Goal: Information Seeking & Learning: Learn about a topic

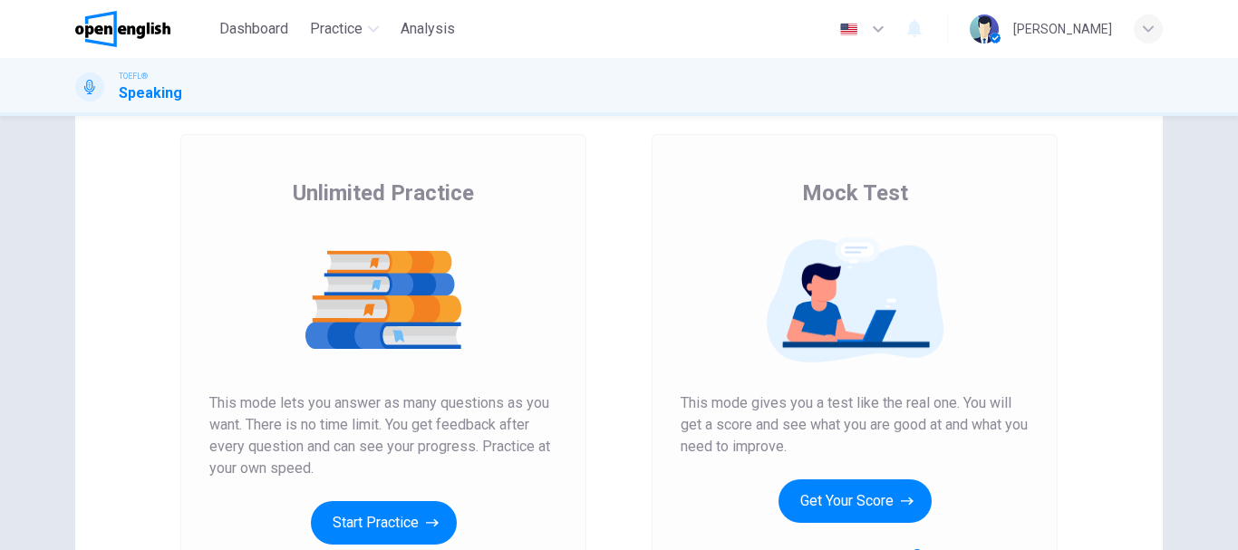
scroll to position [181, 0]
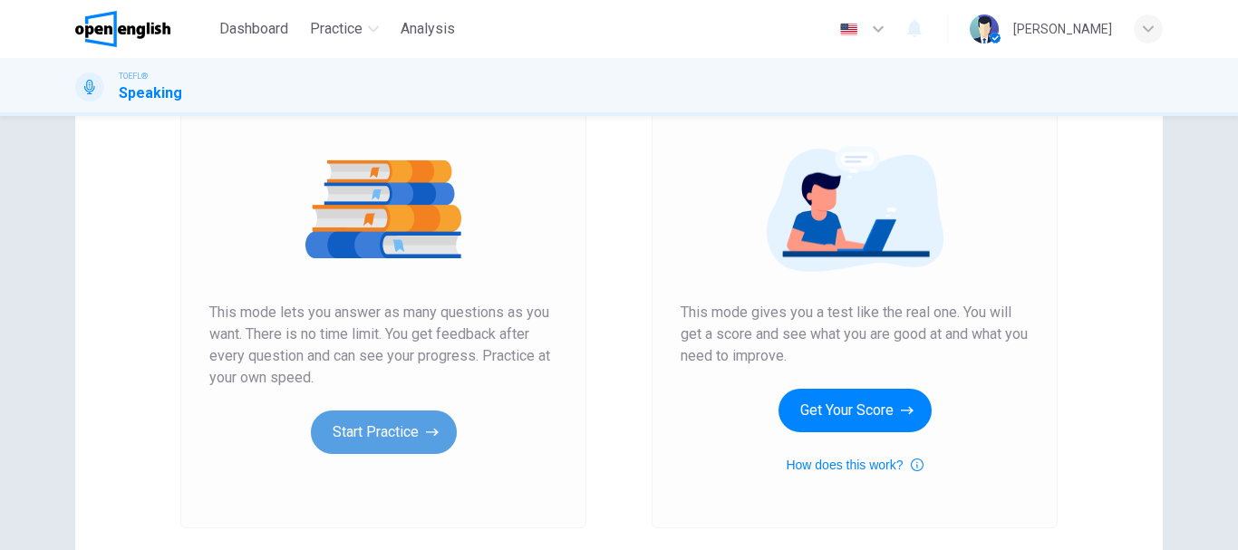
click at [410, 436] on button "Start Practice" at bounding box center [384, 431] width 146 height 43
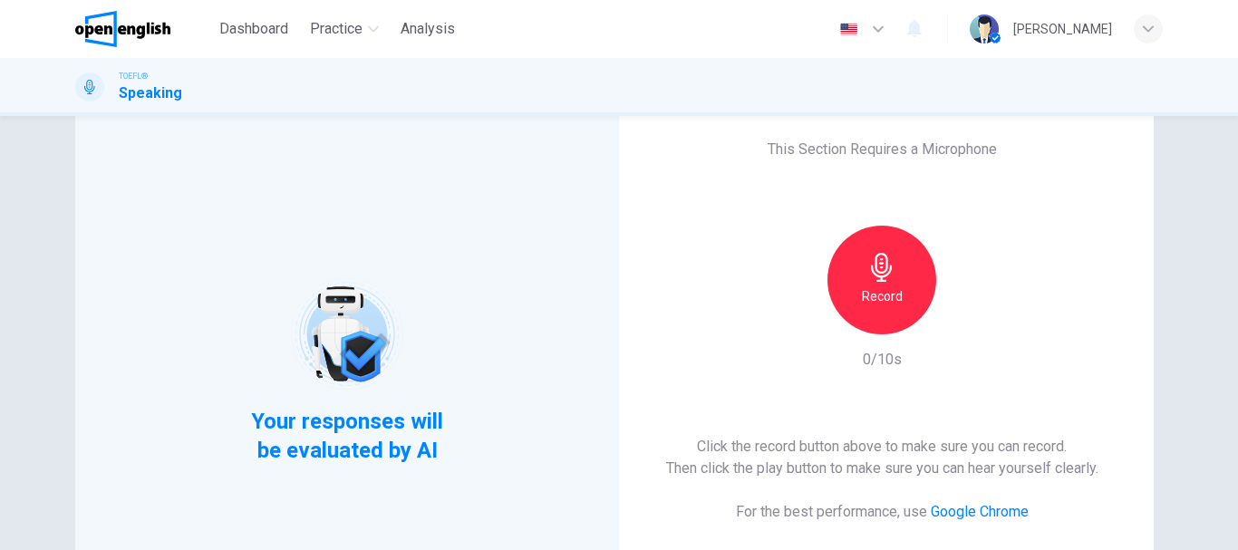
scroll to position [91, 0]
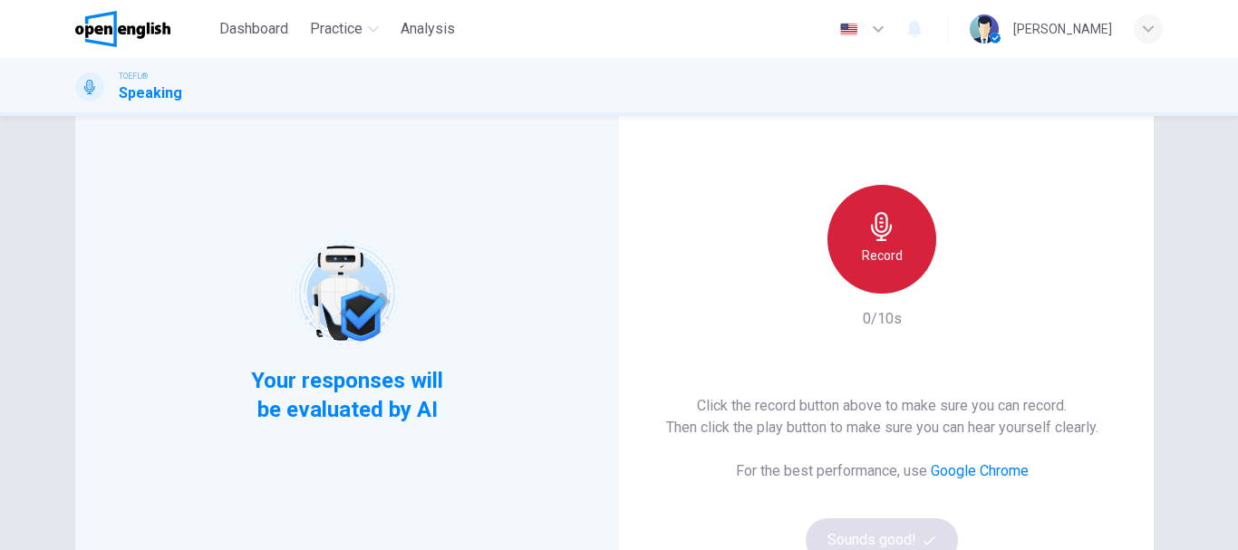
click at [892, 262] on h6 "Record" at bounding box center [882, 256] width 41 height 22
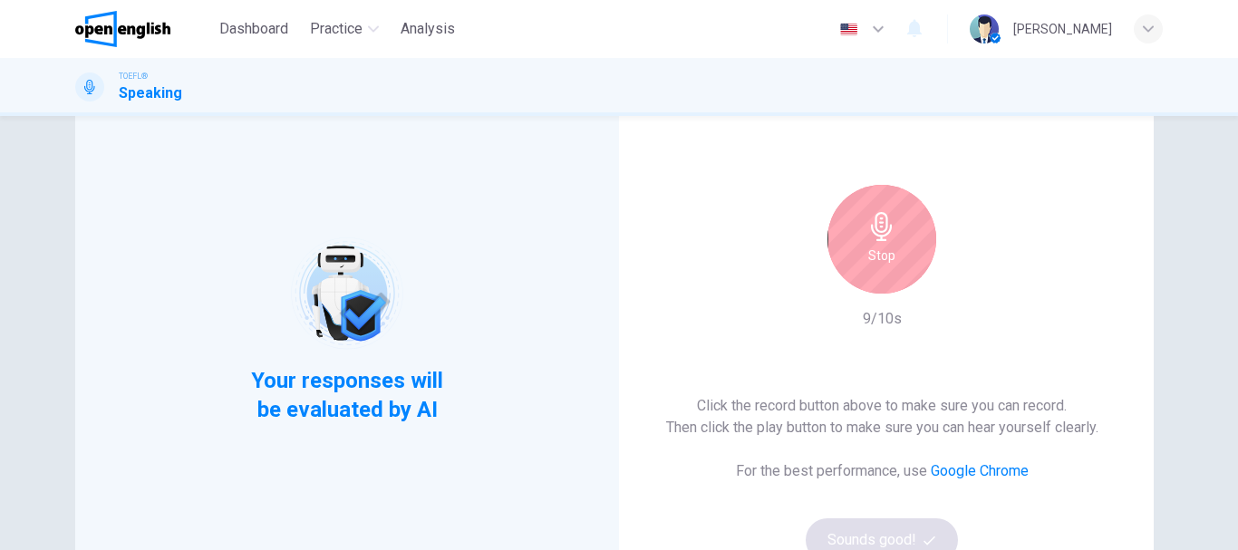
click at [892, 262] on div "Stop" at bounding box center [881, 239] width 109 height 109
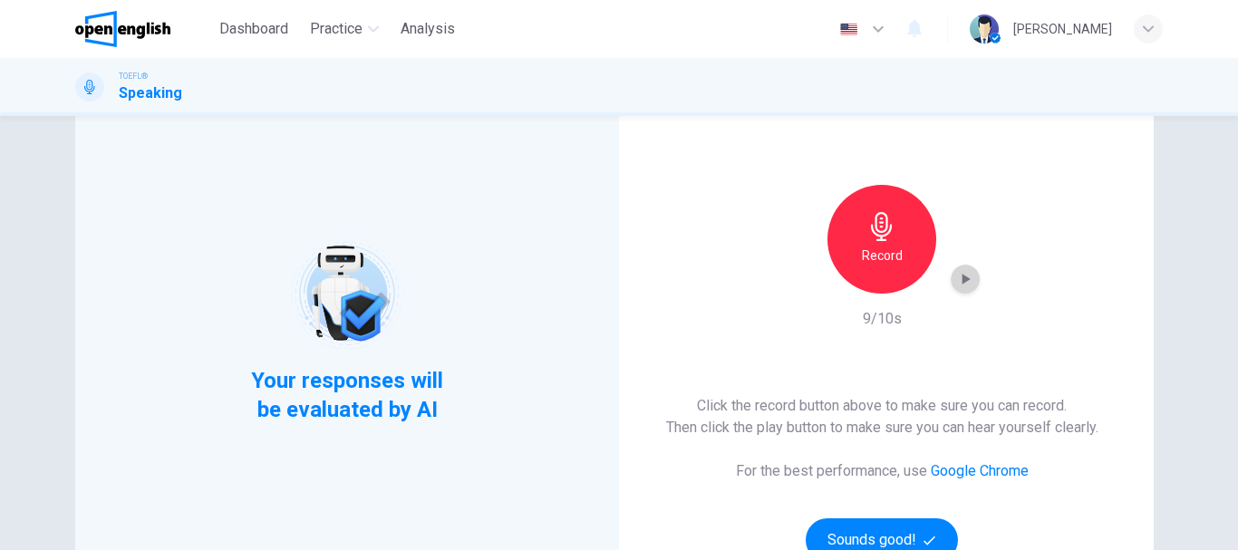
click at [965, 281] on icon "button" at bounding box center [965, 279] width 18 height 18
click at [867, 244] on div "Record" at bounding box center [881, 239] width 109 height 109
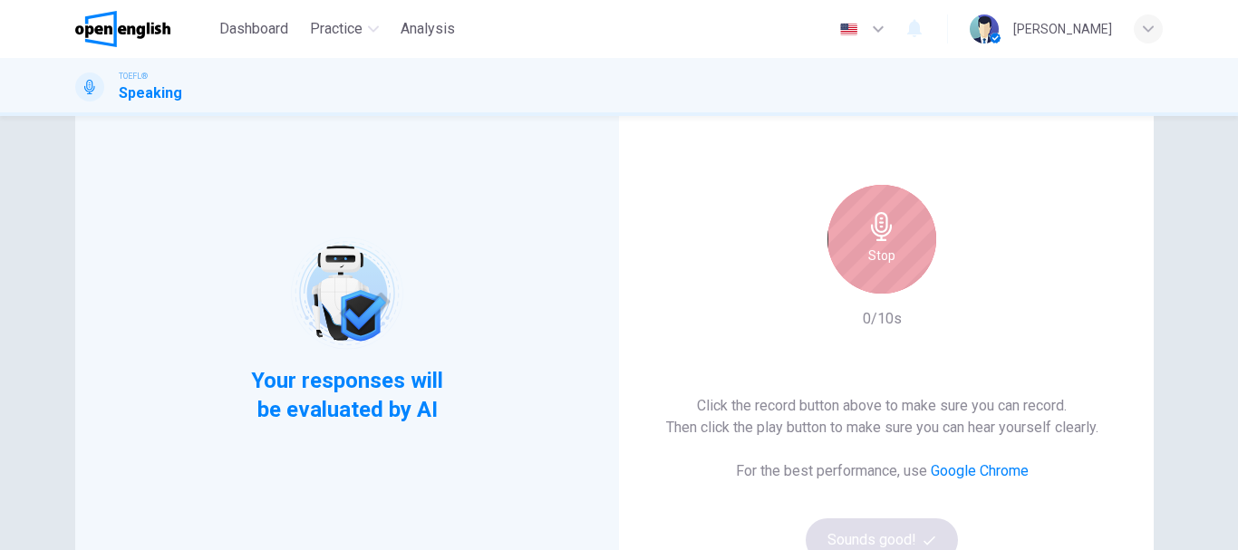
click at [867, 244] on div "Stop" at bounding box center [881, 239] width 109 height 109
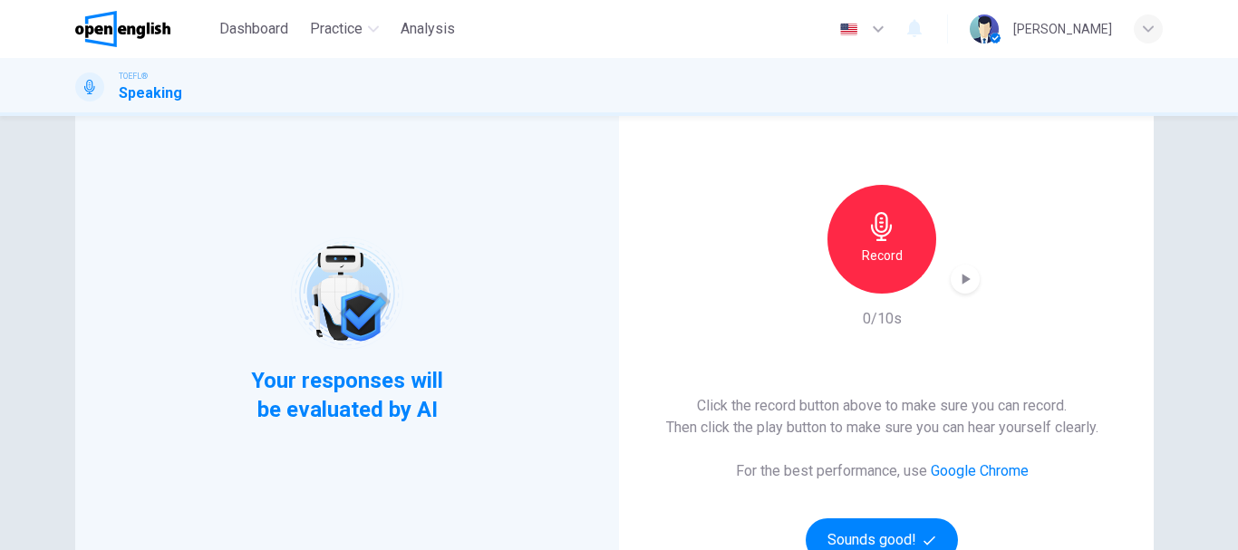
click at [867, 244] on div "Record" at bounding box center [881, 239] width 109 height 109
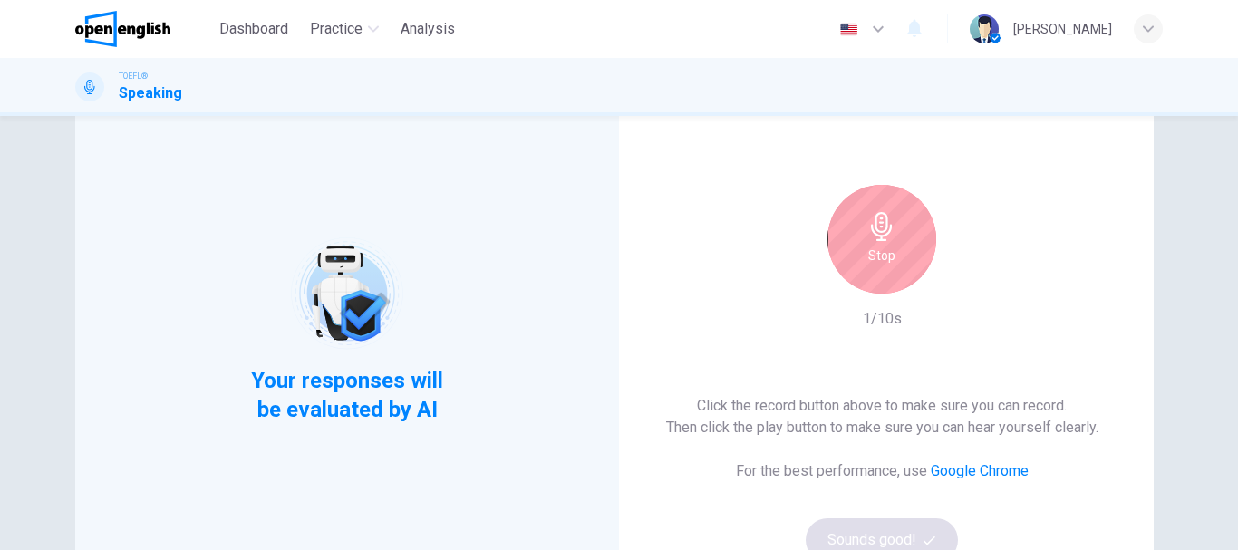
click at [867, 244] on div "Stop" at bounding box center [881, 239] width 109 height 109
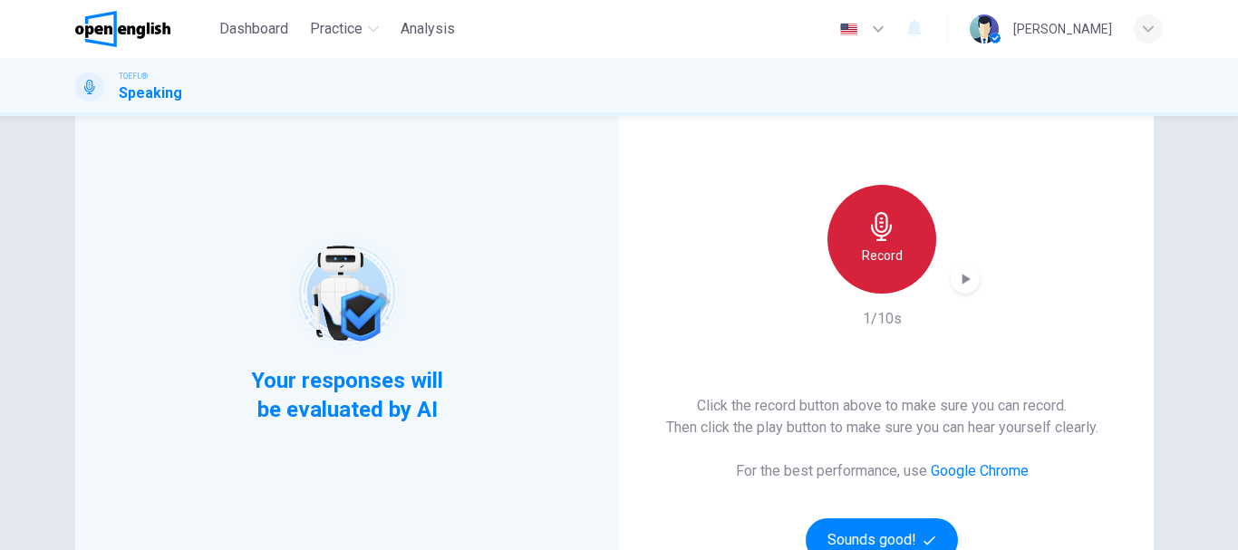
click at [879, 253] on h6 "Record" at bounding box center [882, 256] width 41 height 22
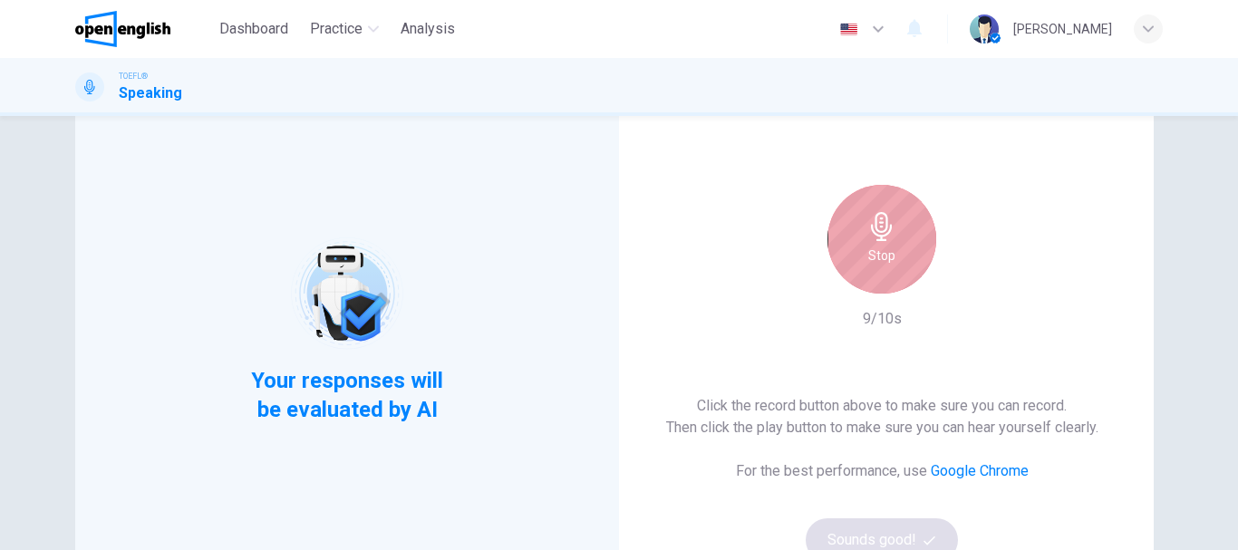
click at [894, 254] on div "Stop" at bounding box center [881, 239] width 109 height 109
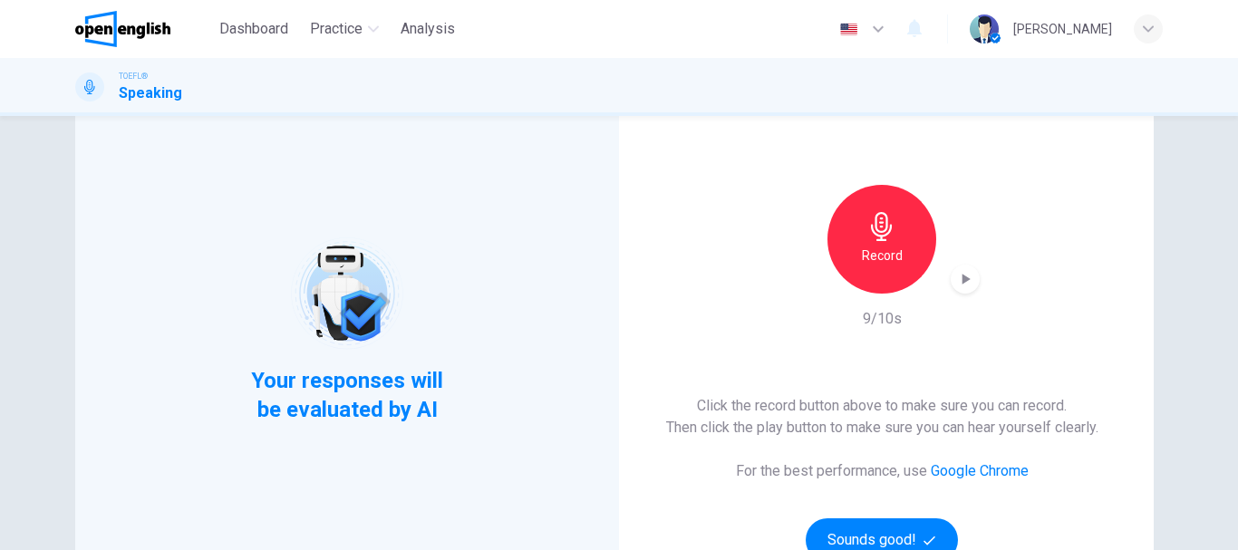
click at [972, 289] on div "Record" at bounding box center [882, 239] width 196 height 109
click at [963, 280] on icon "button" at bounding box center [966, 279] width 8 height 11
click at [891, 356] on div "This Section Requires a Microphone Record 9/10s Click the record button above t…" at bounding box center [882, 330] width 544 height 536
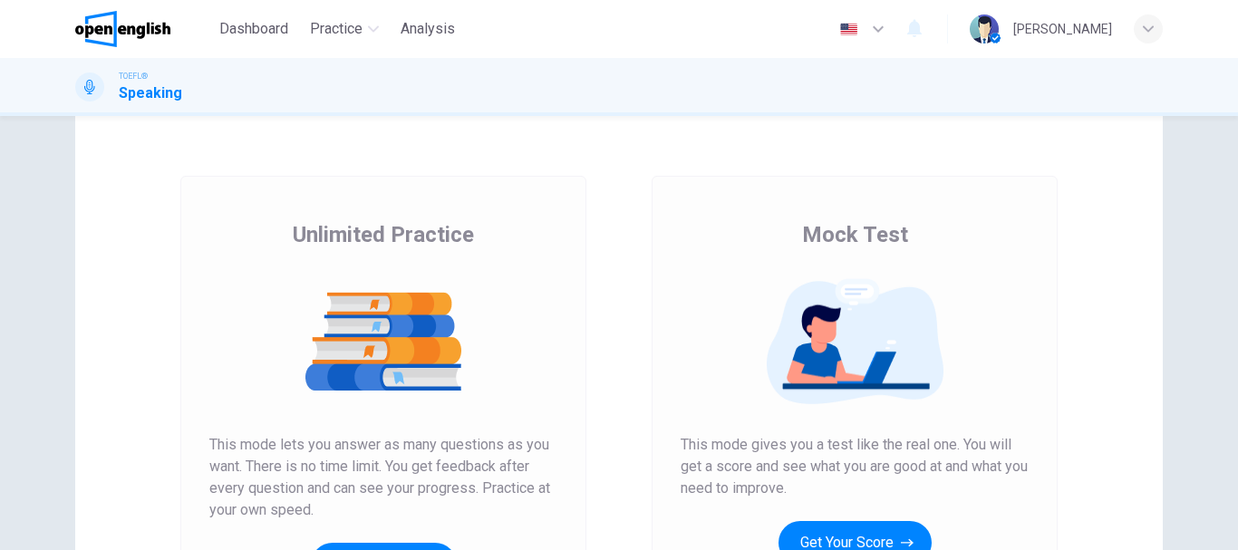
scroll to position [91, 0]
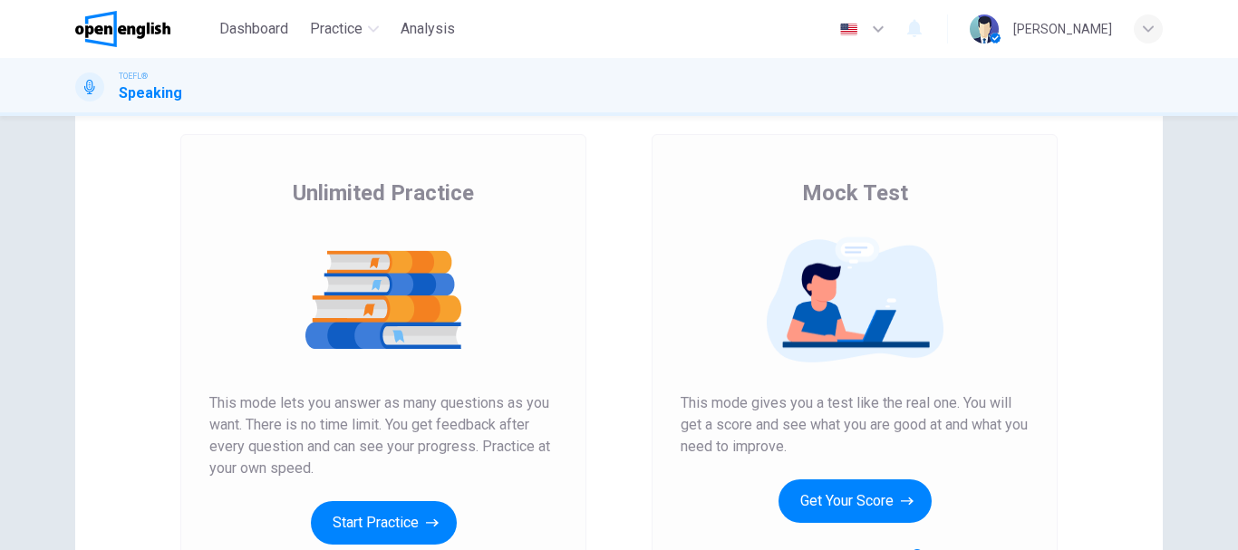
click at [442, 334] on img at bounding box center [383, 299] width 348 height 127
click at [418, 496] on div "Unlimited Practice This mode lets you answer as many questions as you want. The…" at bounding box center [383, 361] width 348 height 366
click at [416, 508] on button "Start Practice" at bounding box center [384, 522] width 146 height 43
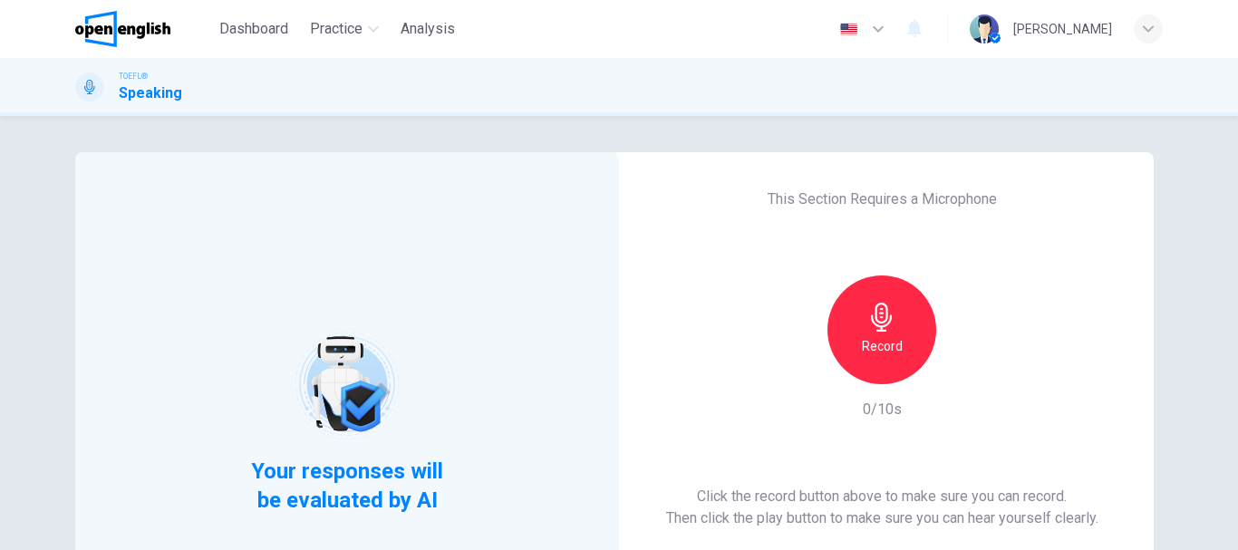
click at [886, 341] on h6 "Record" at bounding box center [882, 346] width 41 height 22
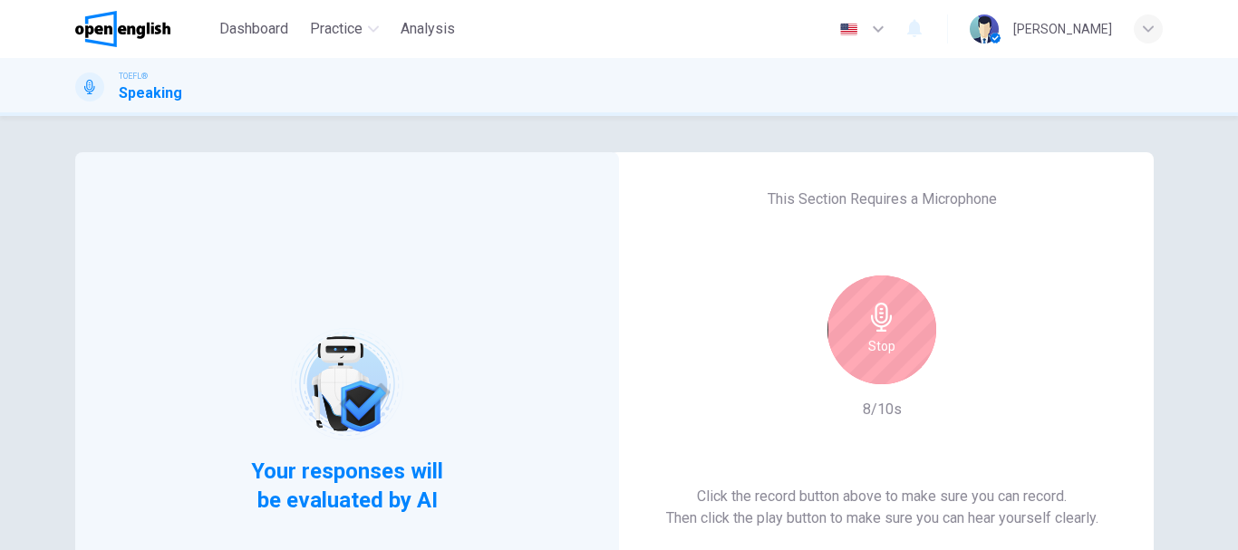
click at [906, 340] on div "Stop" at bounding box center [881, 329] width 109 height 109
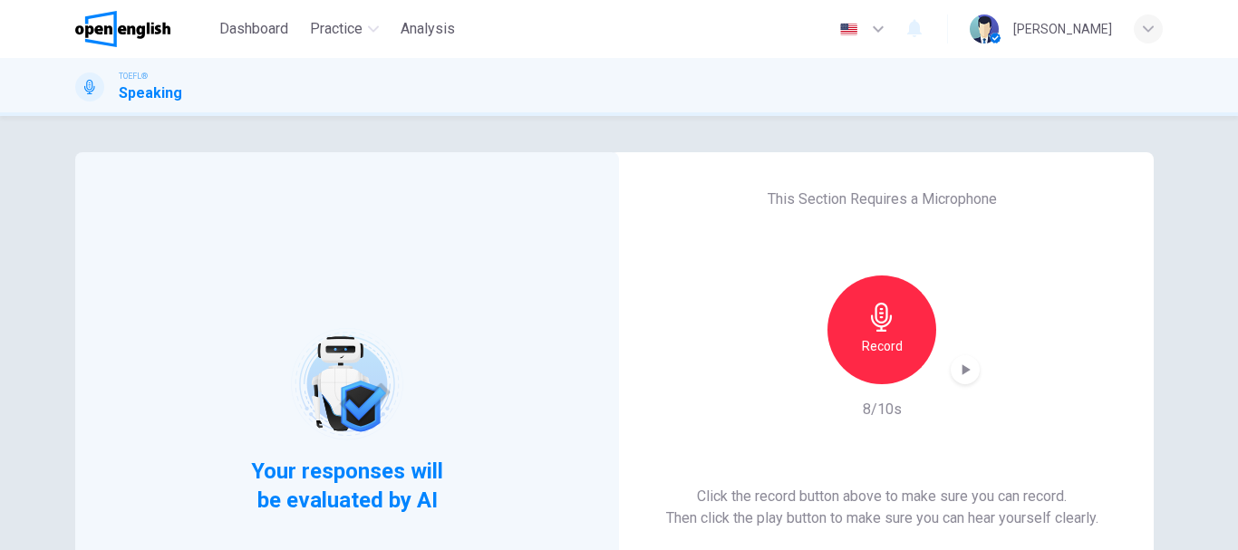
click at [963, 372] on icon "button" at bounding box center [965, 370] width 18 height 18
click at [808, 496] on h6 "Click the record button above to make sure you can record. Then click the play …" at bounding box center [882, 507] width 432 height 43
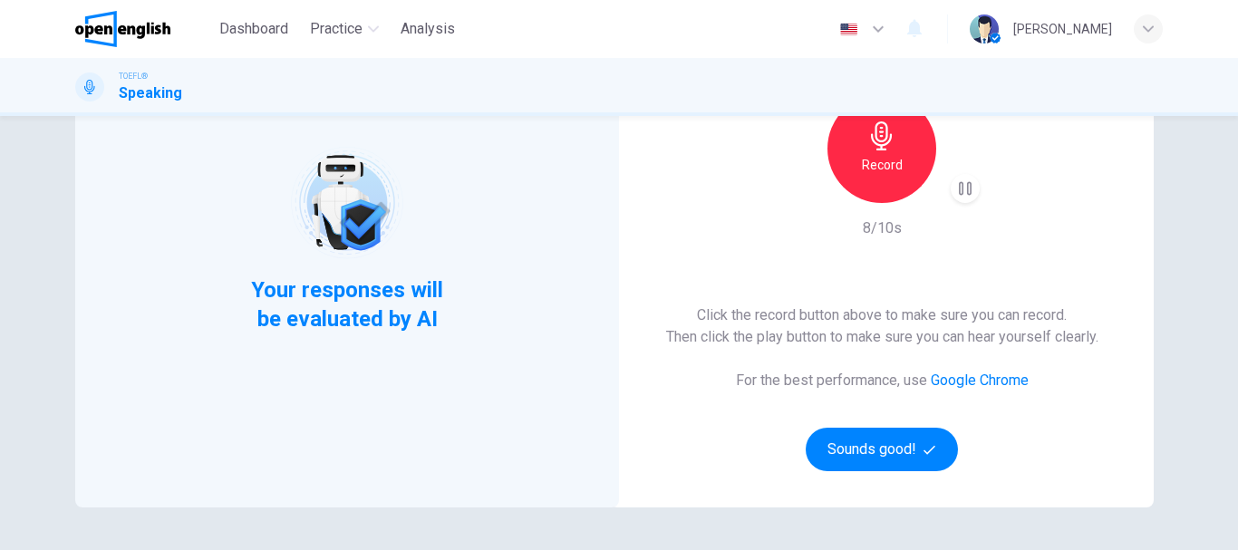
scroll to position [272, 0]
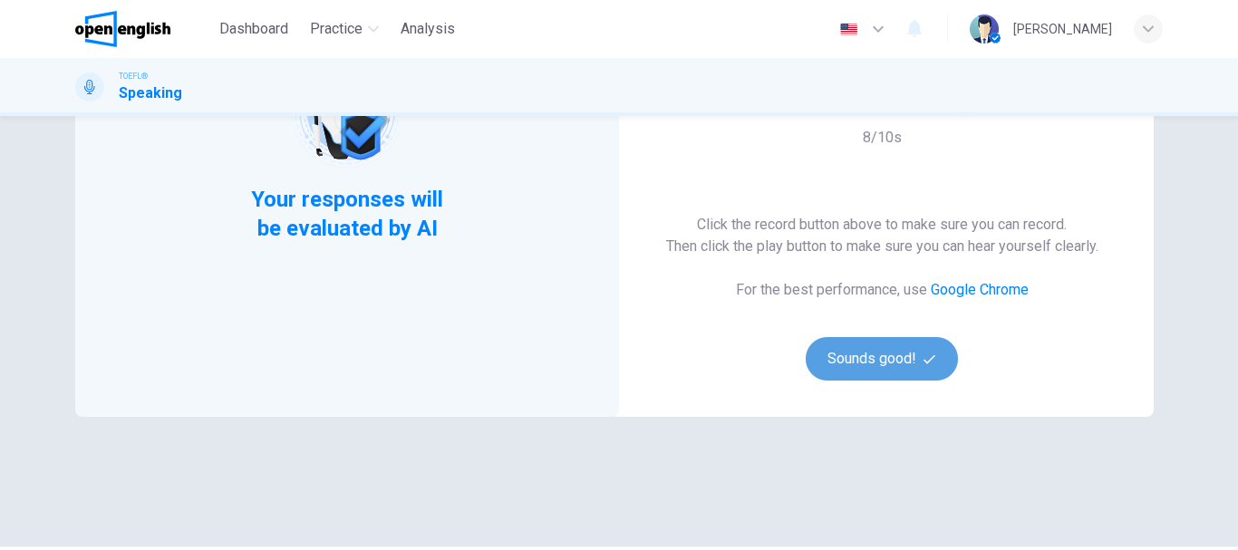
click at [874, 371] on button "Sounds good!" at bounding box center [881, 358] width 152 height 43
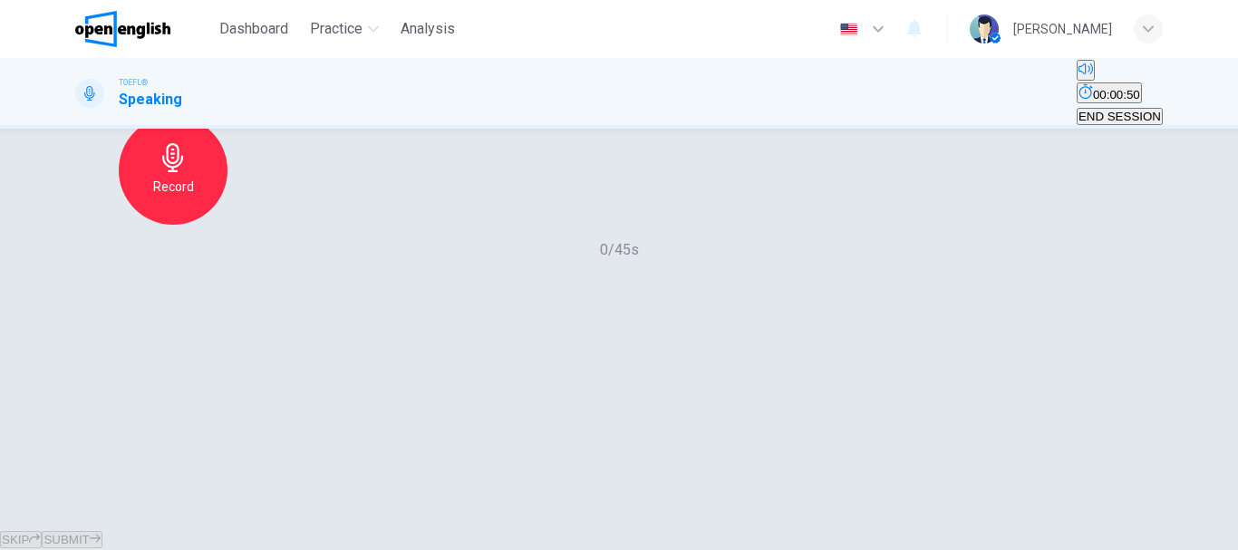
click at [77, 17] on icon "button" at bounding box center [77, 17] width 0 height 0
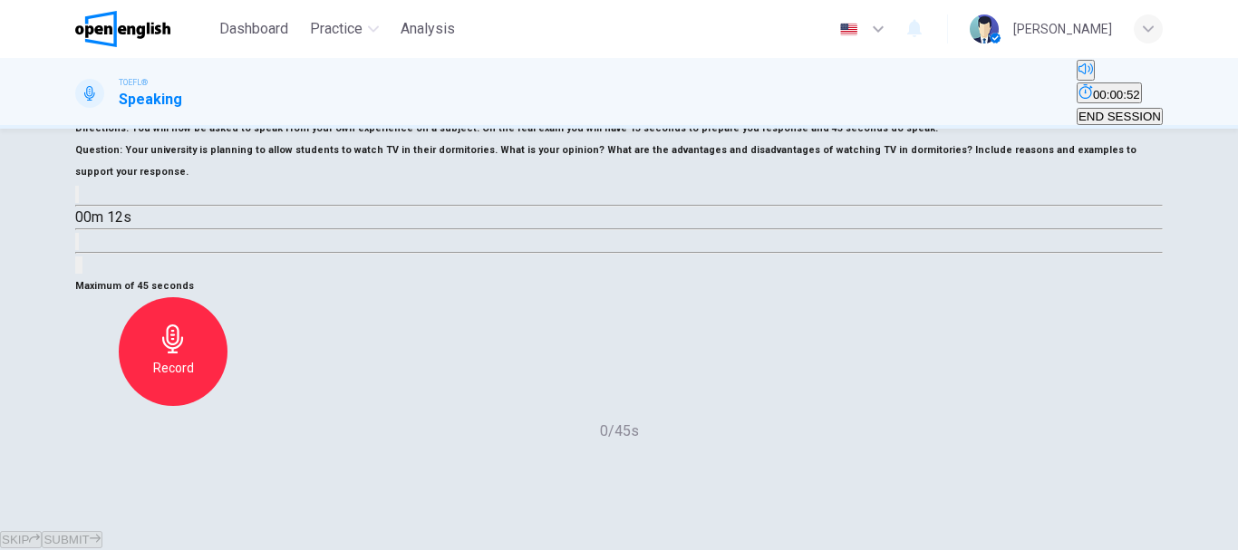
scroll to position [181, 0]
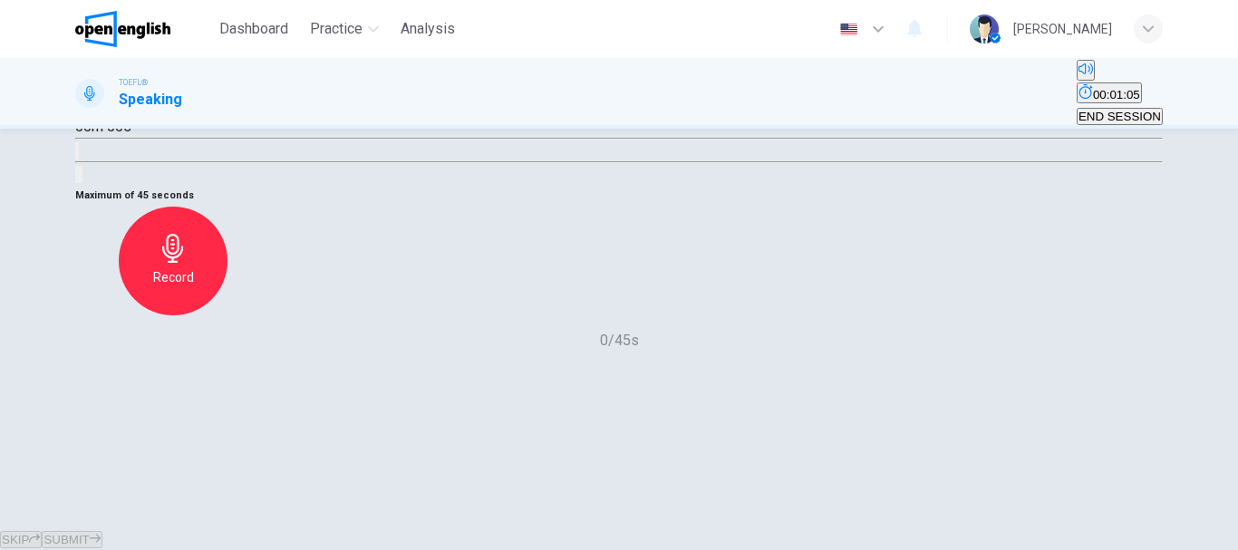
type input "*"
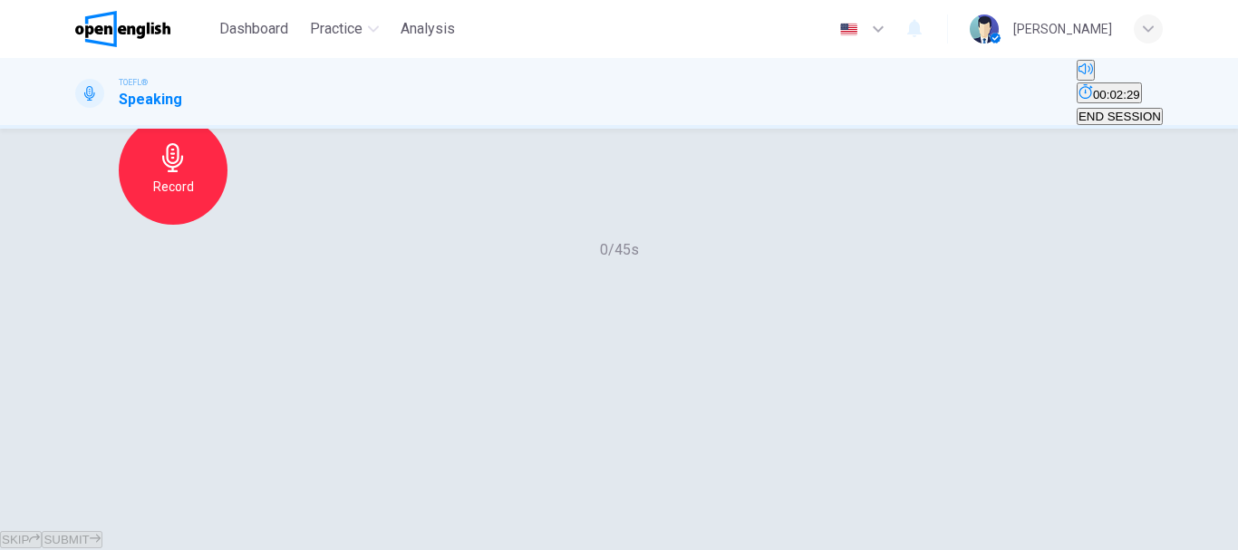
scroll to position [341, 0]
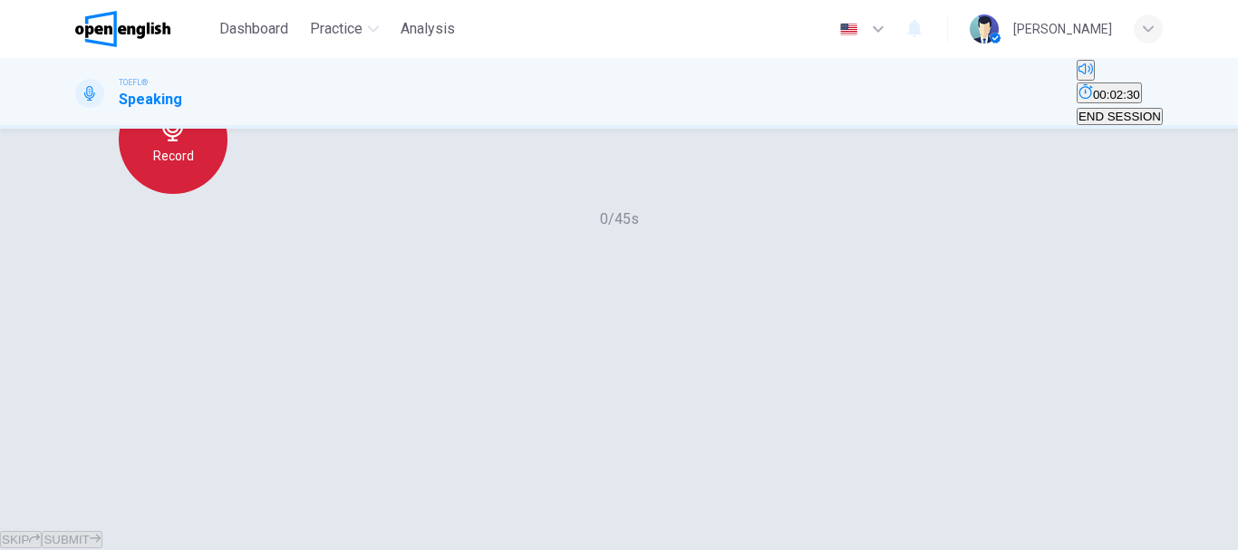
click at [194, 167] on h6 "Record" at bounding box center [173, 156] width 41 height 22
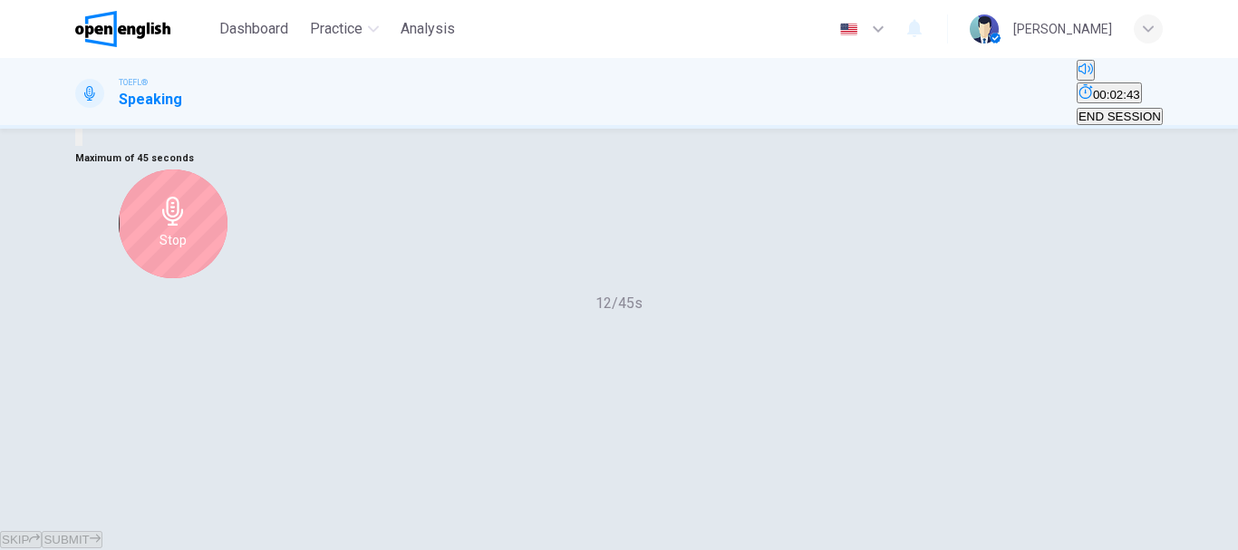
scroll to position [250, 0]
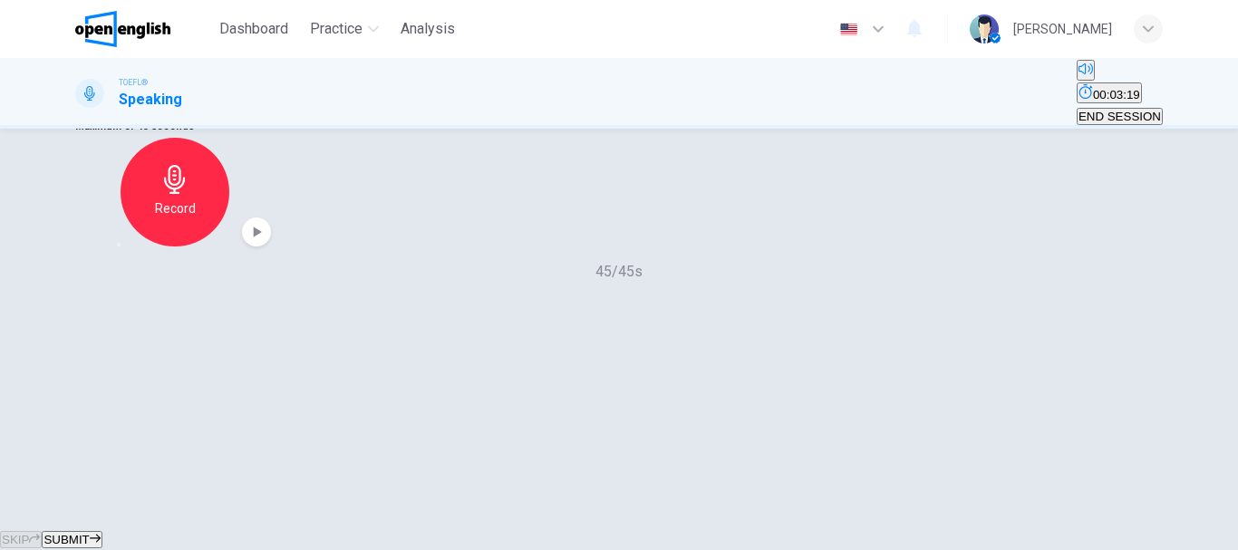
click at [119, 245] on icon "button" at bounding box center [119, 245] width 0 height 0
click at [194, 219] on h6 "Record" at bounding box center [173, 209] width 41 height 22
click at [89, 533] on span "SUBMIT" at bounding box center [65, 540] width 45 height 14
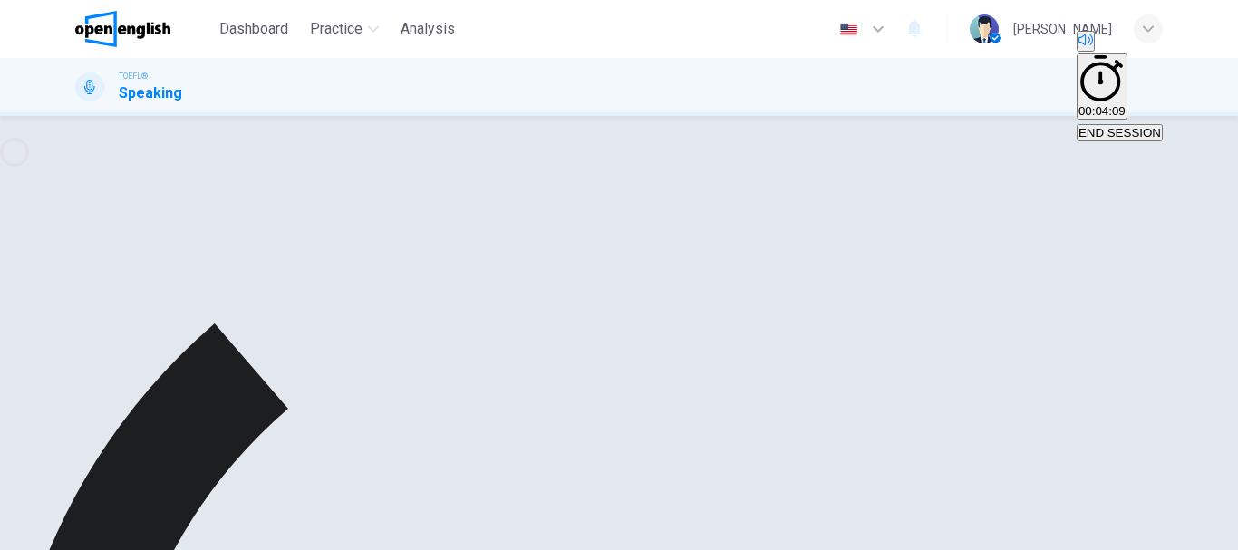
click at [265, 228] on icon "button" at bounding box center [256, 219] width 18 height 18
click at [805, 270] on div "Maximum of 45 seconds Record 45/45s" at bounding box center [618, 186] width 1087 height 167
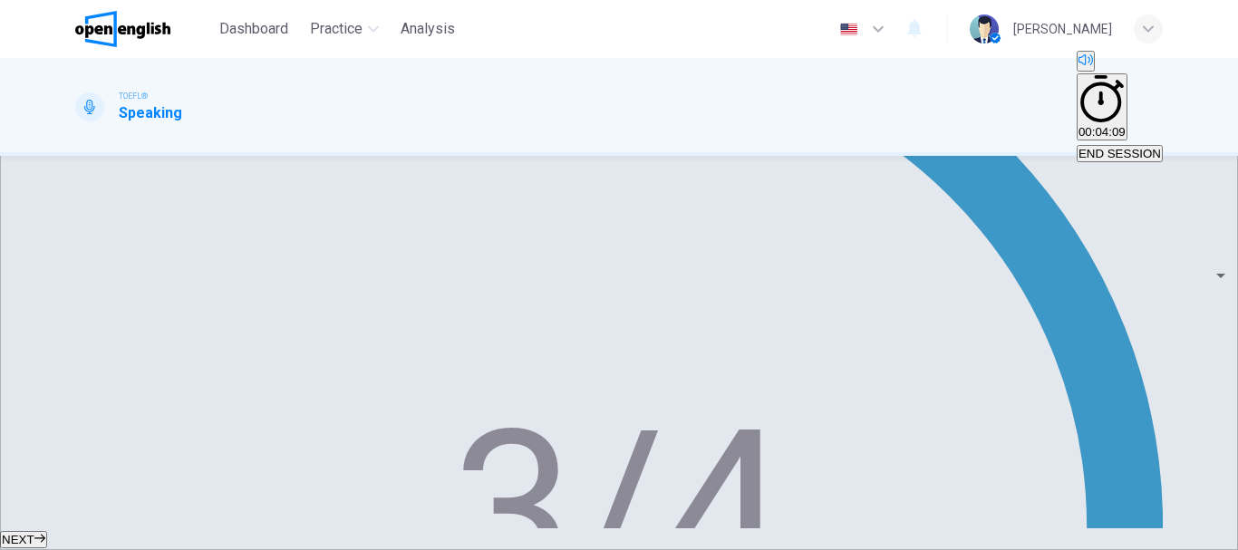
scroll to position [493, 0]
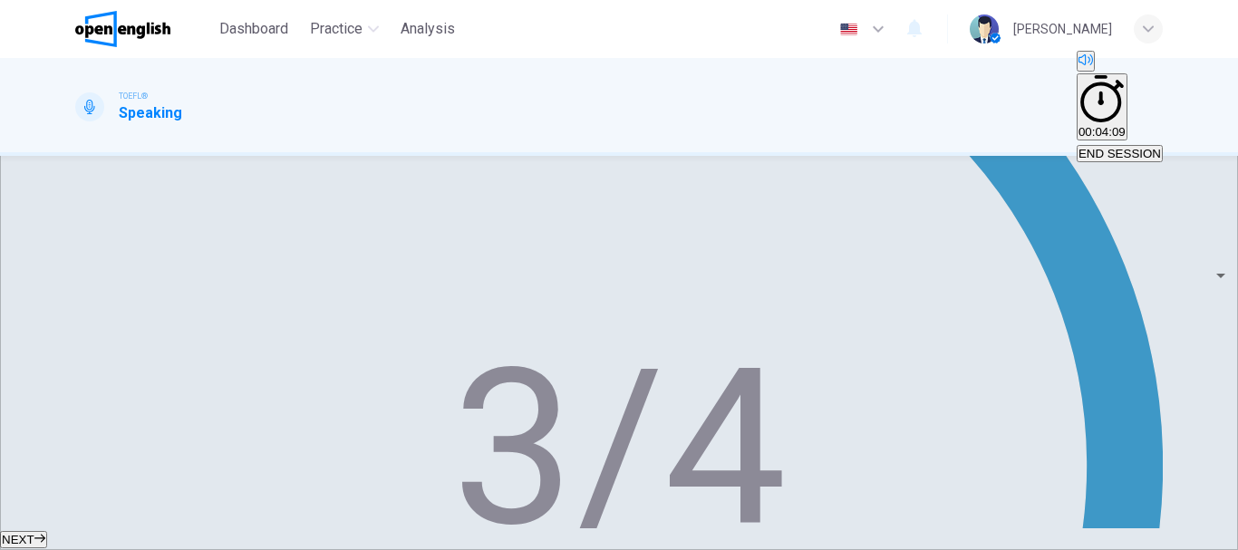
drag, startPoint x: 277, startPoint y: 283, endPoint x: 105, endPoint y: 282, distance: 172.1
drag, startPoint x: 126, startPoint y: 277, endPoint x: 221, endPoint y: 279, distance: 95.1
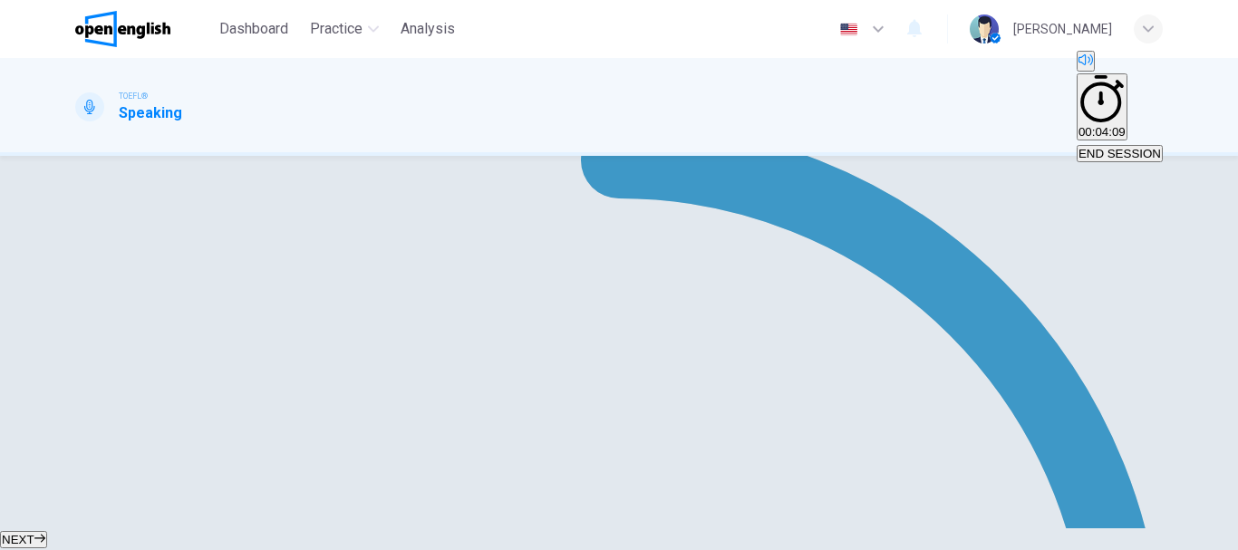
drag, startPoint x: 198, startPoint y: 452, endPoint x: 179, endPoint y: 452, distance: 18.1
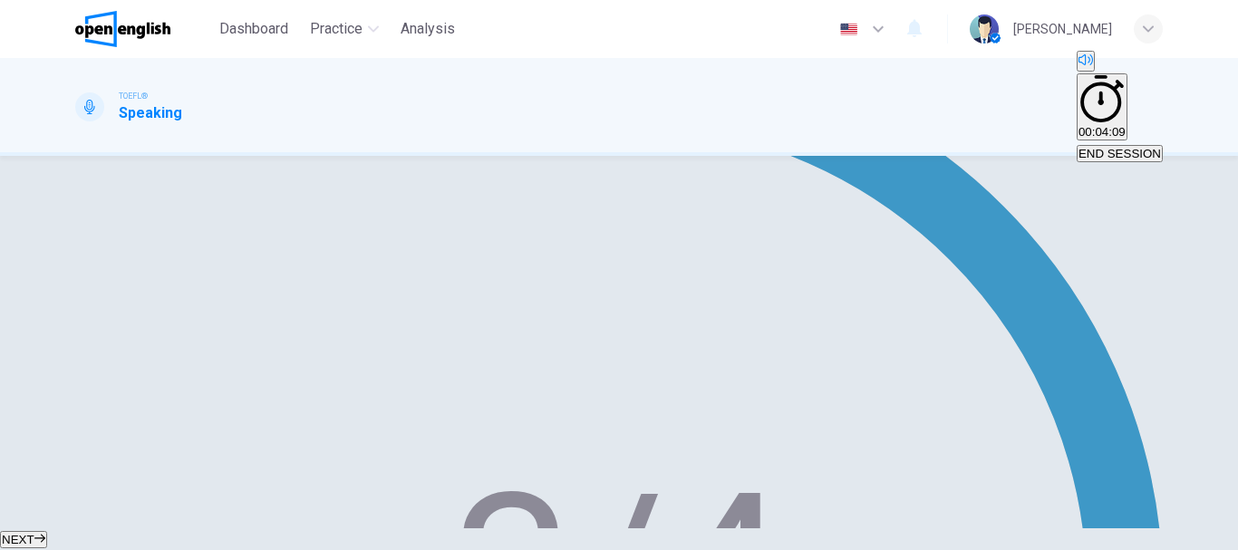
scroll to position [383, 0]
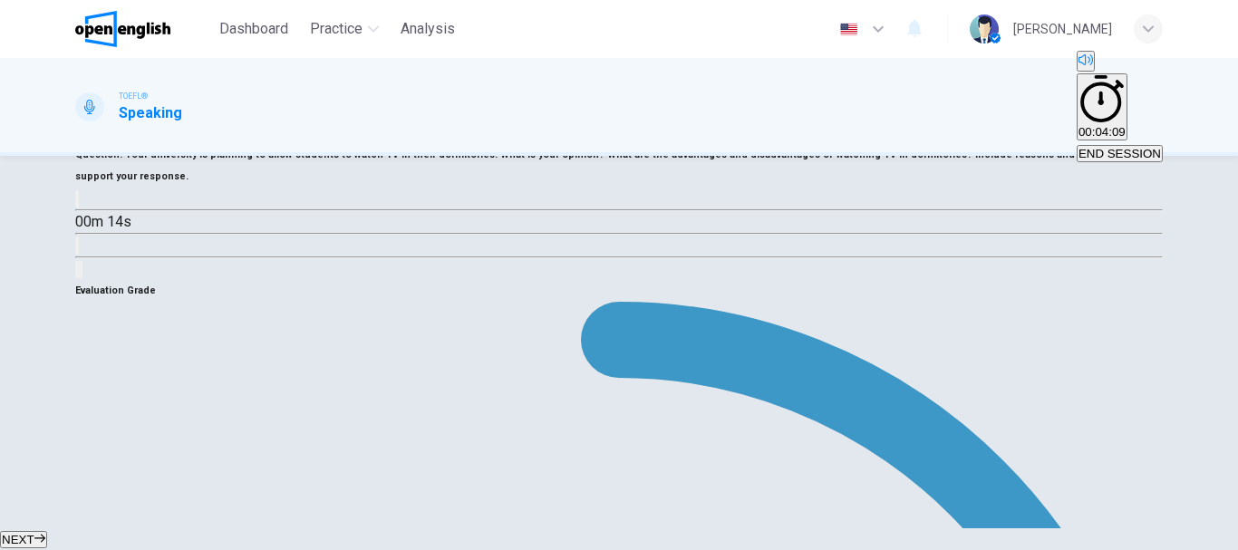
scroll to position [111, 0]
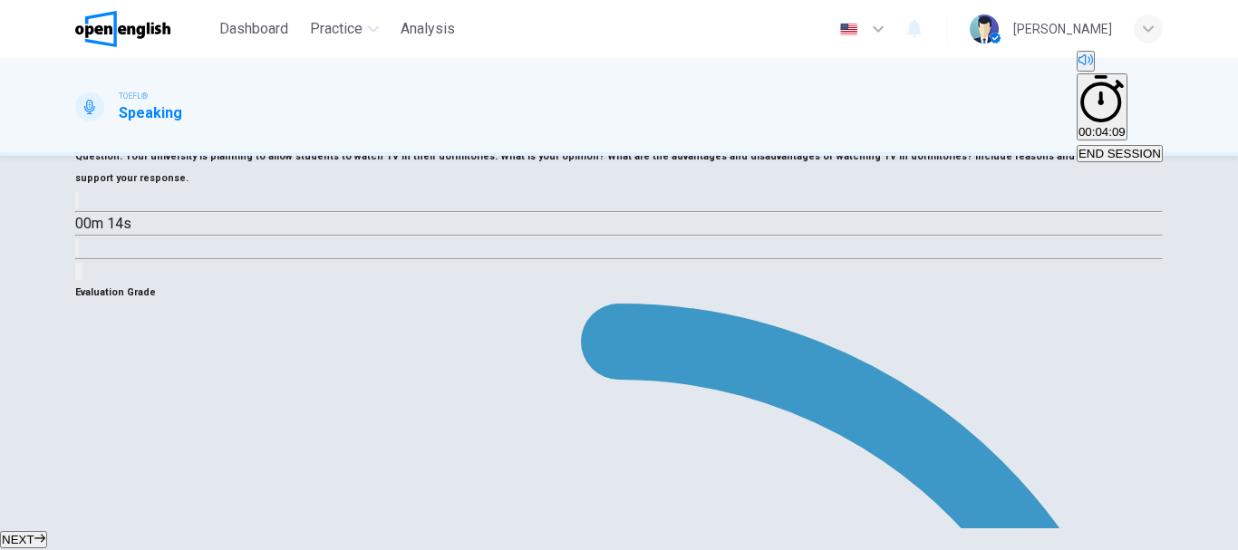
click at [926, 162] on span "Your university is planning to allow students to watch TV in their dormitories.…" at bounding box center [548, 156] width 847 height 12
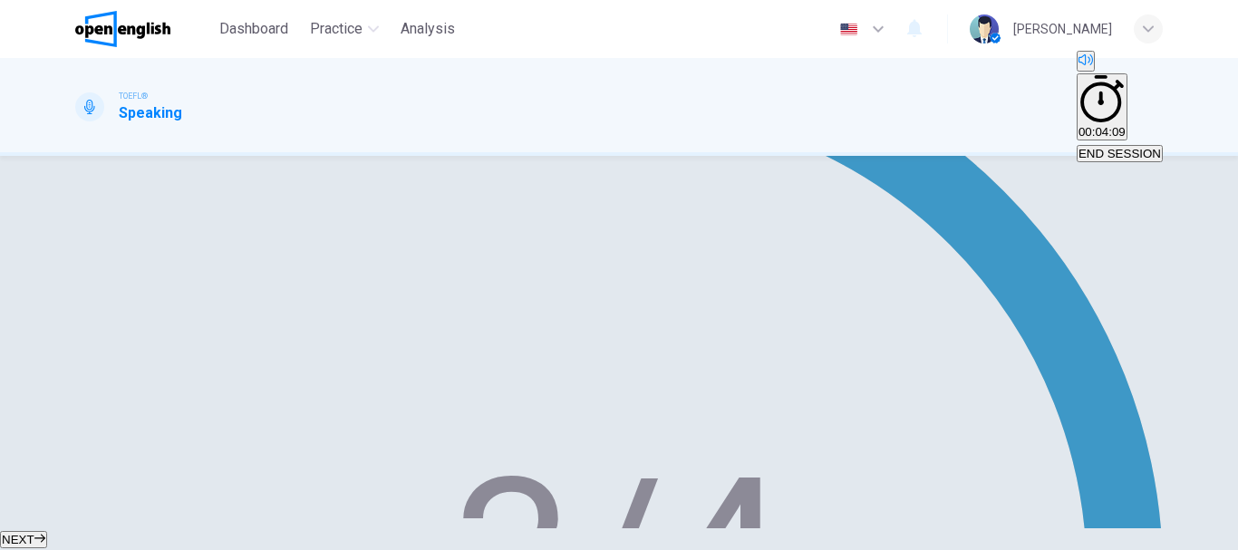
type input "**"
click at [47, 531] on button "NEXT" at bounding box center [23, 539] width 47 height 17
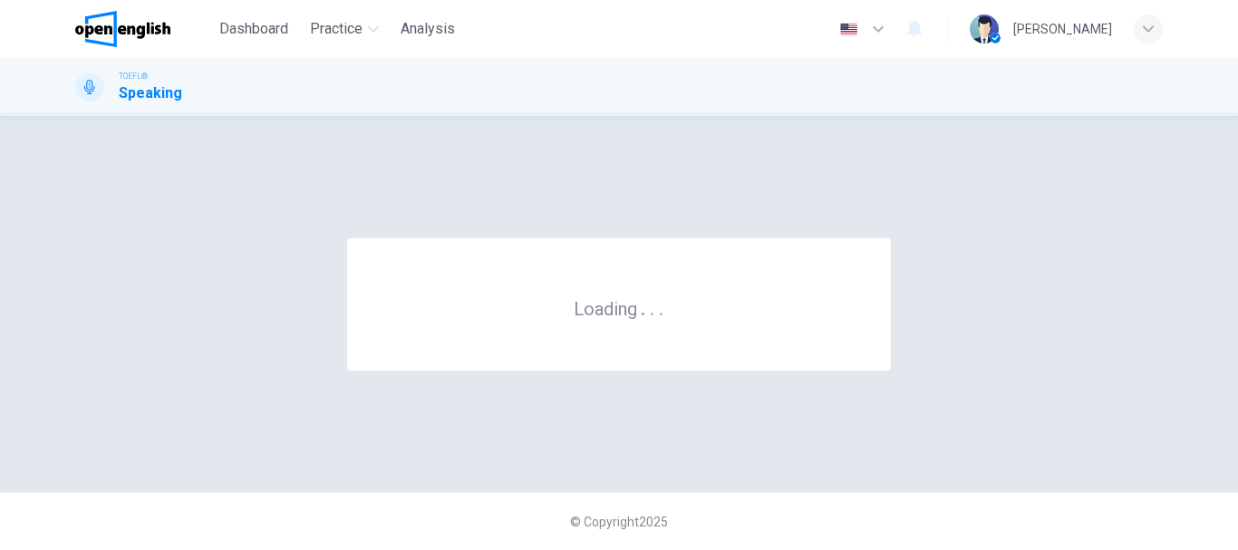
scroll to position [0, 0]
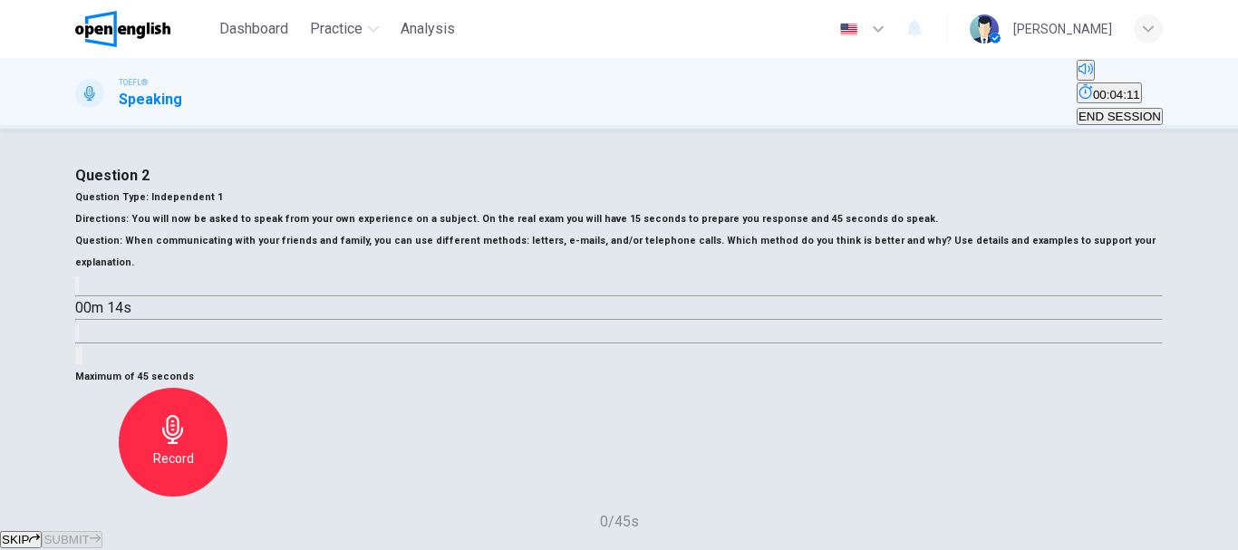
click at [79, 294] on button "button" at bounding box center [77, 284] width 4 height 17
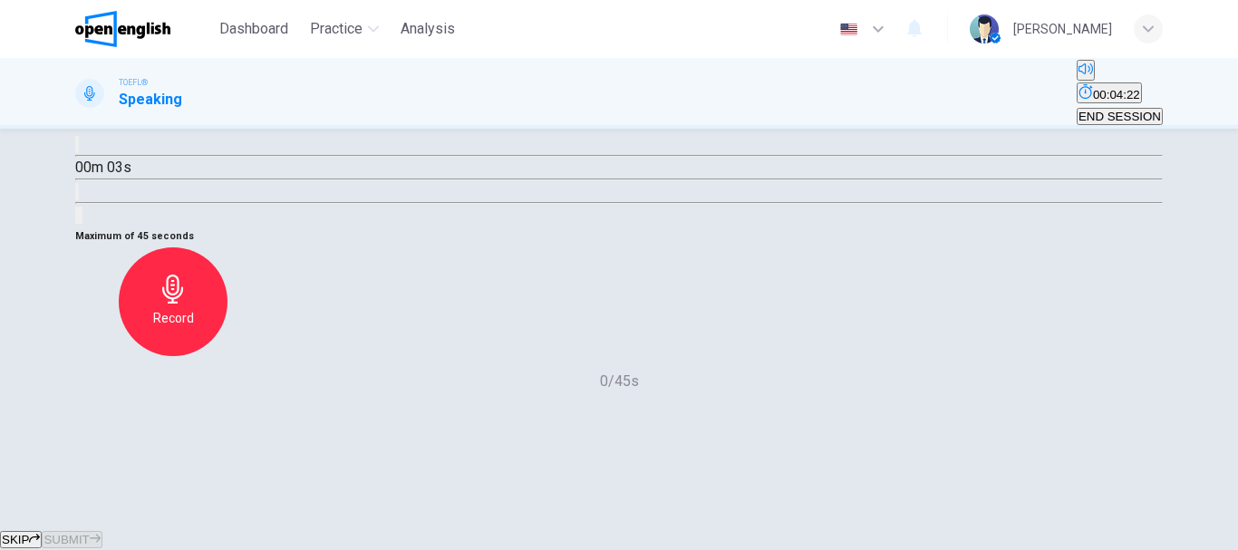
scroll to position [181, 0]
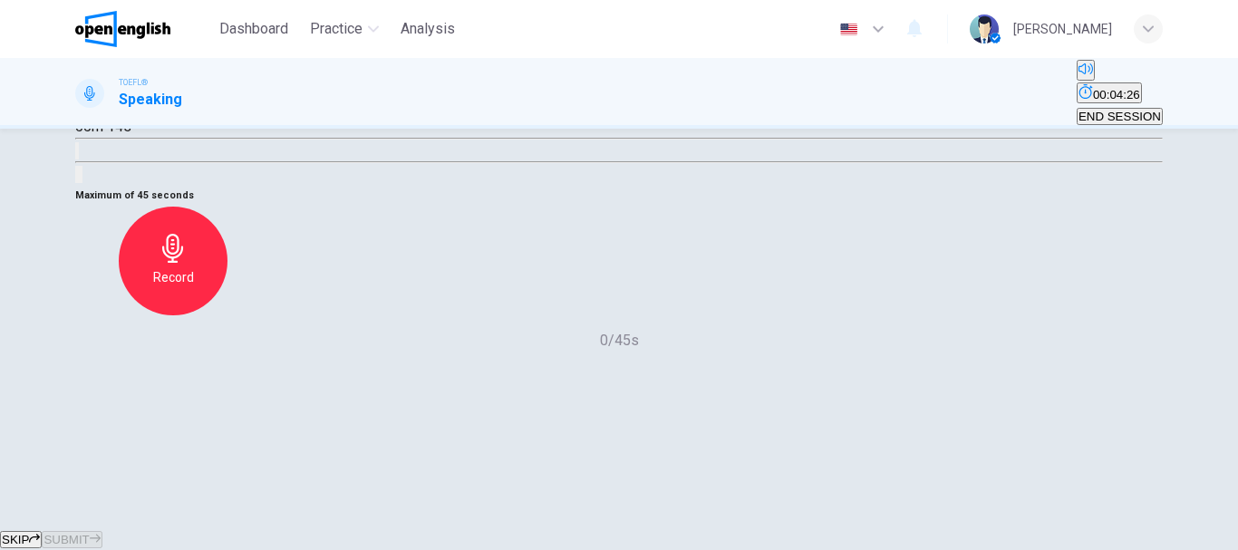
type input "*"
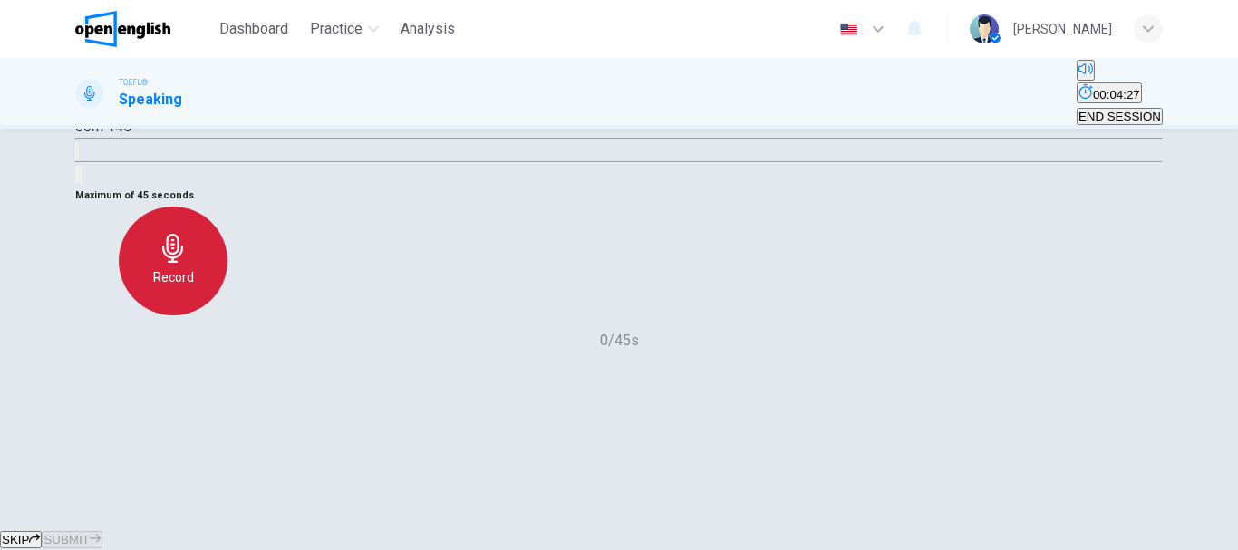
click at [227, 315] on div "Record" at bounding box center [173, 261] width 109 height 109
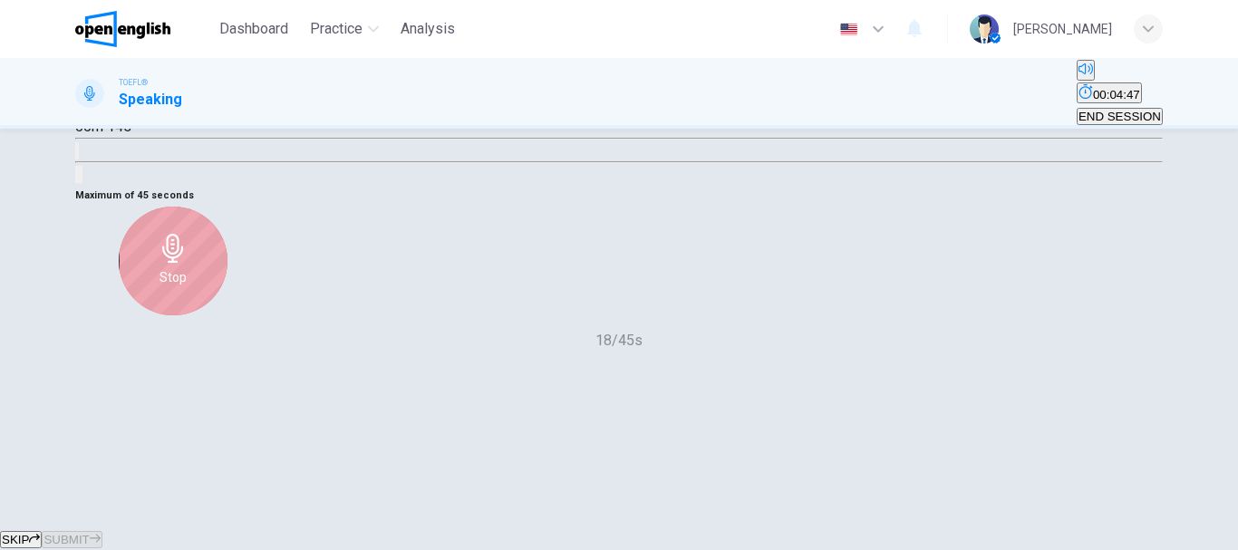
click at [227, 315] on div "Stop" at bounding box center [173, 261] width 109 height 109
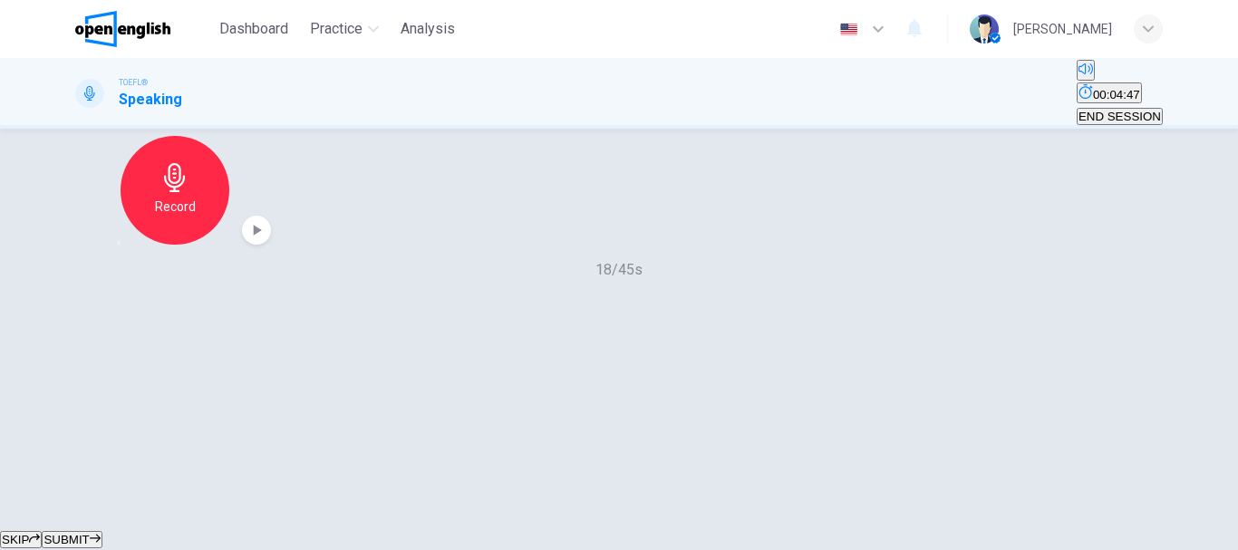
scroll to position [272, 0]
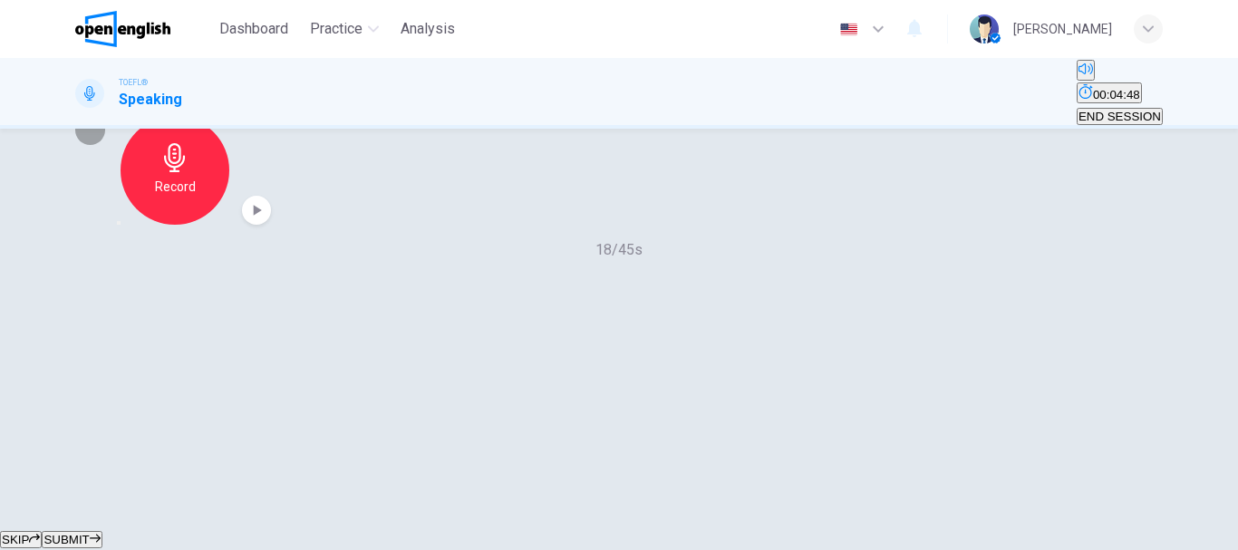
click at [137, 241] on icon "button" at bounding box center [129, 233] width 14 height 14
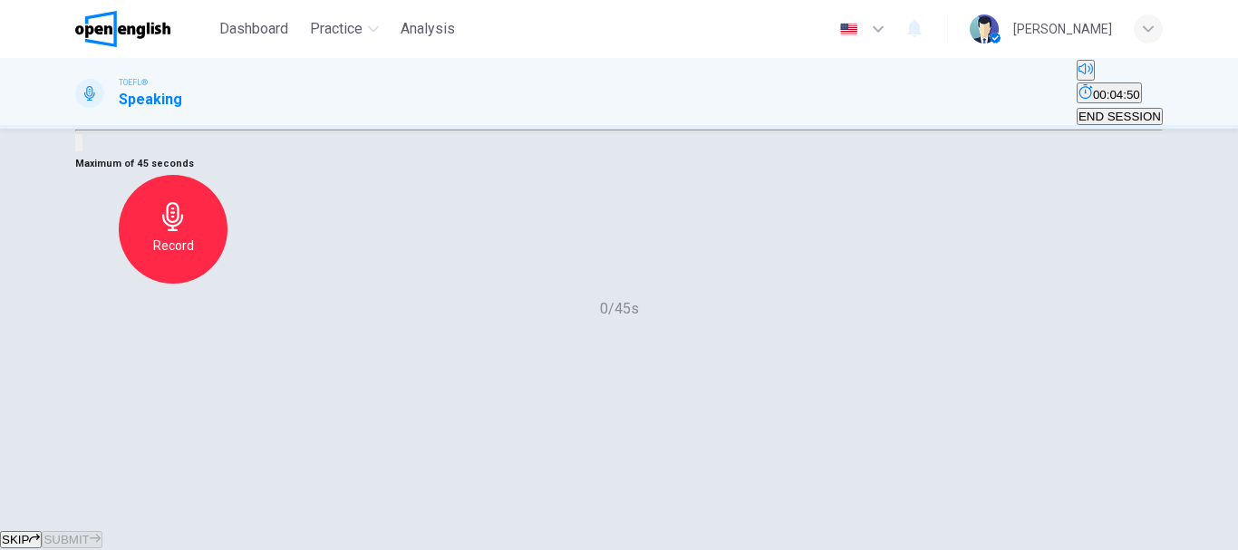
scroll to position [181, 0]
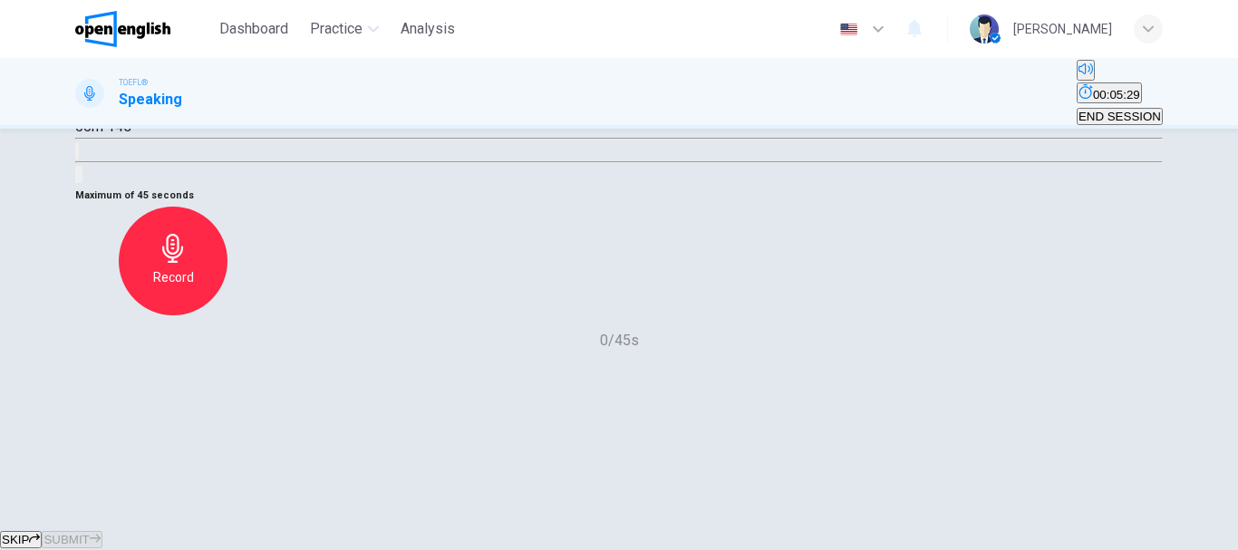
click at [227, 315] on div "Record" at bounding box center [173, 261] width 109 height 109
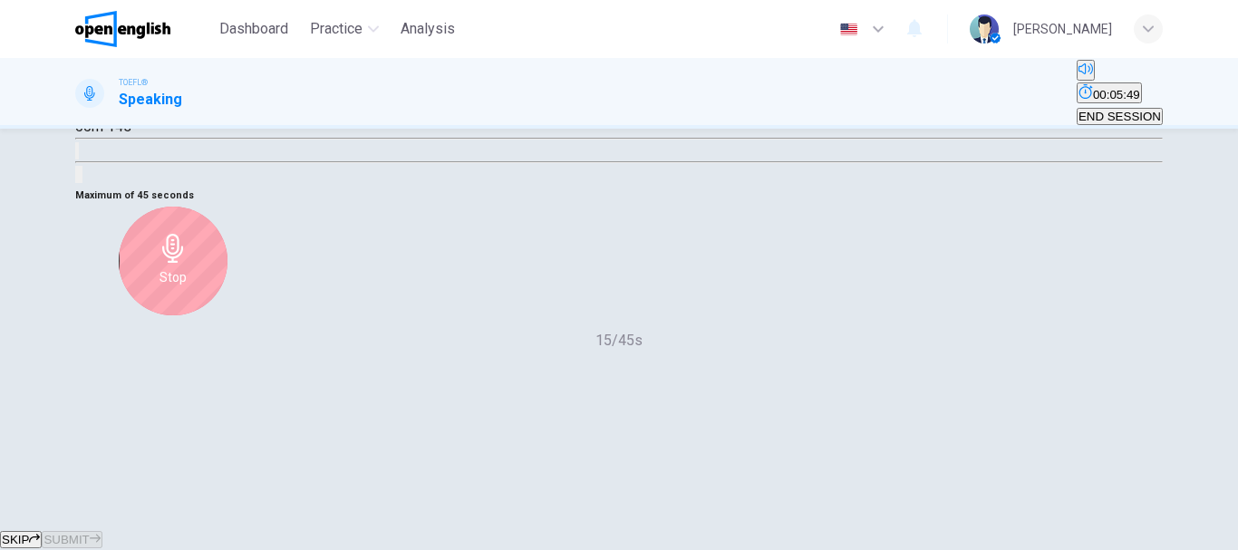
click at [227, 315] on div "Stop" at bounding box center [173, 261] width 109 height 109
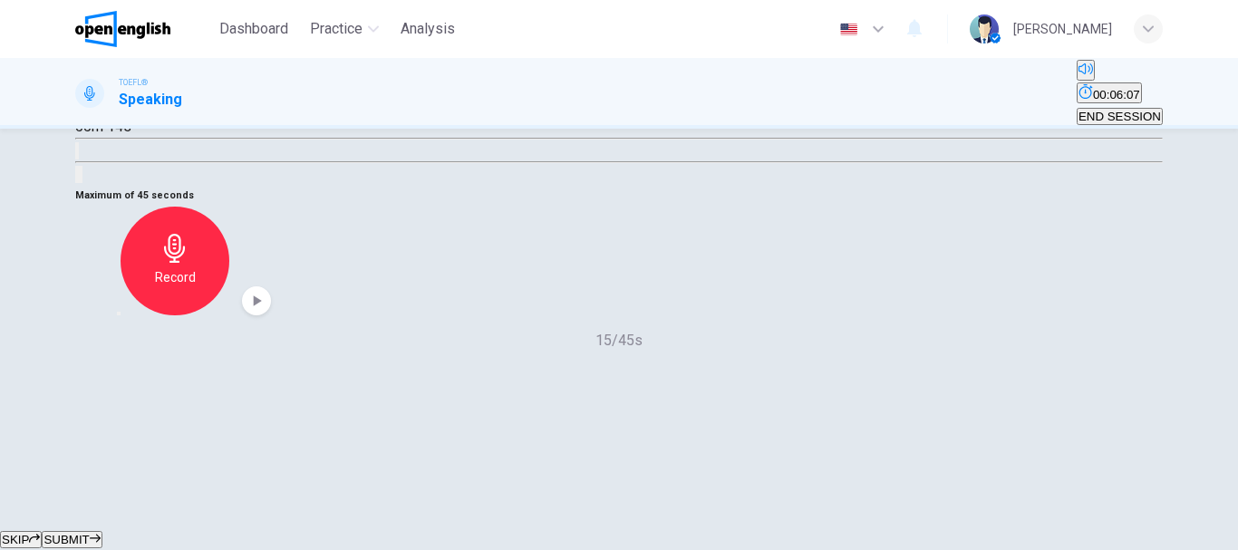
click at [229, 315] on div "Record" at bounding box center [174, 261] width 109 height 109
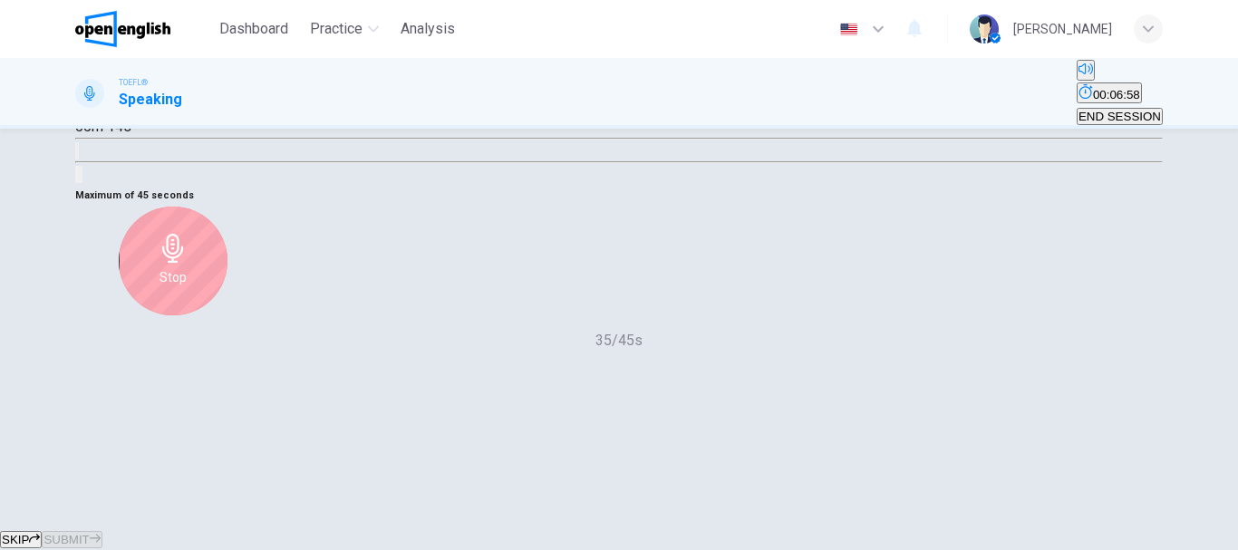
scroll to position [272, 0]
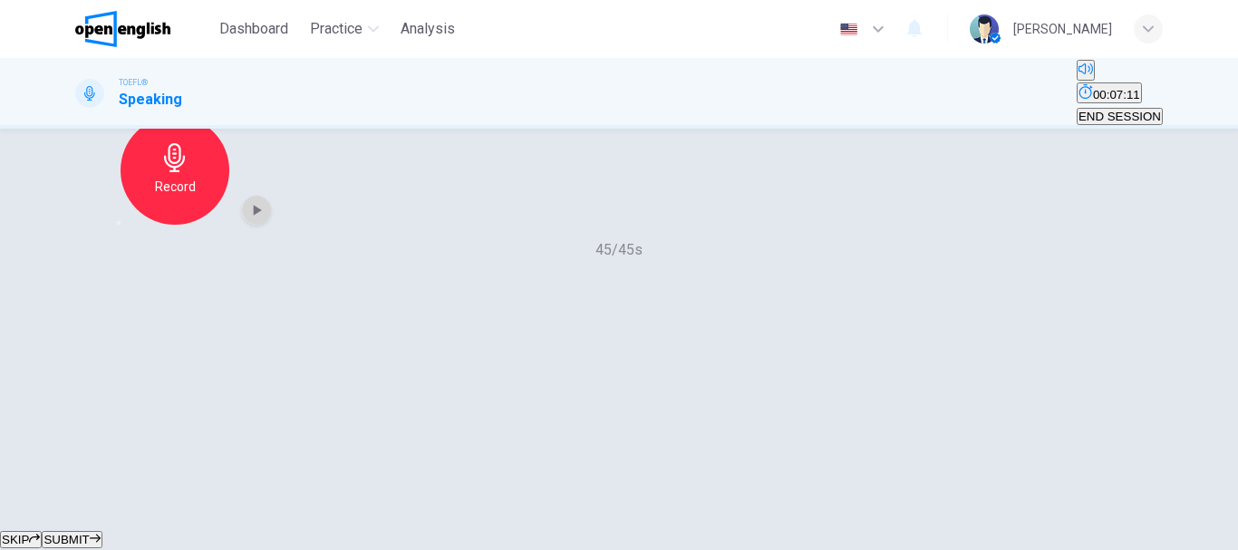
click at [262, 216] on icon "button" at bounding box center [258, 210] width 8 height 11
click at [89, 533] on span "SUBMIT" at bounding box center [65, 540] width 45 height 14
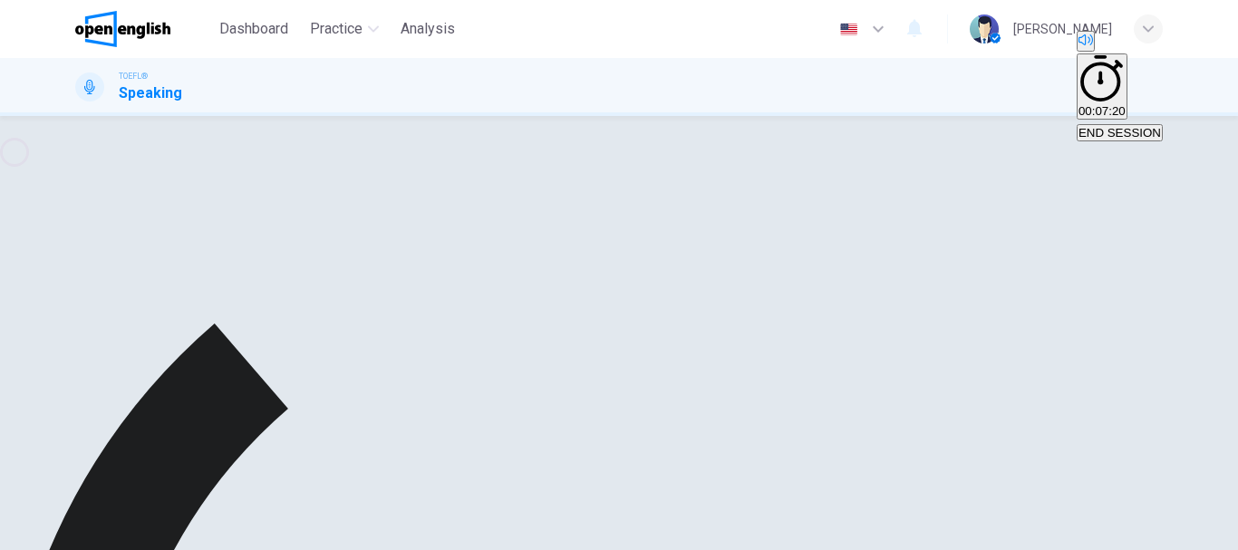
click at [119, 210] on icon "button" at bounding box center [119, 210] width 0 height 0
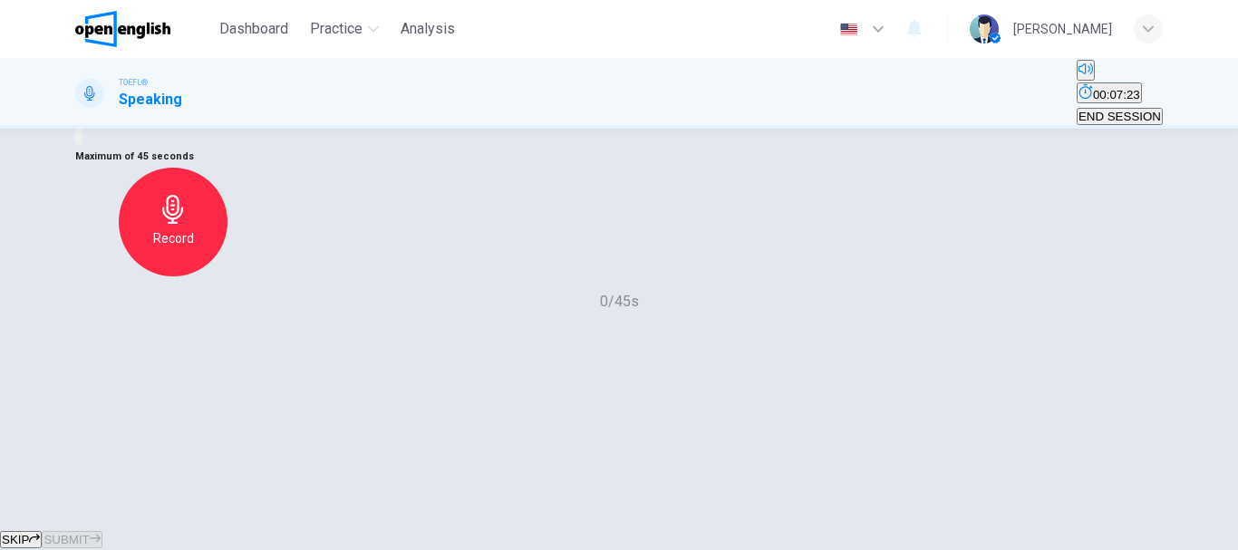
scroll to position [250, 0]
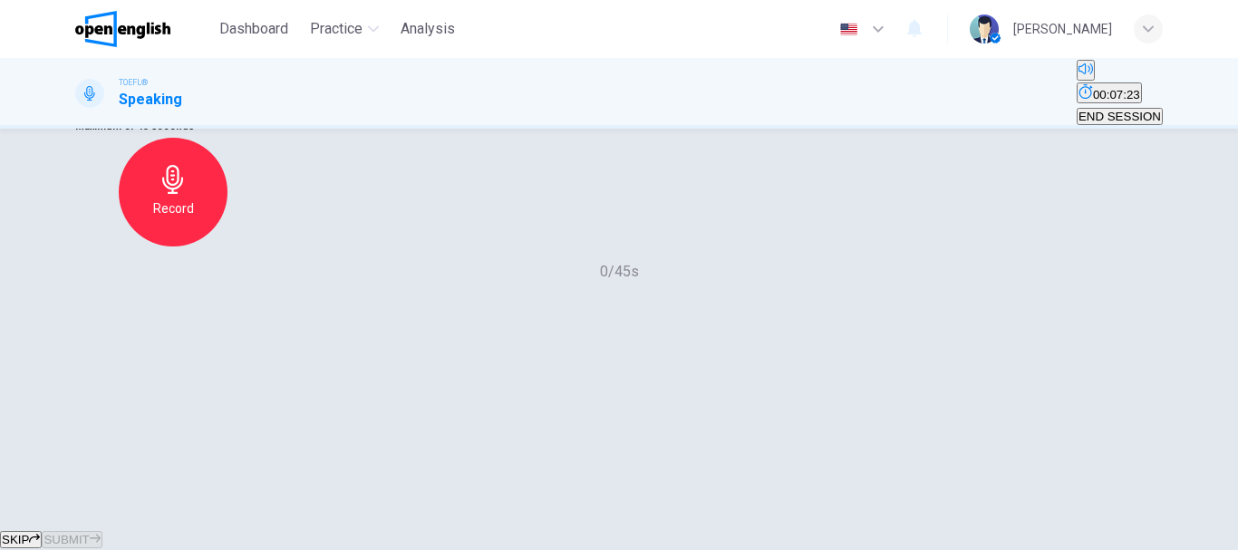
click at [227, 246] on div "Record" at bounding box center [173, 192] width 109 height 109
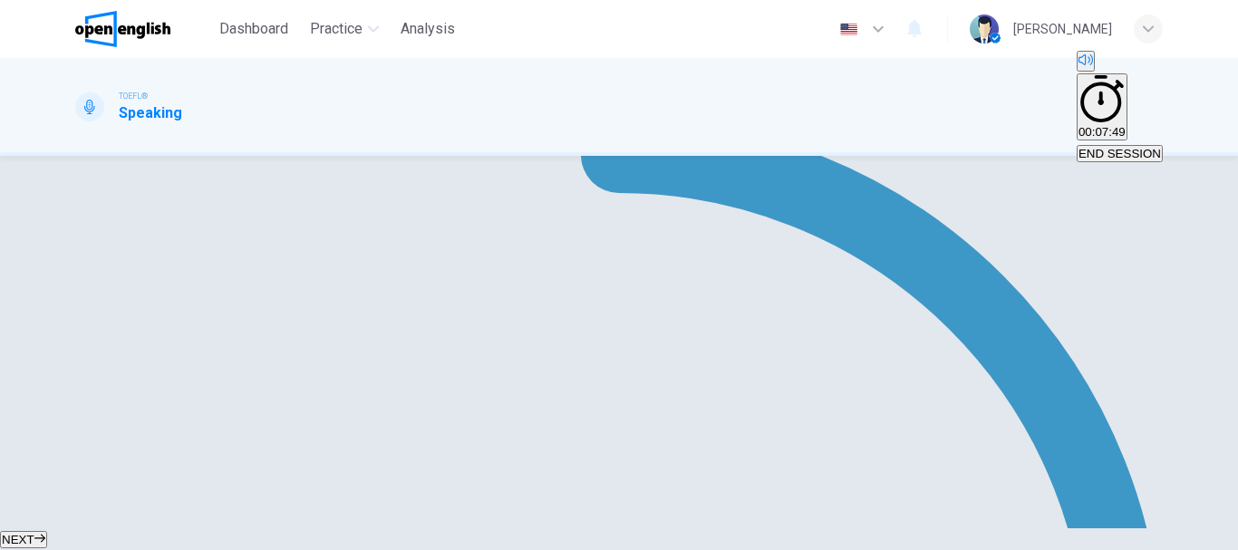
scroll to position [341, 0]
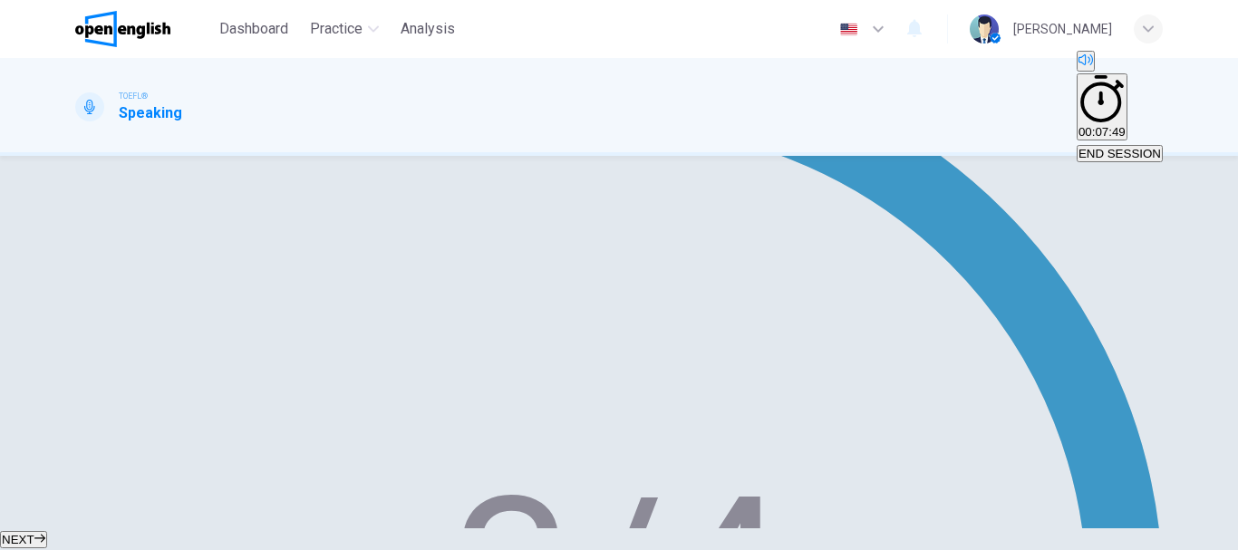
scroll to position [383, 0]
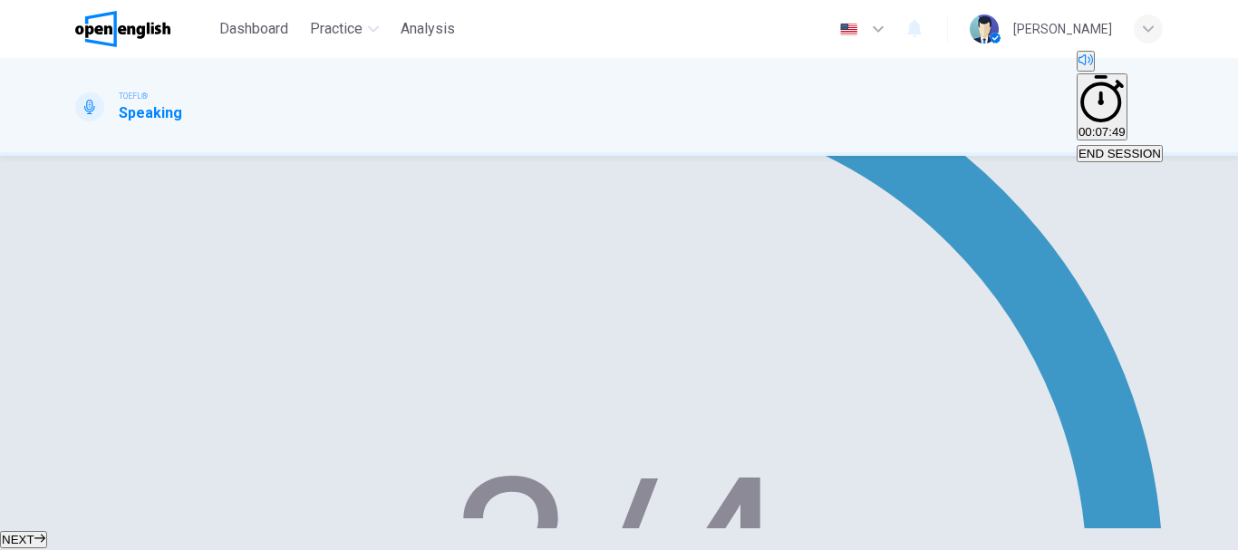
type input "**"
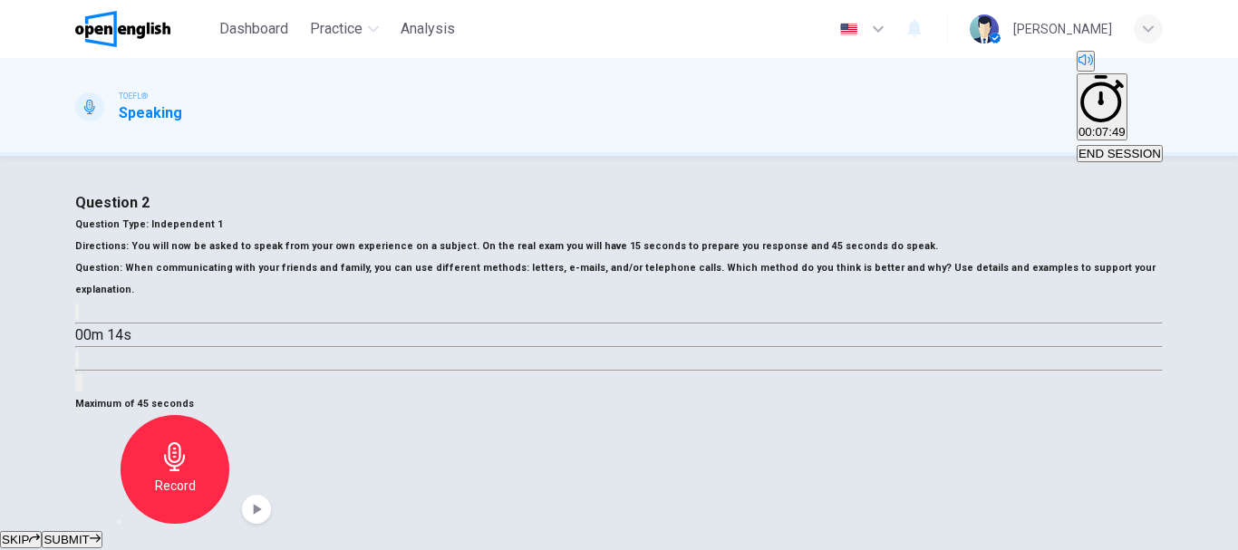
scroll to position [341, 0]
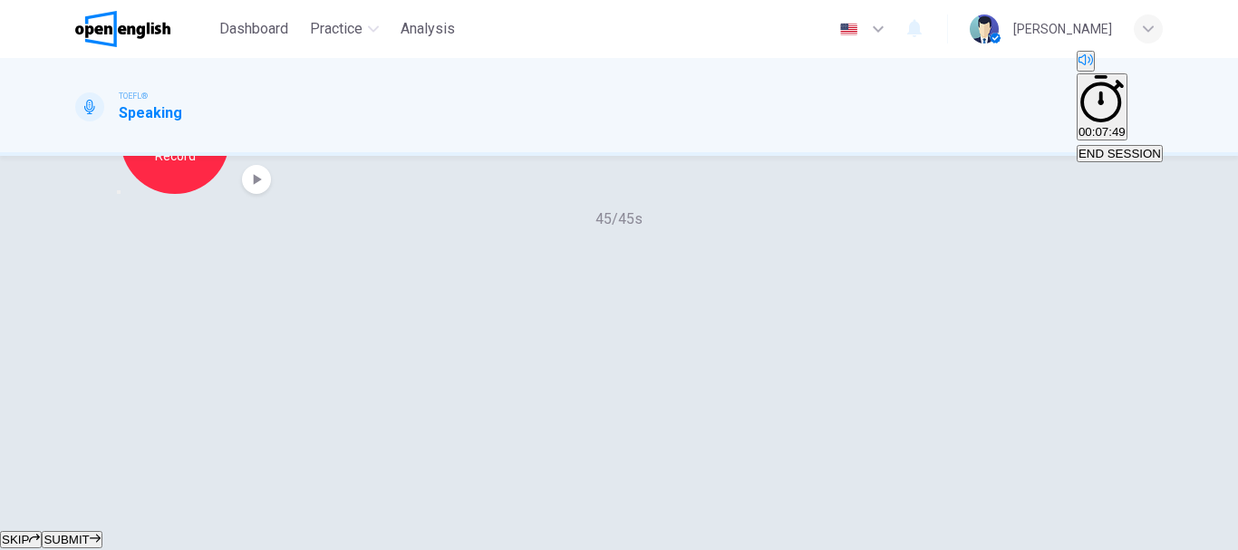
click at [196, 167] on h6 "Record" at bounding box center [175, 156] width 41 height 22
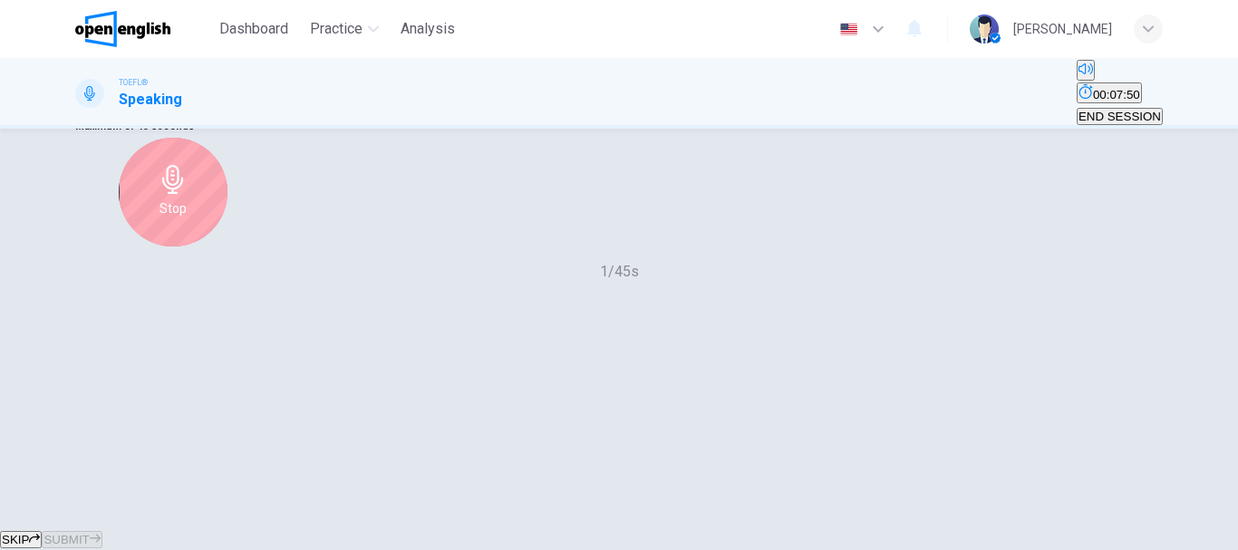
scroll to position [159, 0]
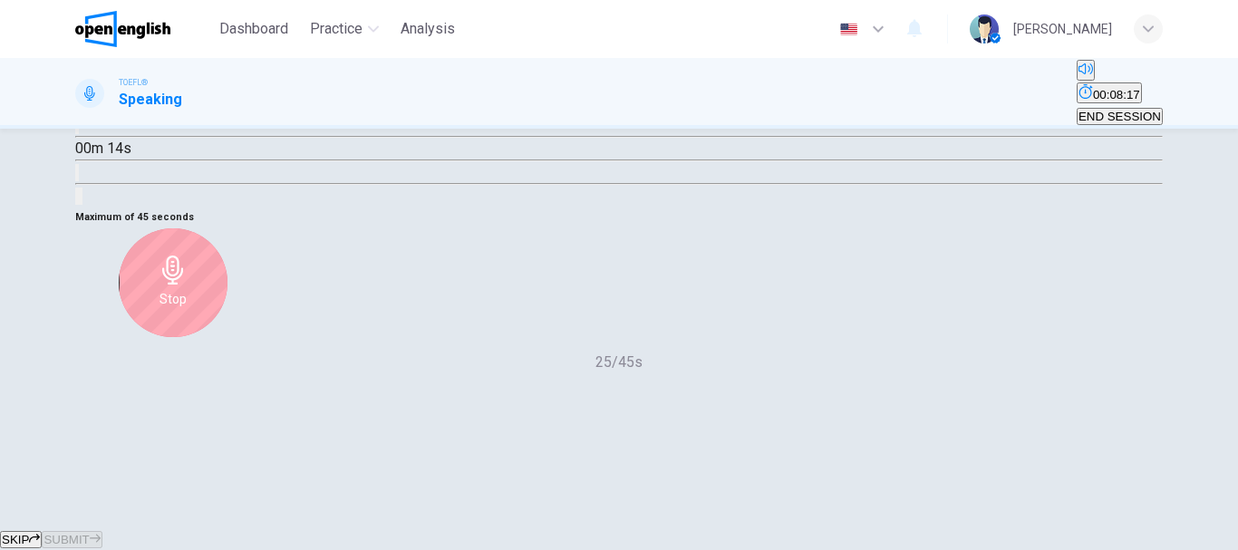
click at [187, 296] on h6 "Stop" at bounding box center [172, 299] width 27 height 22
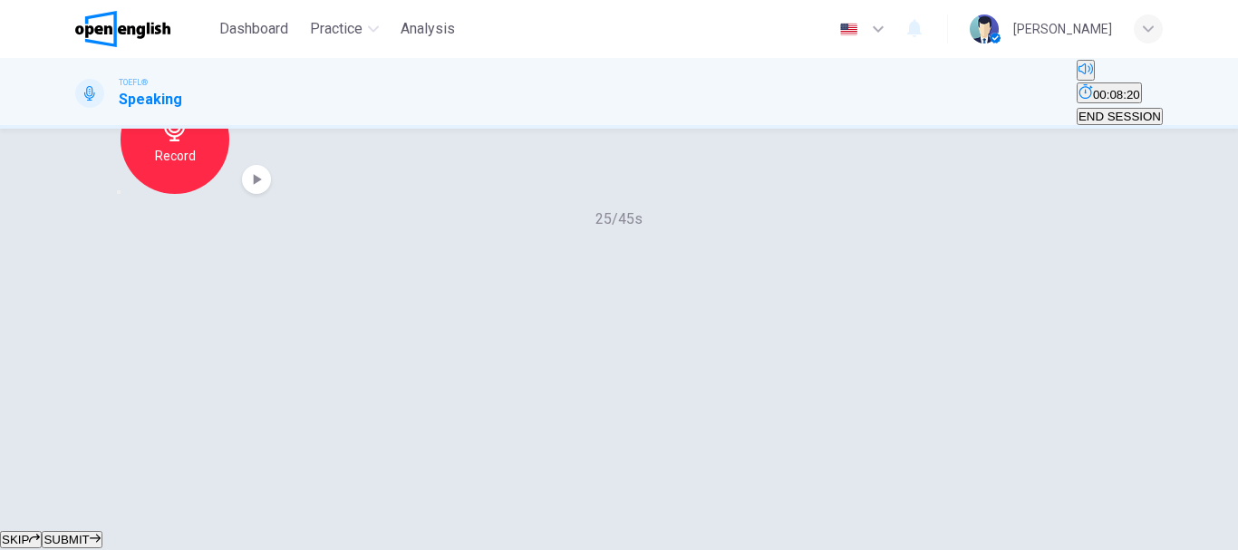
click at [119, 192] on icon "button" at bounding box center [119, 192] width 0 height 0
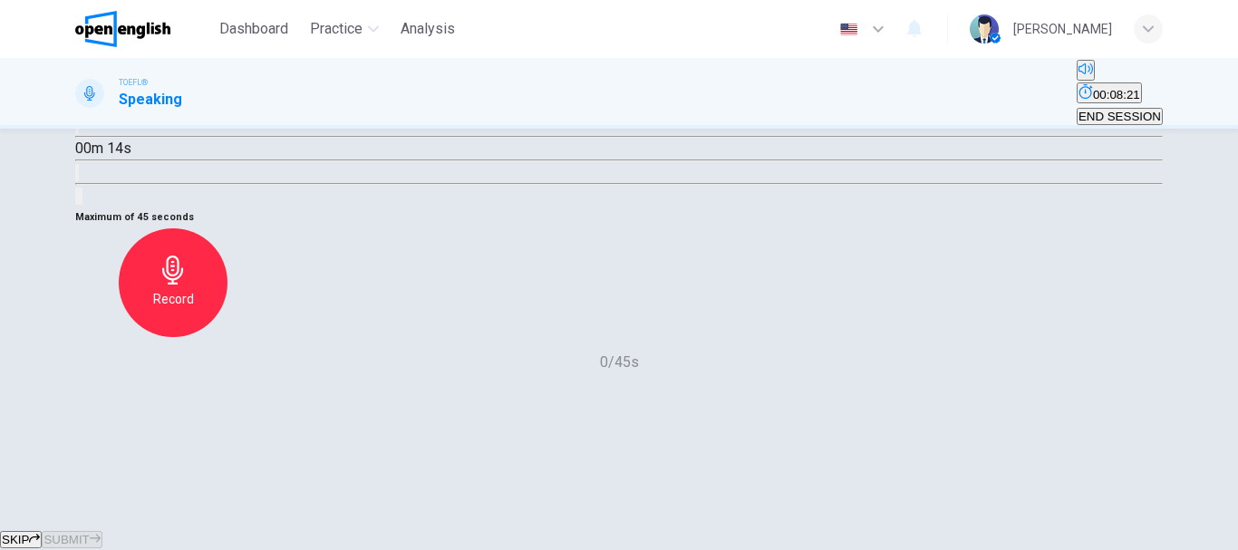
scroll to position [250, 0]
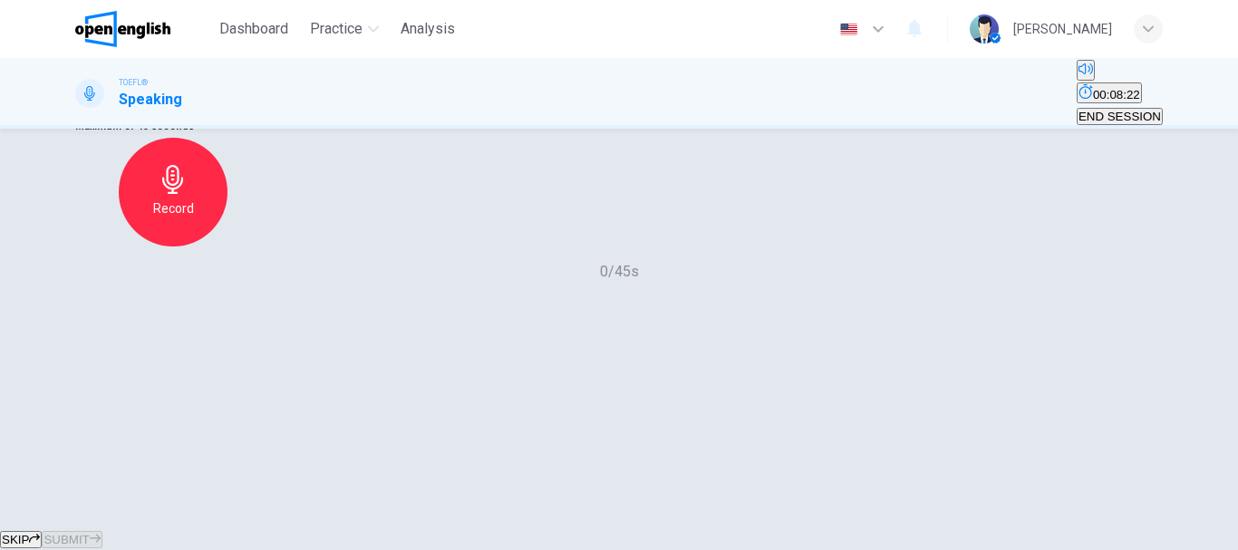
click at [188, 194] on icon "button" at bounding box center [173, 179] width 29 height 29
click at [89, 533] on span "SUBMIT" at bounding box center [65, 540] width 45 height 14
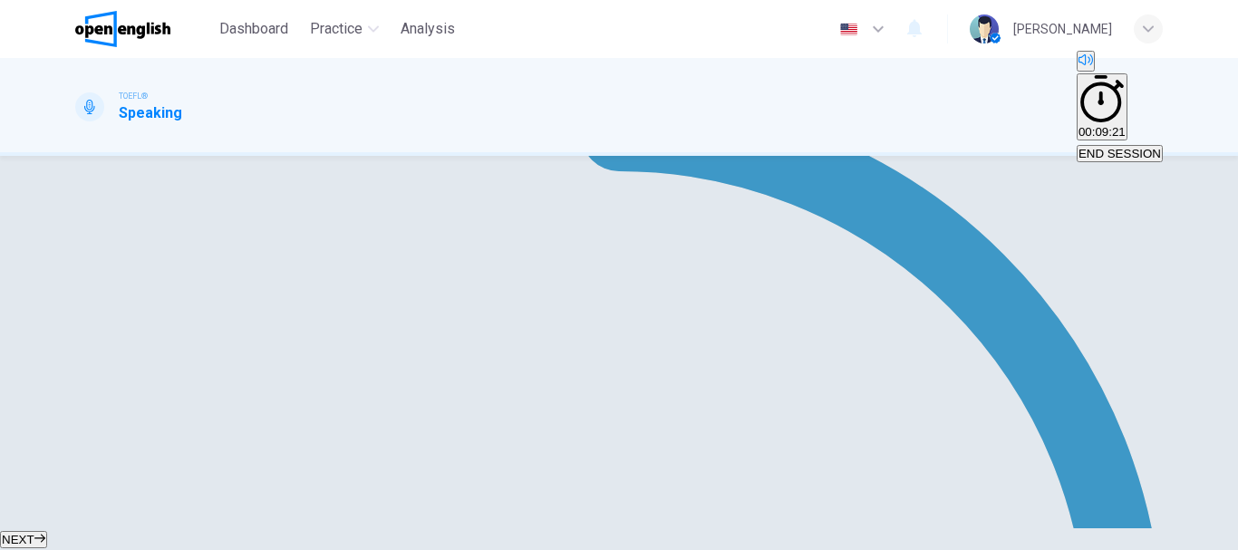
scroll to position [383, 0]
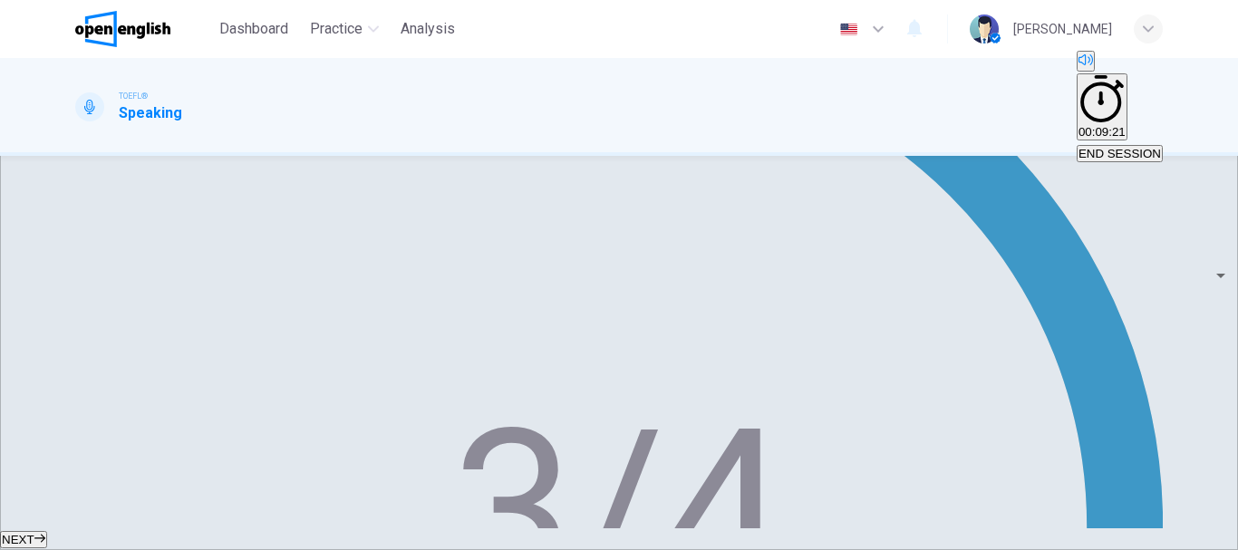
scroll to position [474, 0]
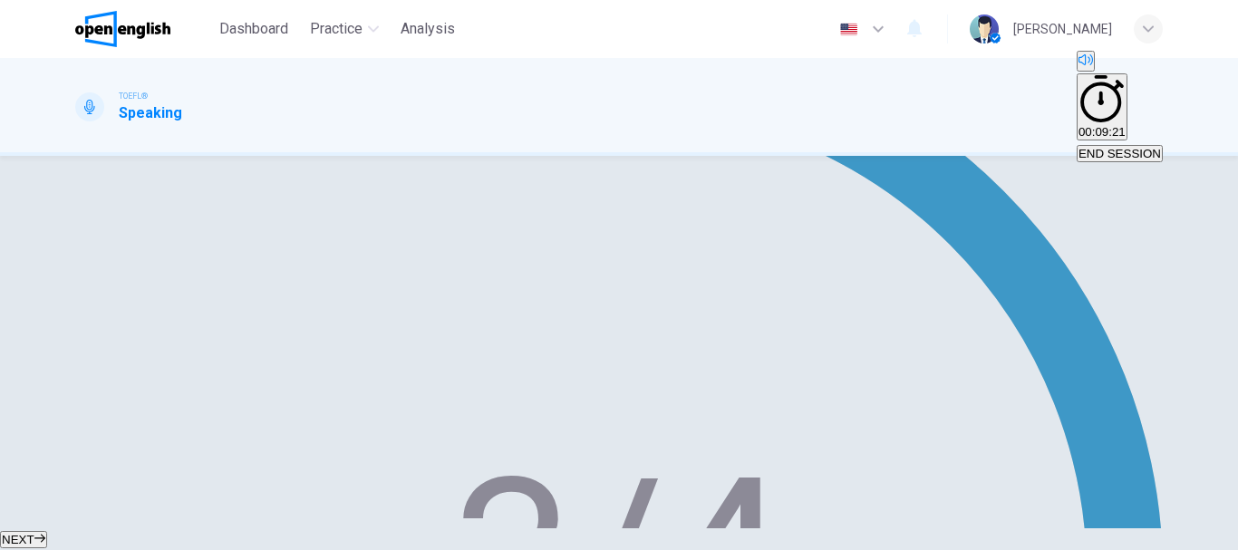
type input "*"
click at [47, 531] on button "NEXT" at bounding box center [23, 539] width 47 height 17
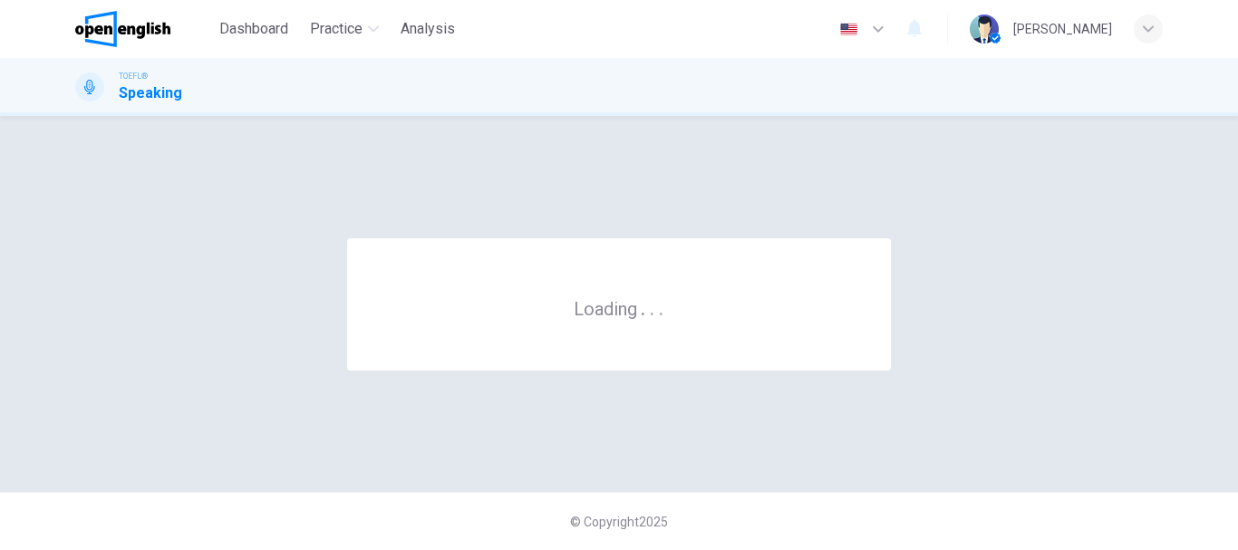
scroll to position [0, 0]
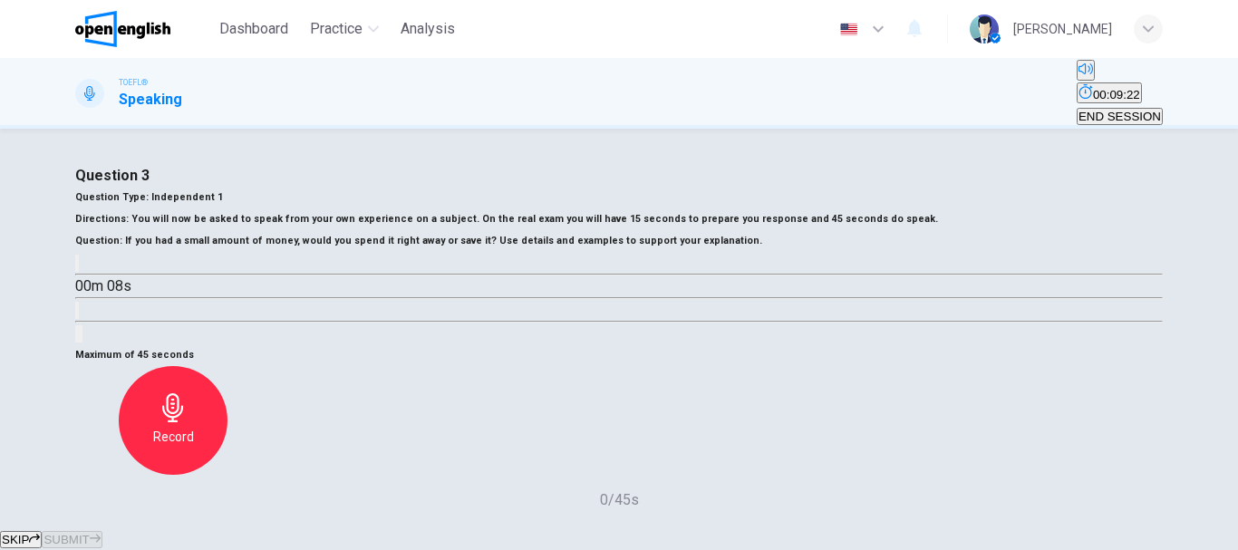
drag, startPoint x: 113, startPoint y: 400, endPoint x: 127, endPoint y: 388, distance: 18.0
click at [79, 272] on button "button" at bounding box center [77, 263] width 4 height 17
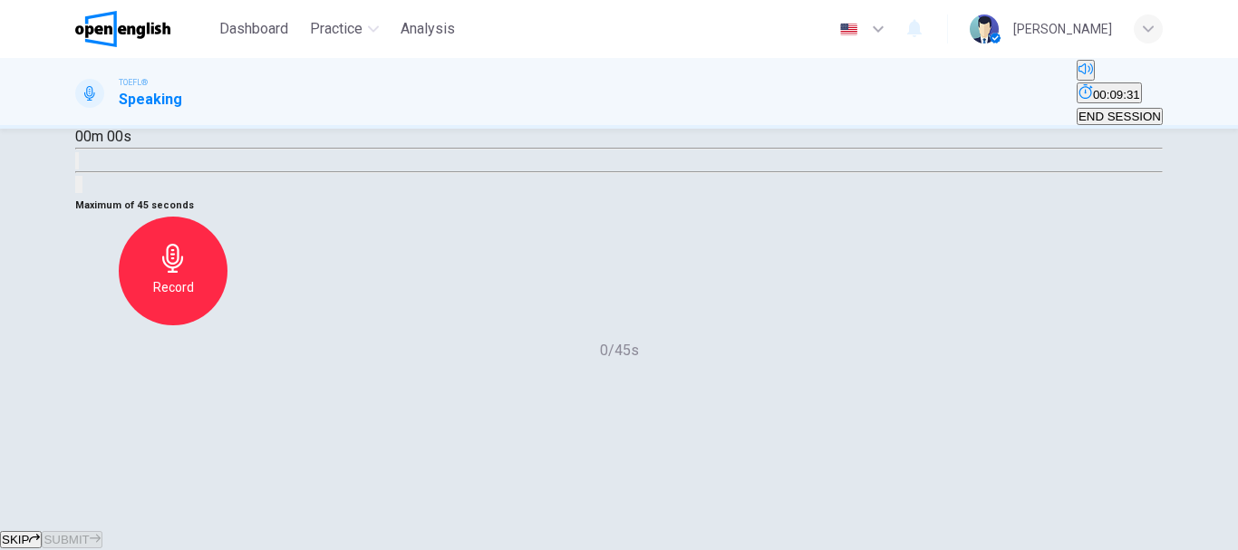
scroll to position [181, 0]
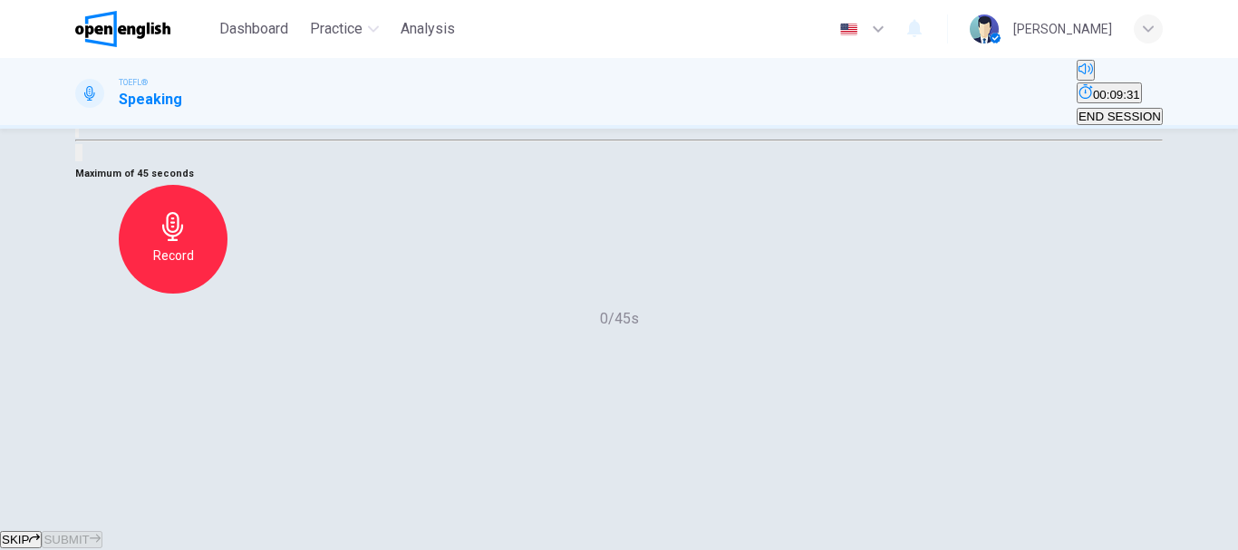
type input "*"
click at [227, 294] on div "Record" at bounding box center [173, 239] width 109 height 109
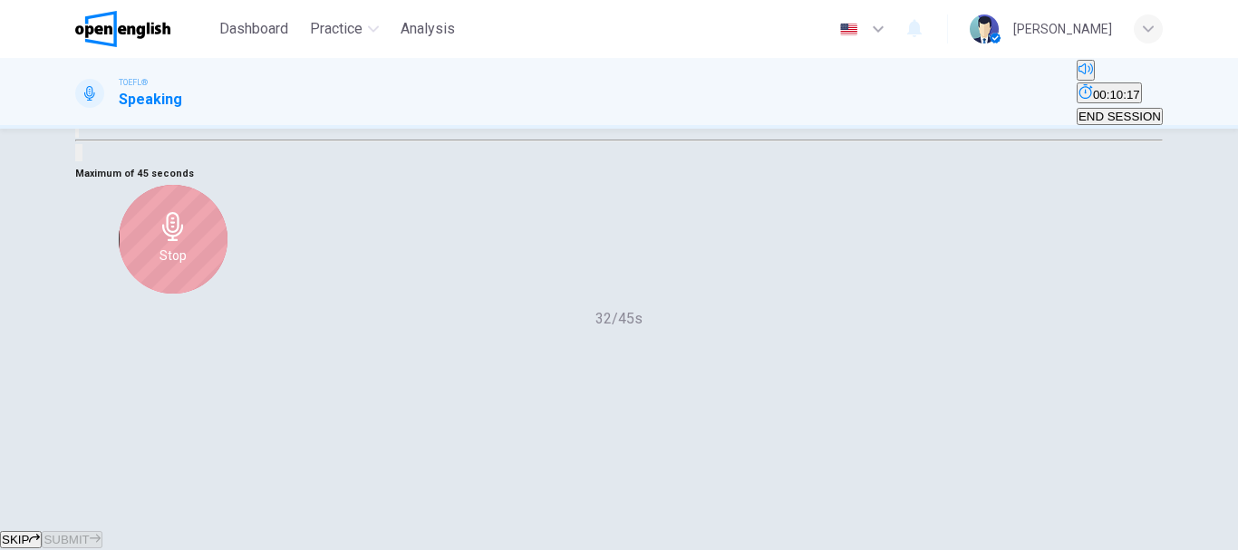
click at [188, 241] on icon "button" at bounding box center [173, 226] width 29 height 29
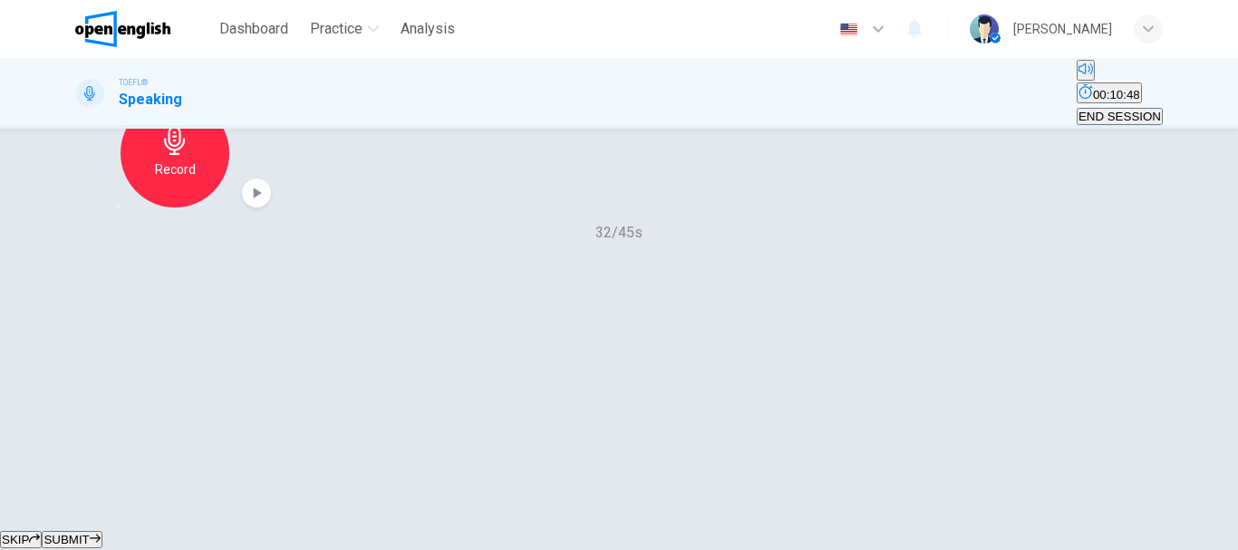
scroll to position [272, 0]
click at [119, 201] on icon "button" at bounding box center [119, 201] width 0 height 0
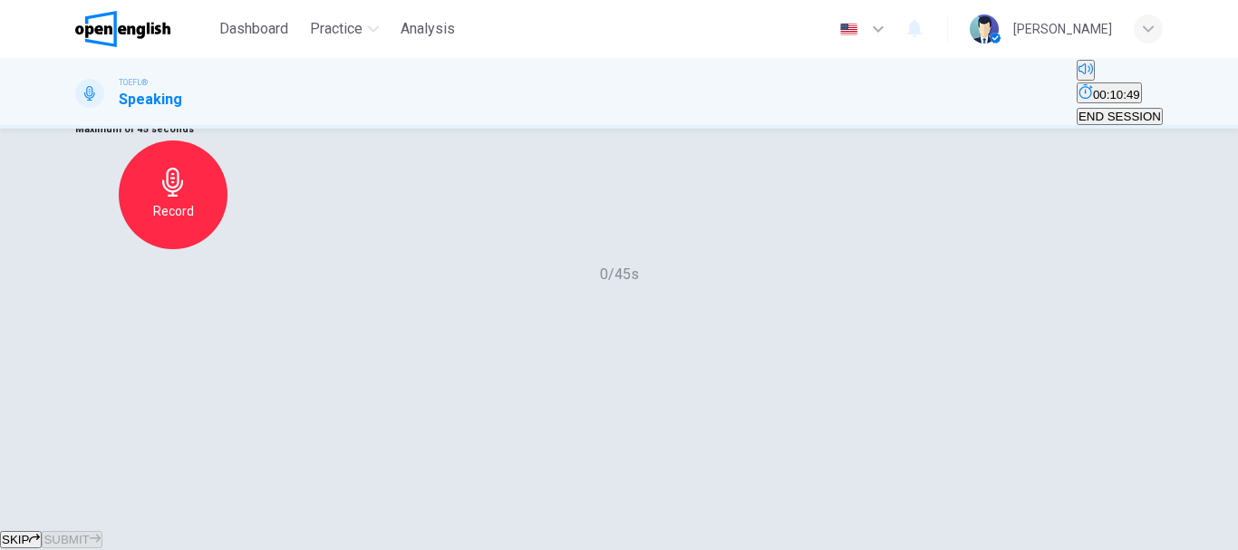
scroll to position [181, 0]
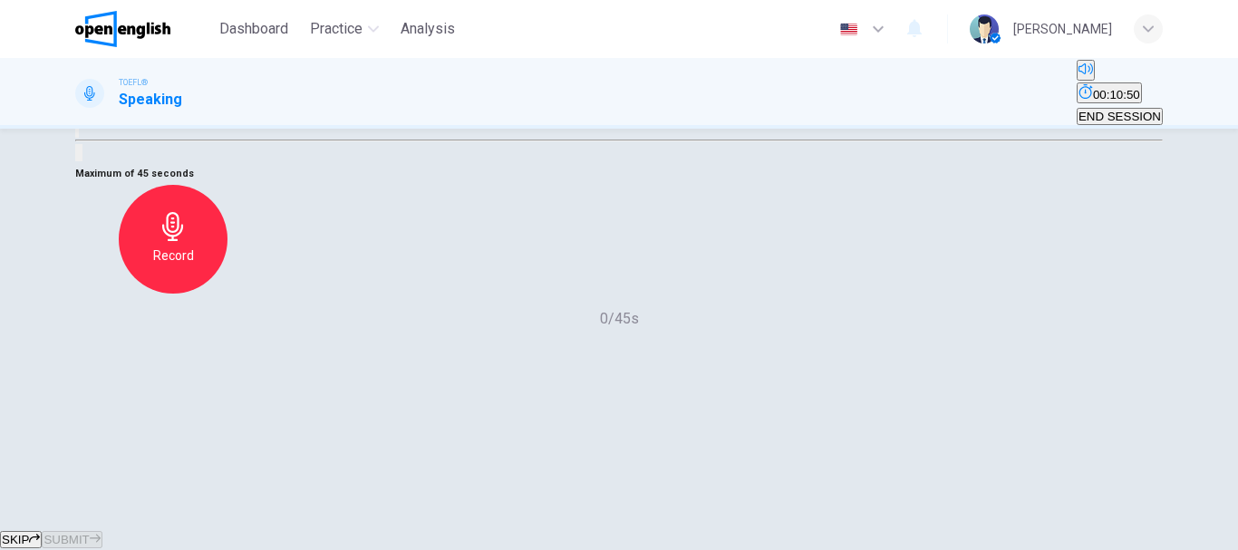
click at [227, 294] on div "Record" at bounding box center [173, 239] width 109 height 109
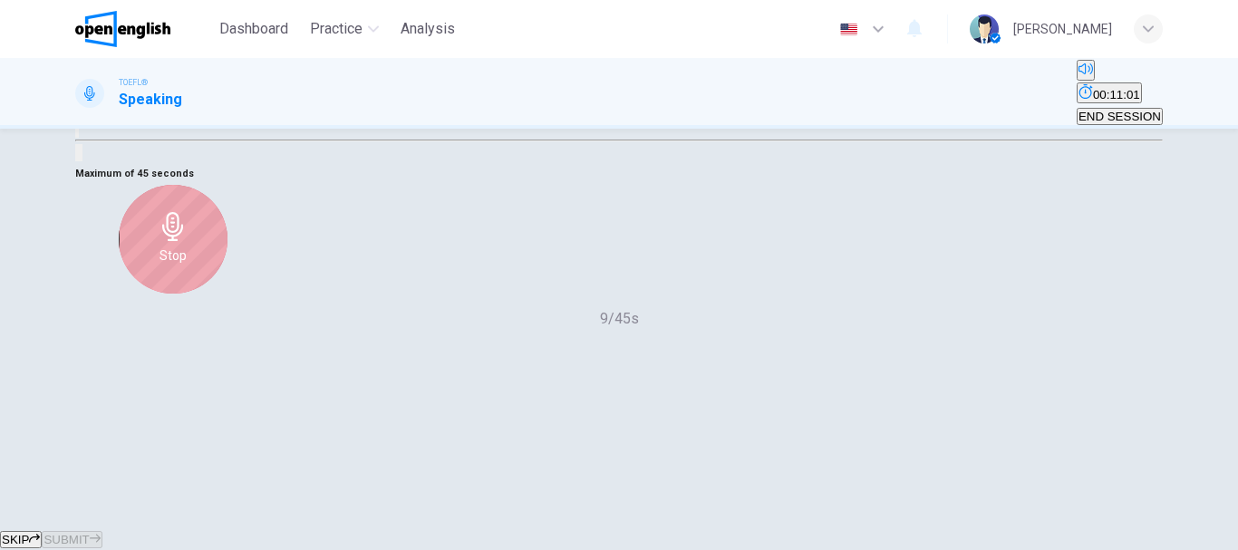
click at [227, 294] on div "Stop" at bounding box center [173, 239] width 109 height 109
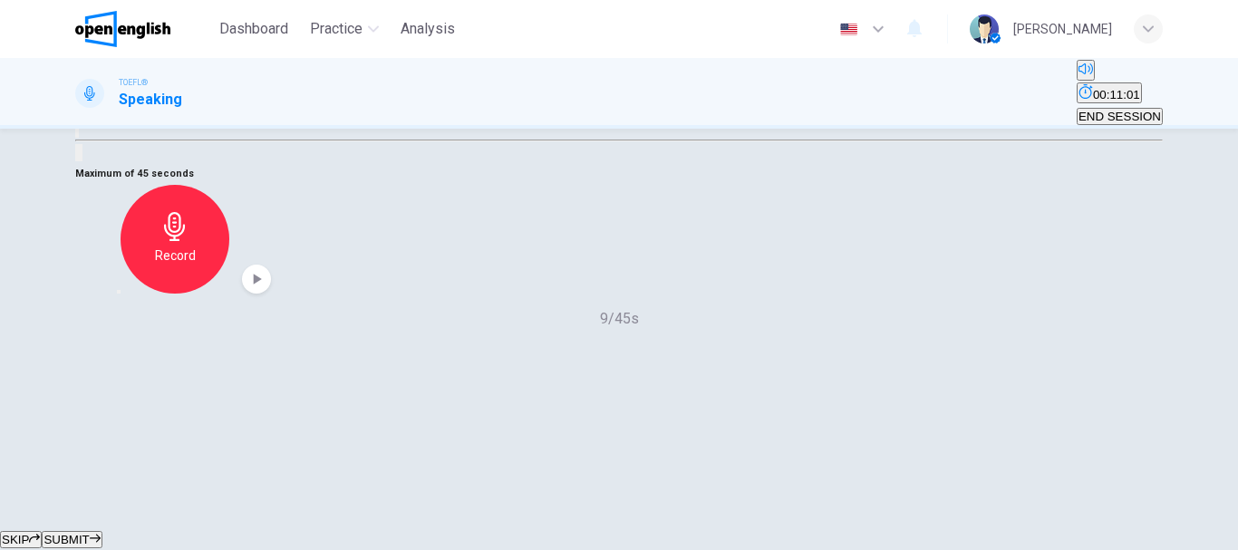
scroll to position [272, 0]
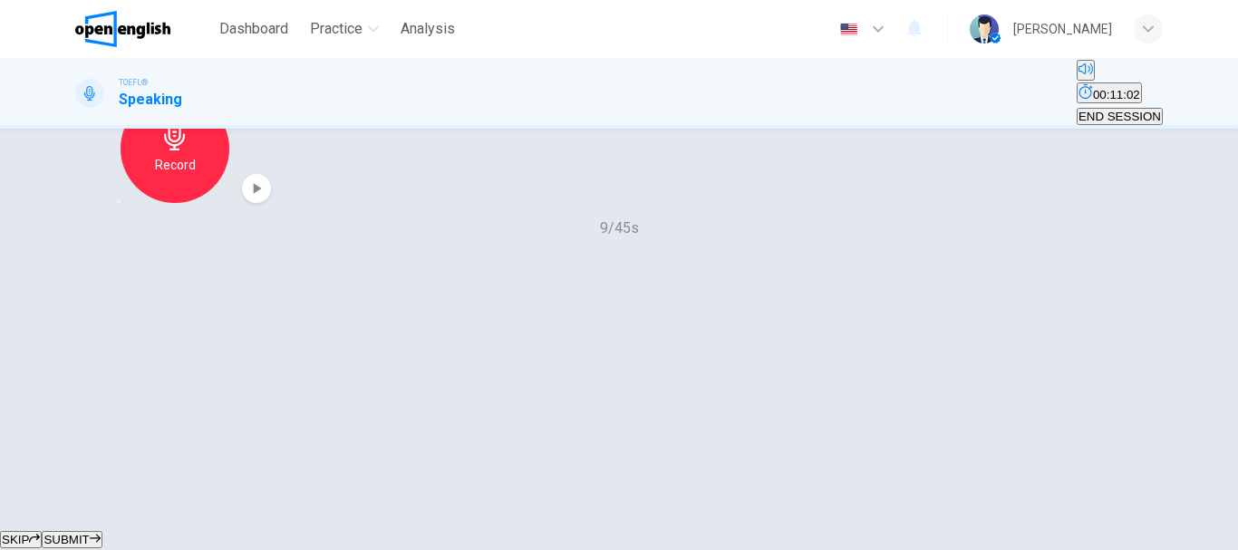
click at [119, 201] on icon "button" at bounding box center [119, 201] width 0 height 0
click at [227, 203] on div "Record" at bounding box center [173, 148] width 109 height 109
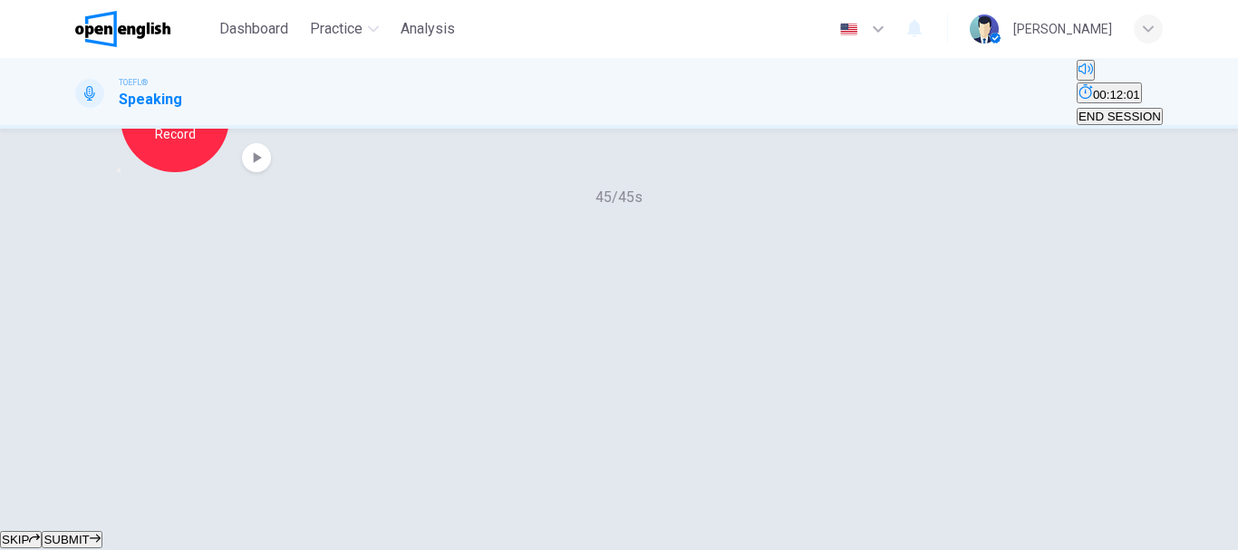
click at [89, 533] on span "SUBMIT" at bounding box center [65, 540] width 45 height 14
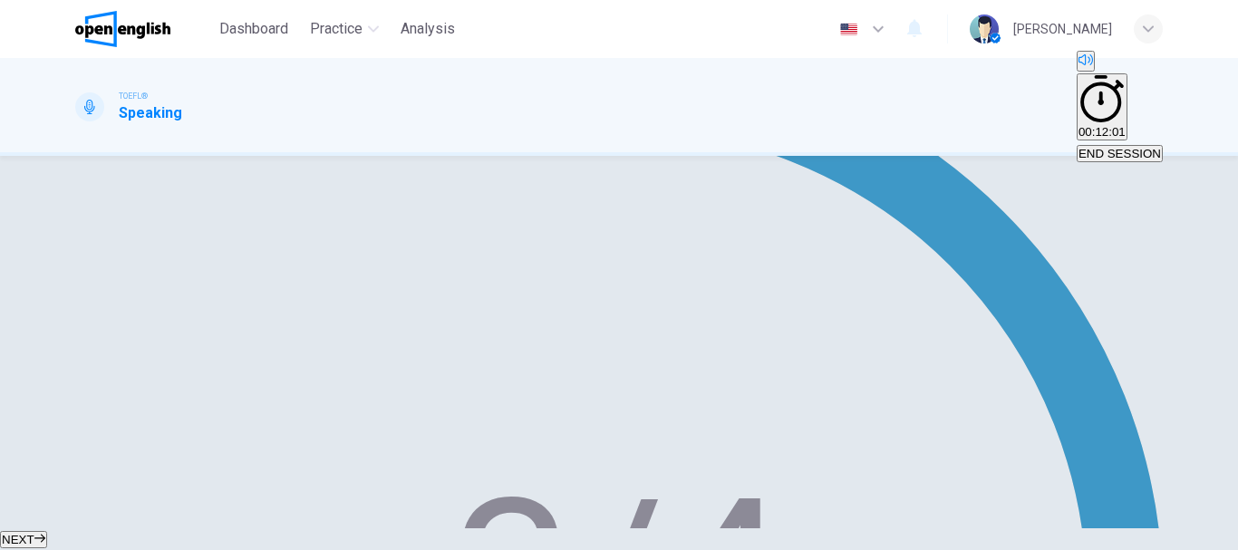
type input "*"
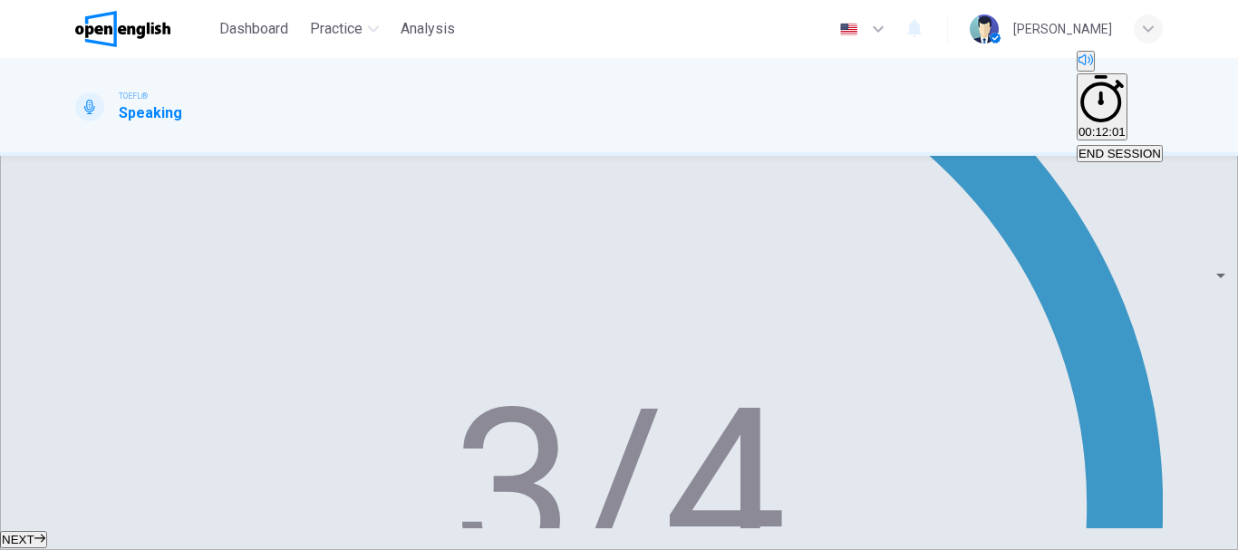
drag, startPoint x: 564, startPoint y: 351, endPoint x: 812, endPoint y: 348, distance: 248.3
drag, startPoint x: 812, startPoint y: 348, endPoint x: 583, endPoint y: 348, distance: 229.2
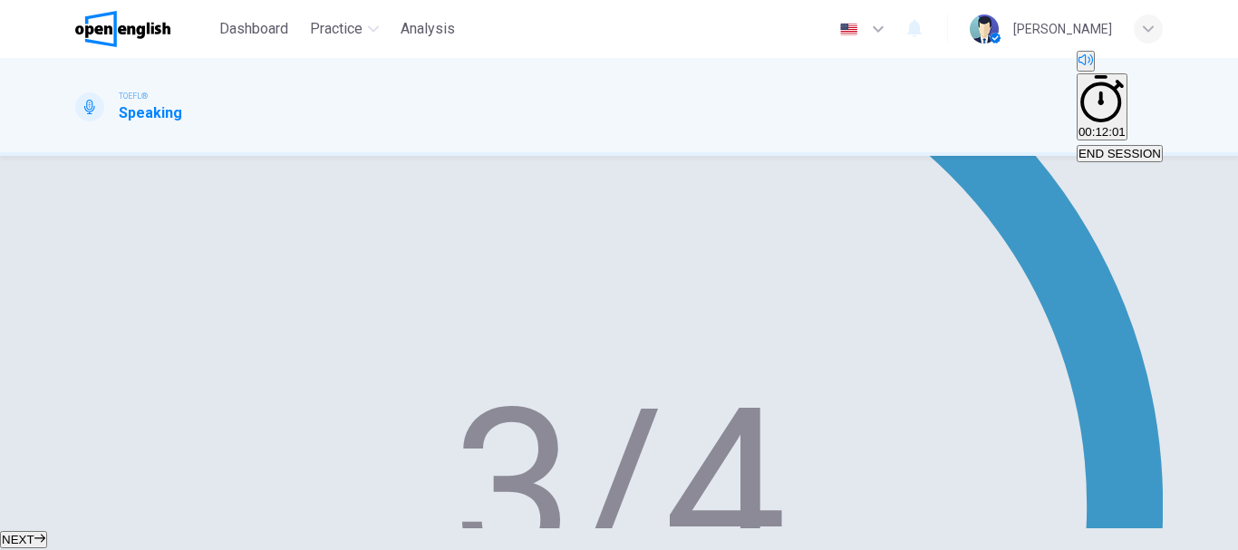
scroll to position [361, 0]
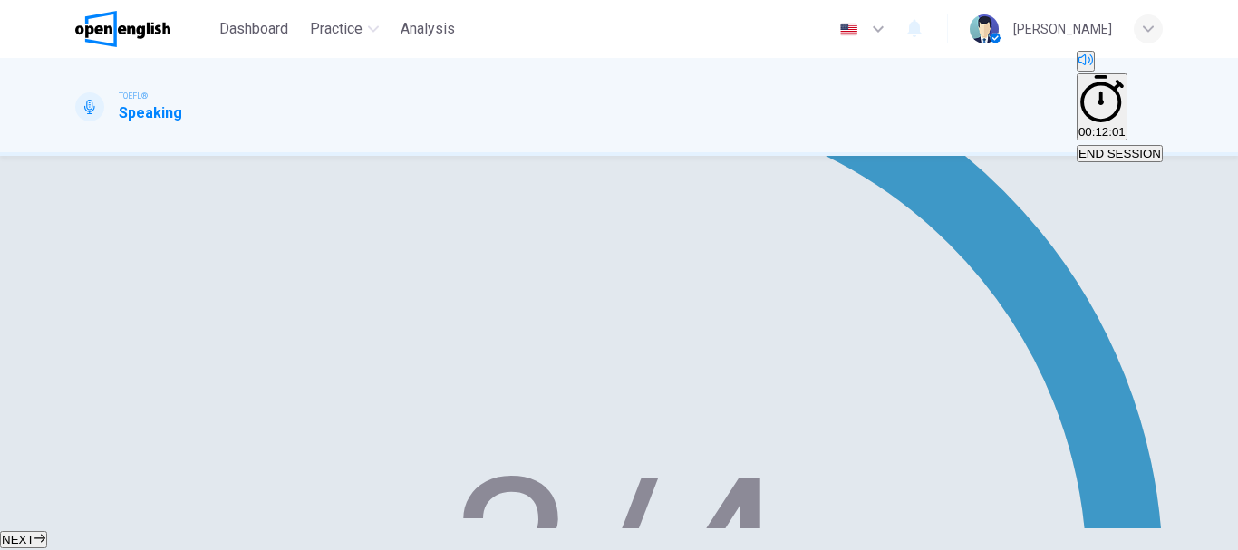
type input "**"
click at [34, 533] on span "NEXT" at bounding box center [18, 540] width 33 height 14
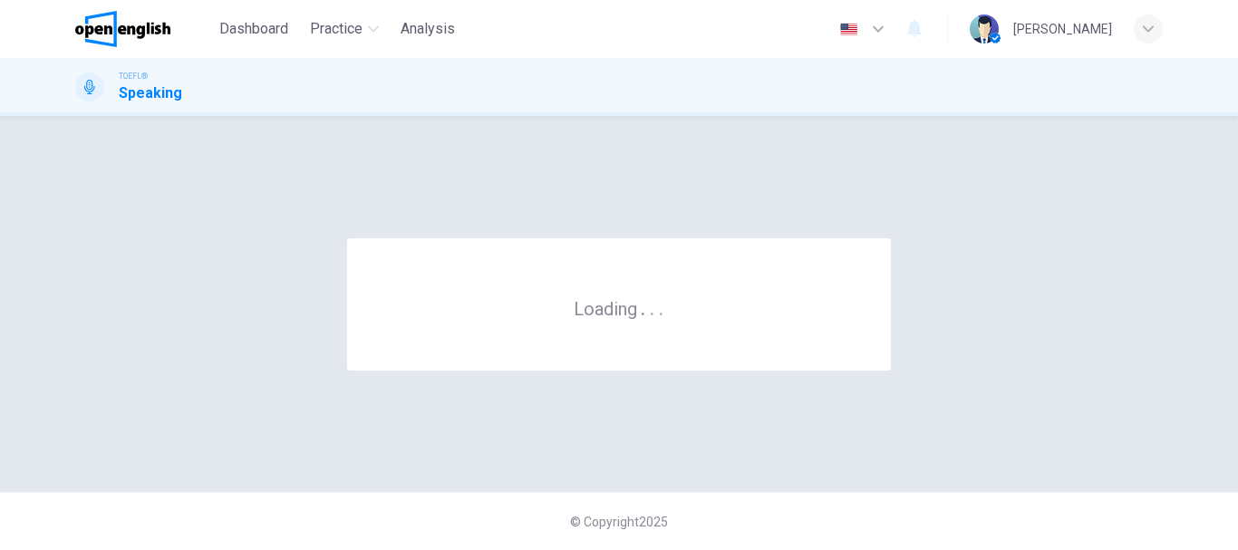
scroll to position [0, 0]
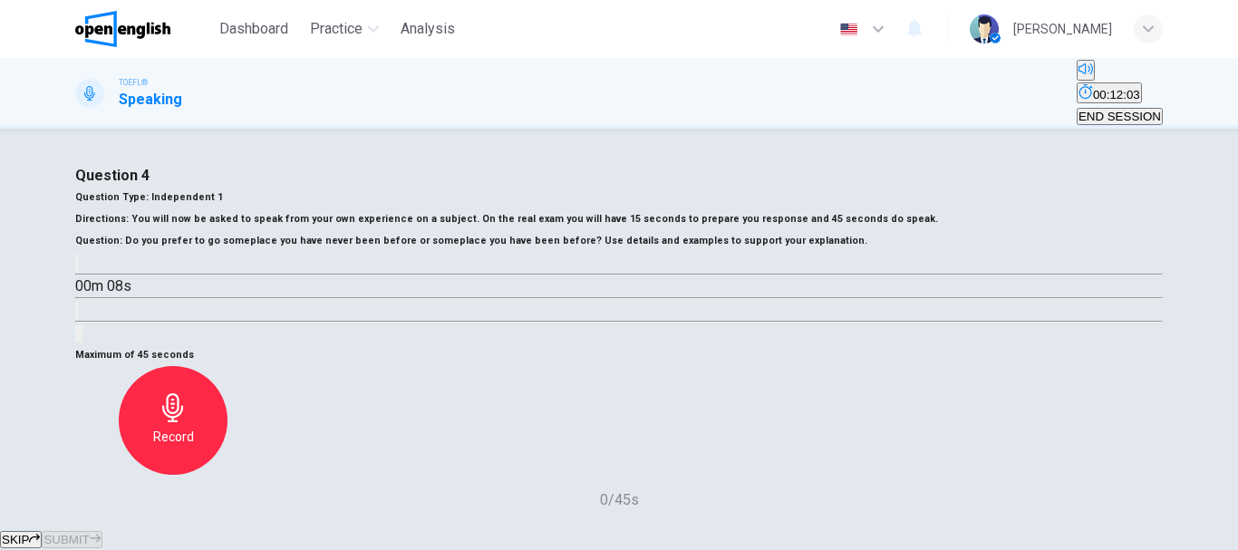
click at [77, 267] on icon "button" at bounding box center [77, 267] width 0 height 0
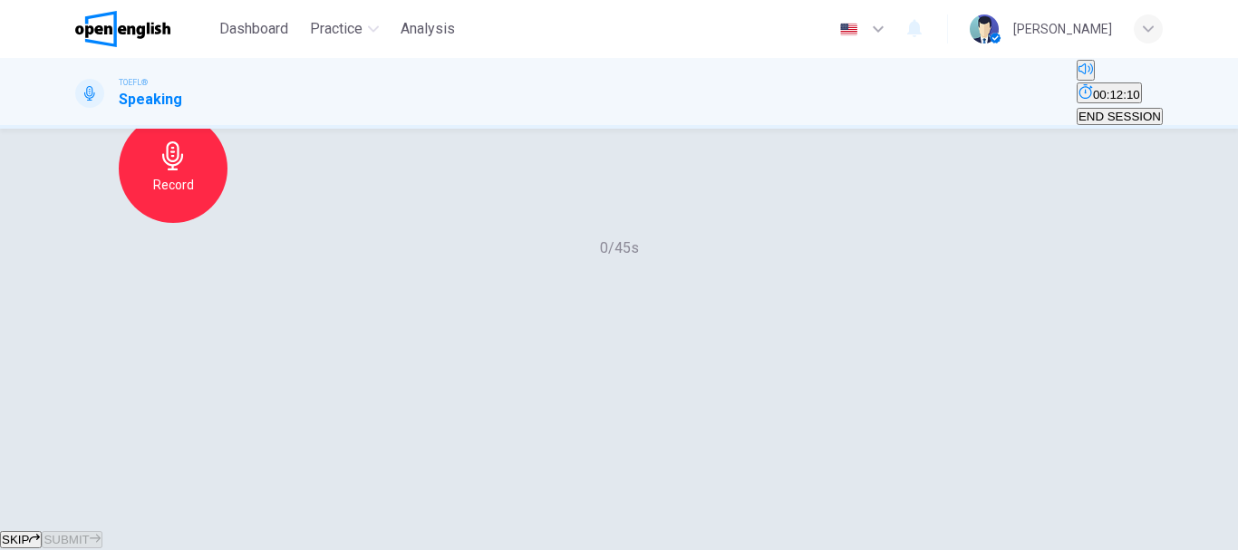
scroll to position [272, 0]
type input "*"
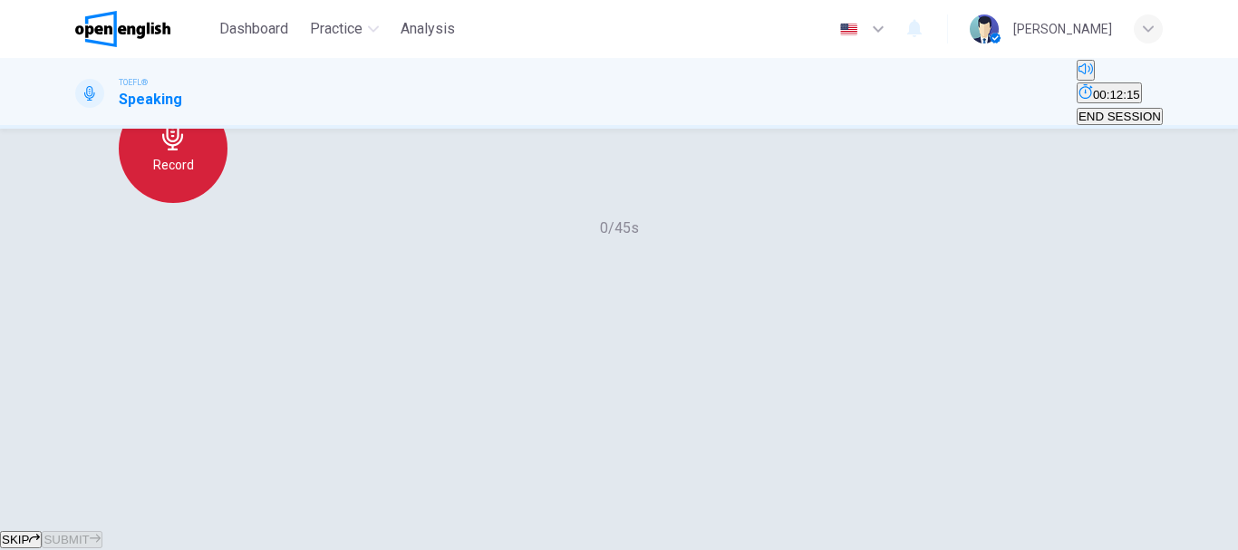
click at [227, 203] on div "Record" at bounding box center [173, 148] width 109 height 109
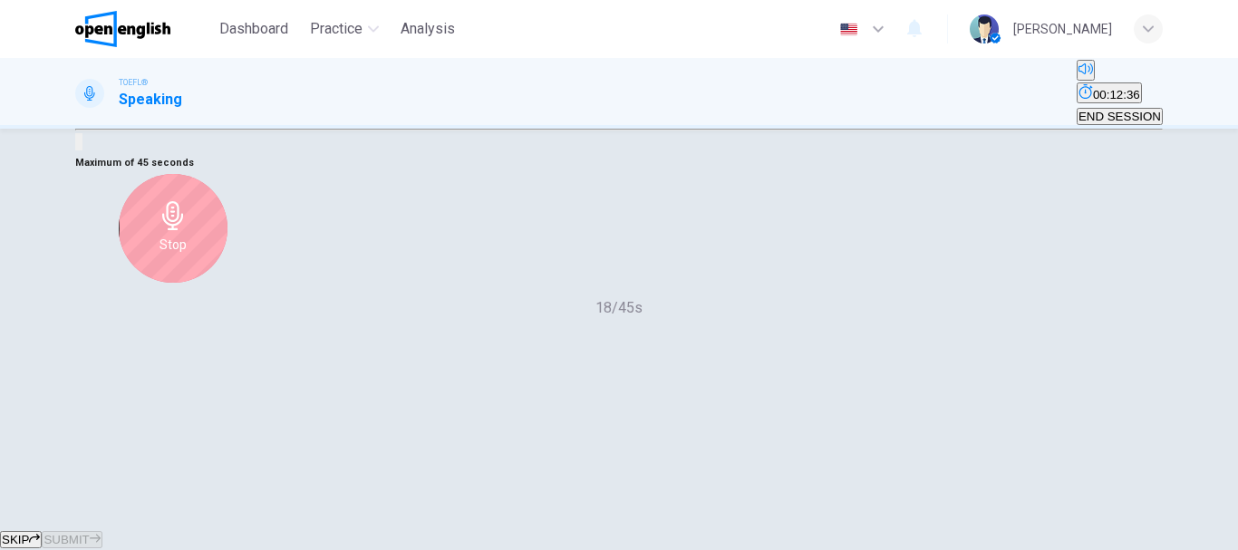
scroll to position [181, 0]
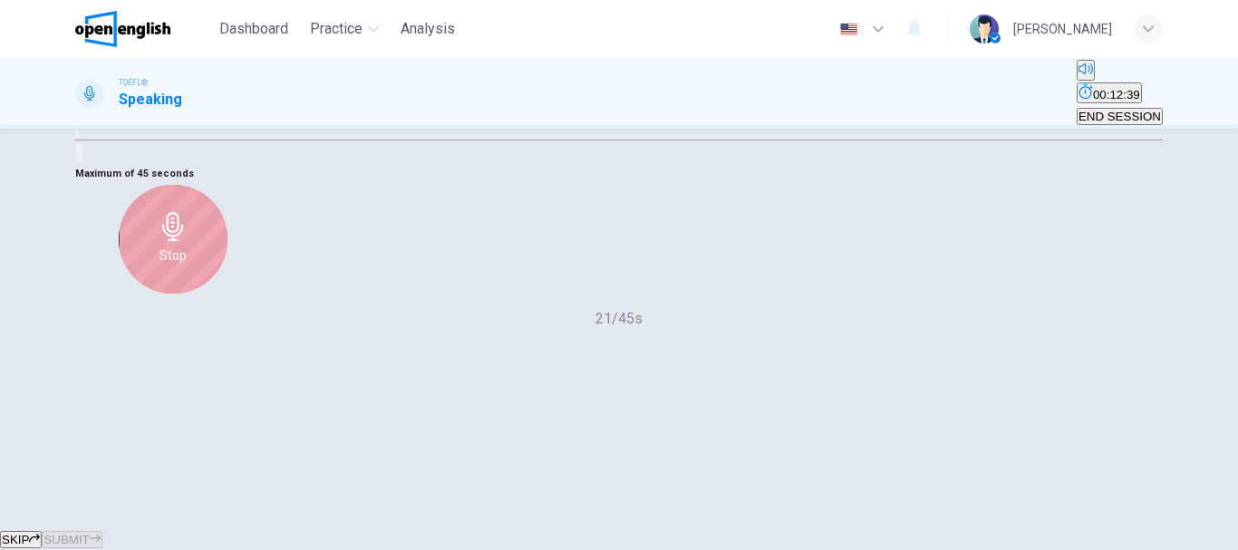
click at [227, 294] on div "Stop" at bounding box center [173, 239] width 109 height 109
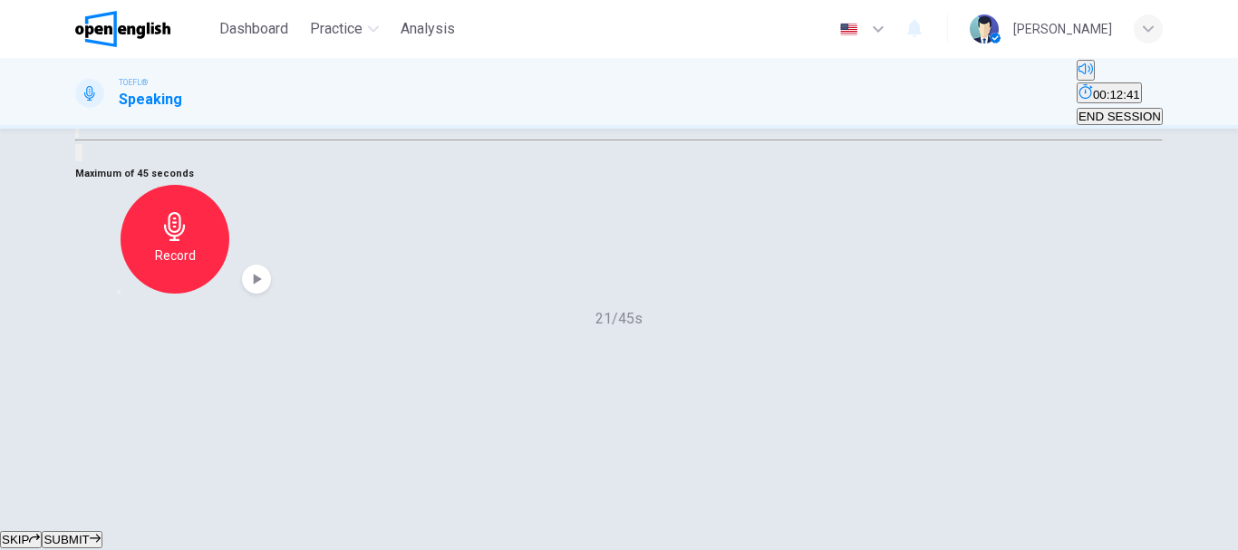
scroll to position [272, 0]
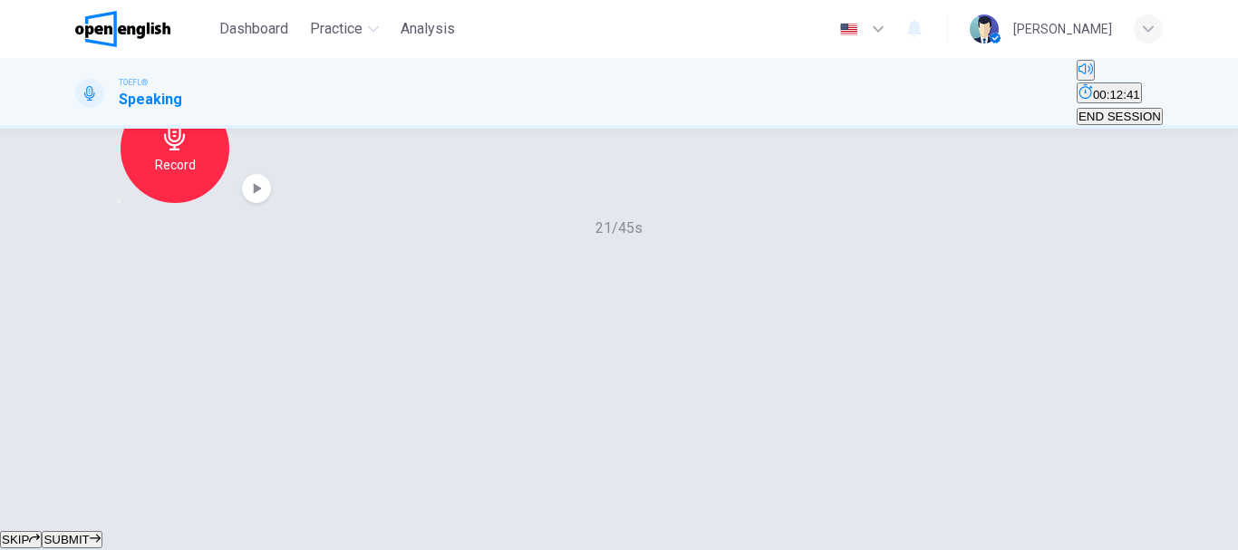
click at [514, 239] on div "Maximum of 45 seconds Record 21/45s" at bounding box center [618, 155] width 1087 height 167
click at [119, 201] on icon "button" at bounding box center [119, 201] width 0 height 0
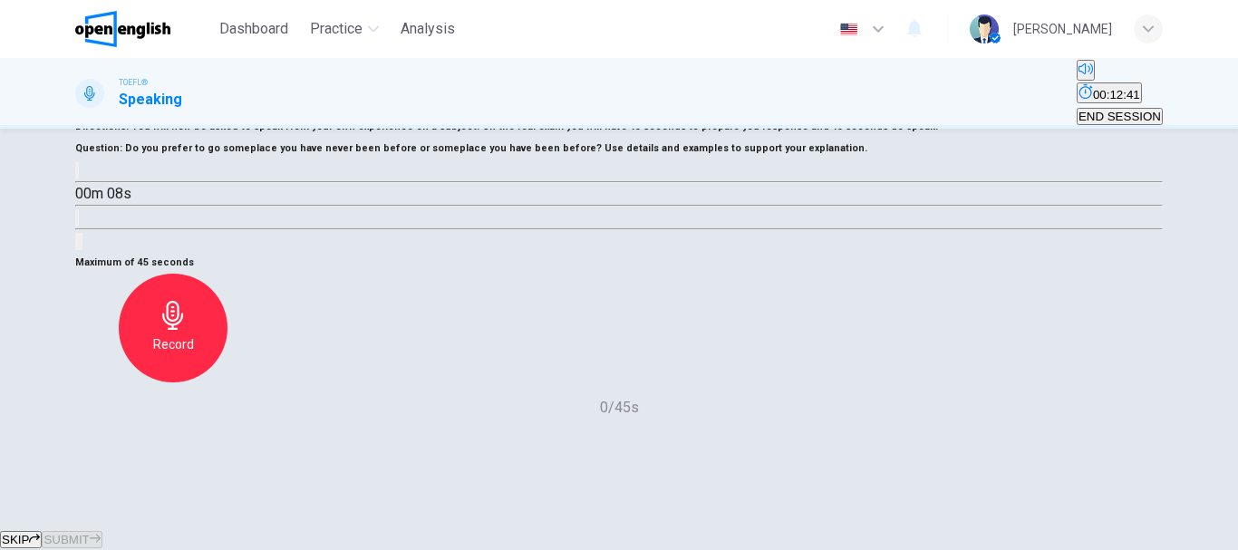
scroll to position [91, 0]
drag, startPoint x: 176, startPoint y: 259, endPoint x: 206, endPoint y: 271, distance: 32.1
click at [206, 161] on h6 "Question : Do you prefer to go someplace you have never been before or someplac…" at bounding box center [618, 151] width 1087 height 22
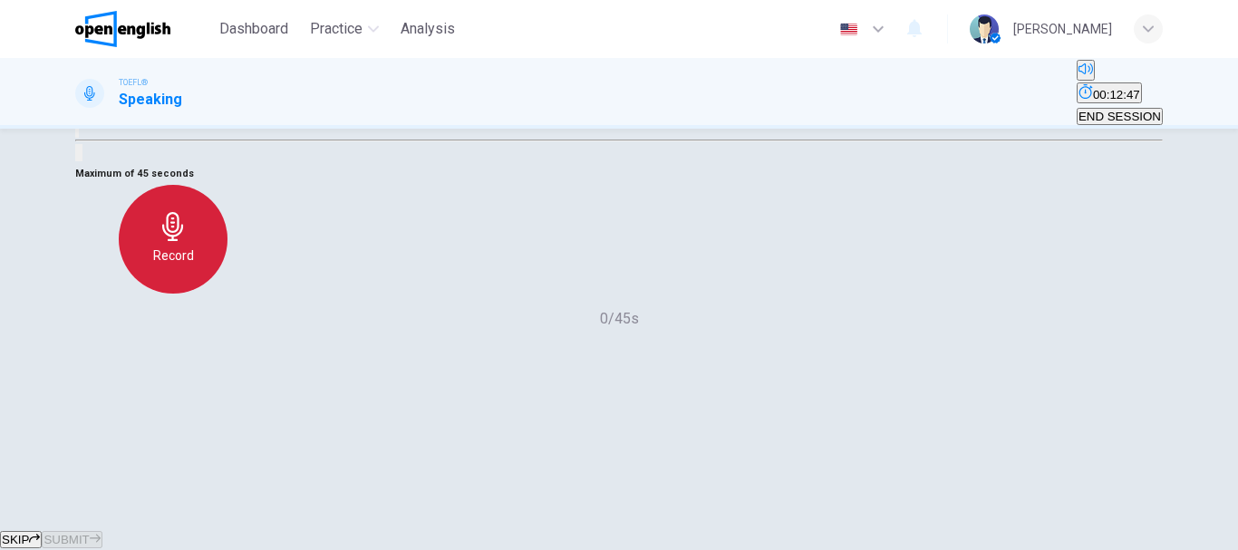
click at [227, 294] on div "Record" at bounding box center [173, 239] width 109 height 109
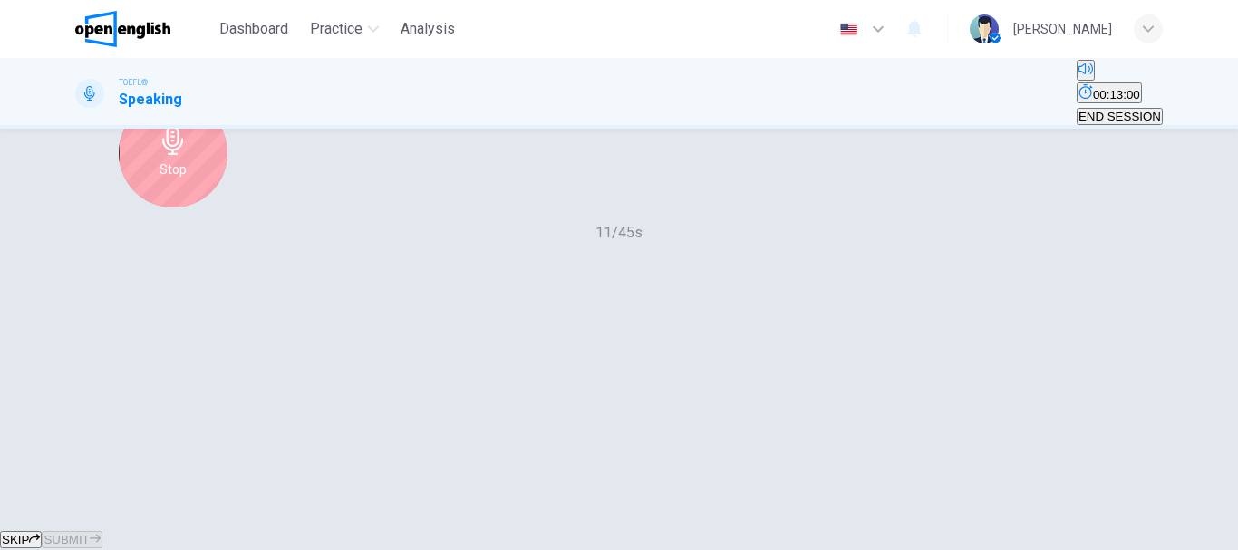
scroll to position [272, 0]
click at [227, 203] on div "Stop" at bounding box center [173, 148] width 109 height 109
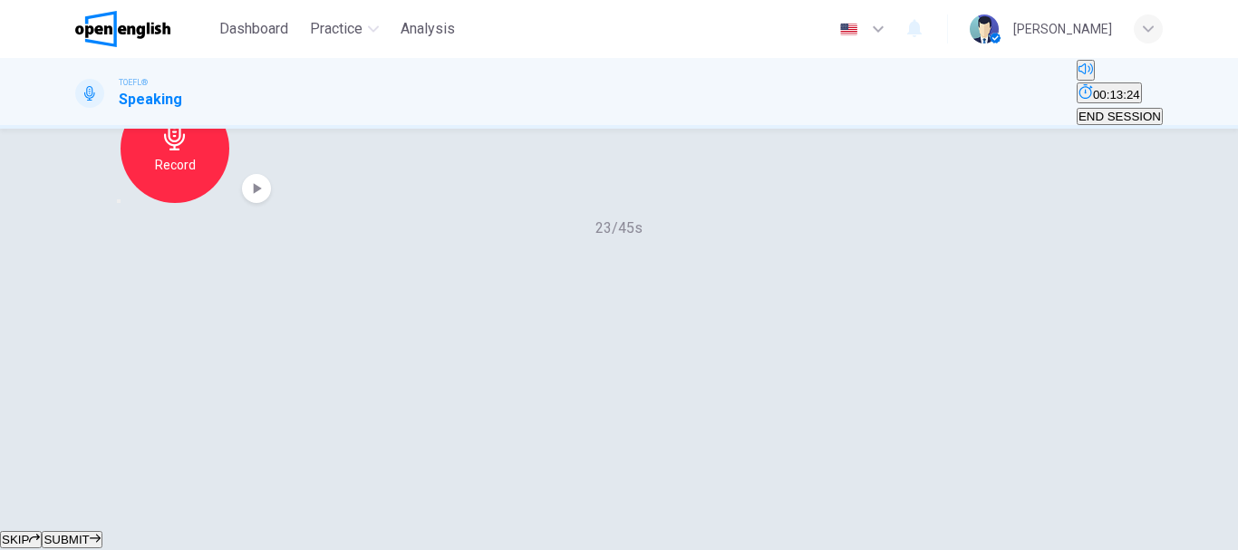
click at [119, 201] on div "button" at bounding box center [119, 201] width 0 height 0
click at [227, 203] on div "Record" at bounding box center [173, 148] width 109 height 109
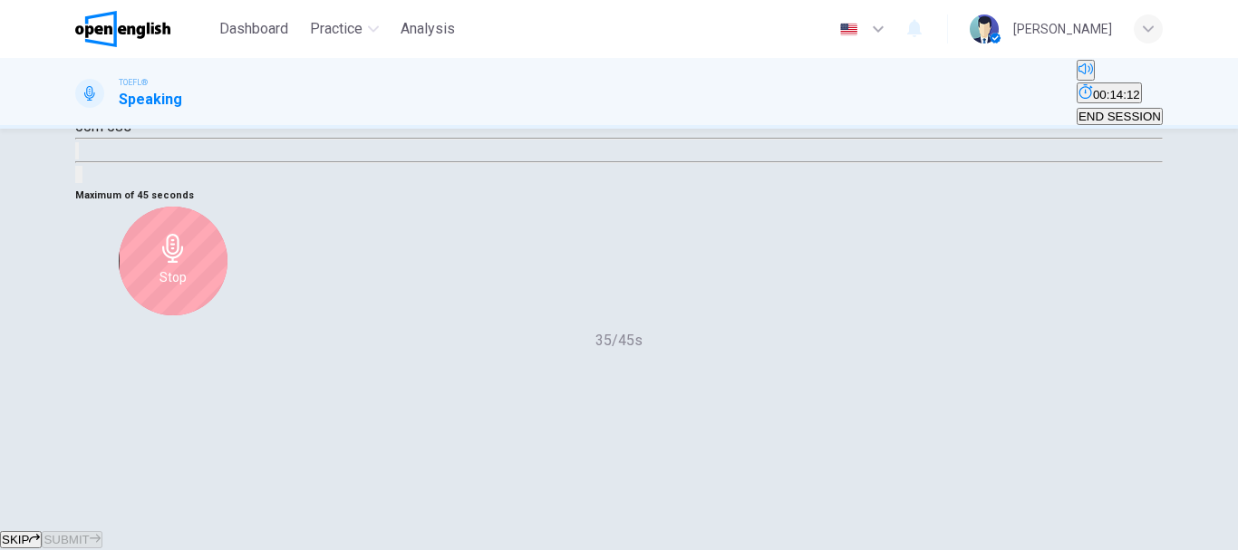
scroll to position [250, 0]
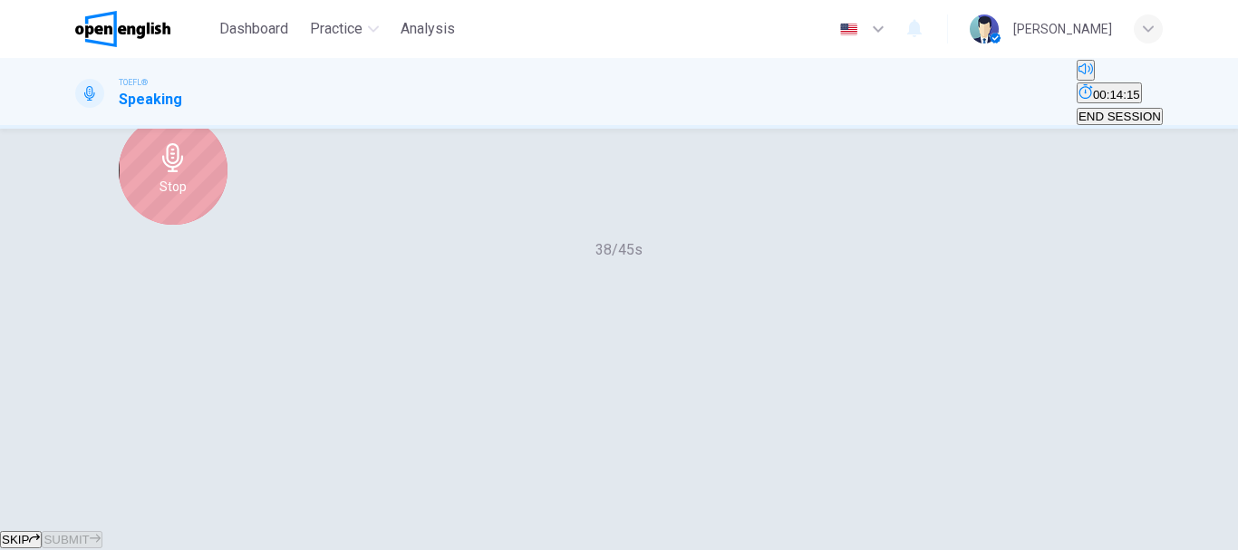
click at [227, 225] on div "Stop" at bounding box center [173, 170] width 109 height 109
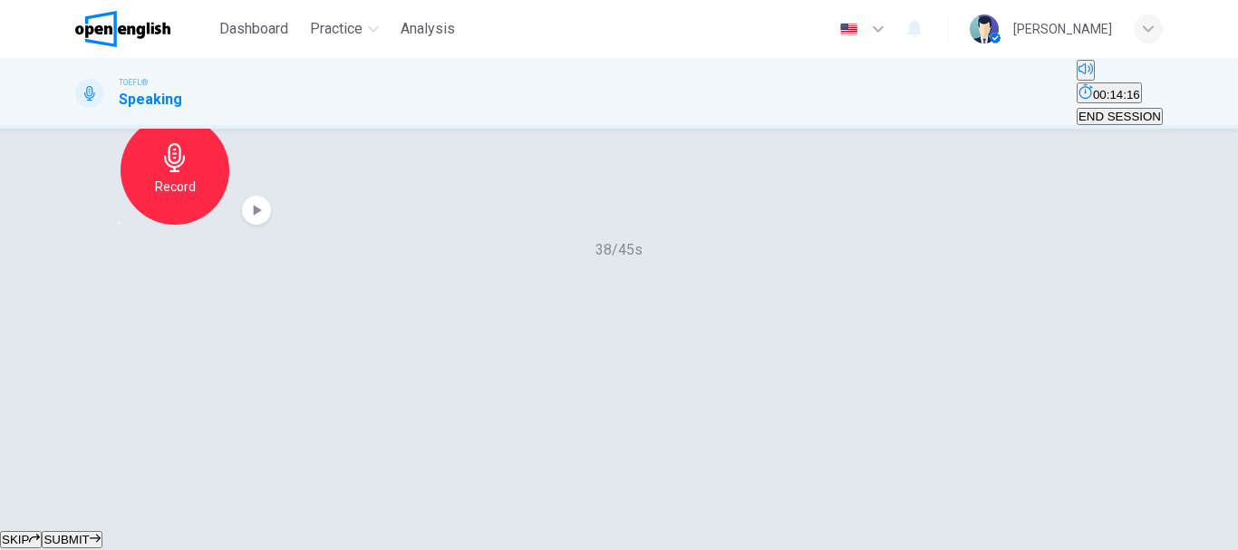
scroll to position [341, 0]
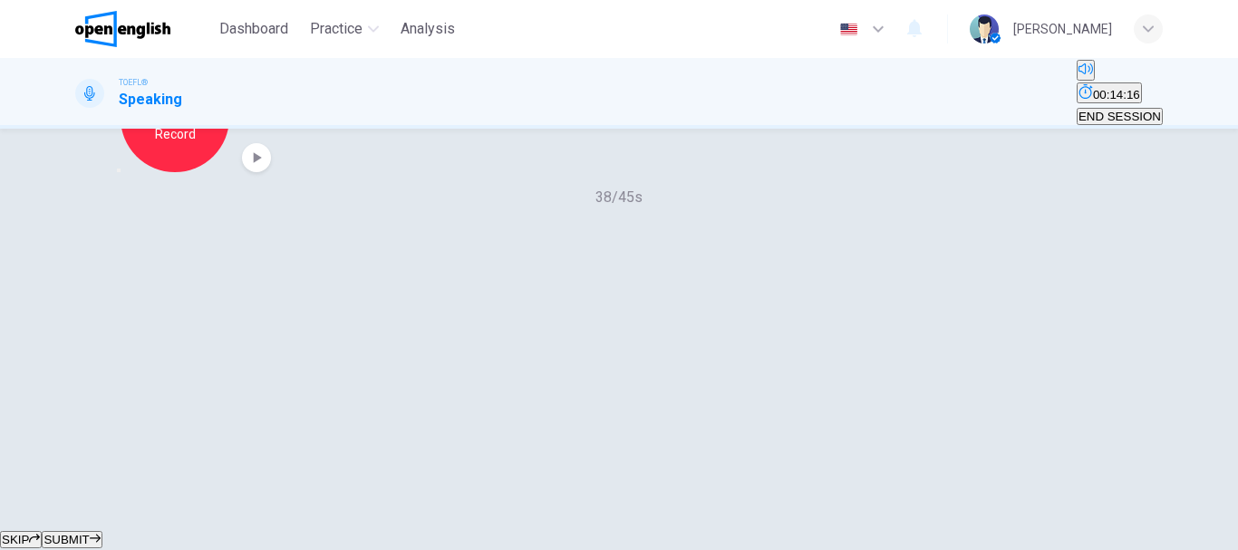
click at [119, 170] on icon "button" at bounding box center [119, 170] width 0 height 0
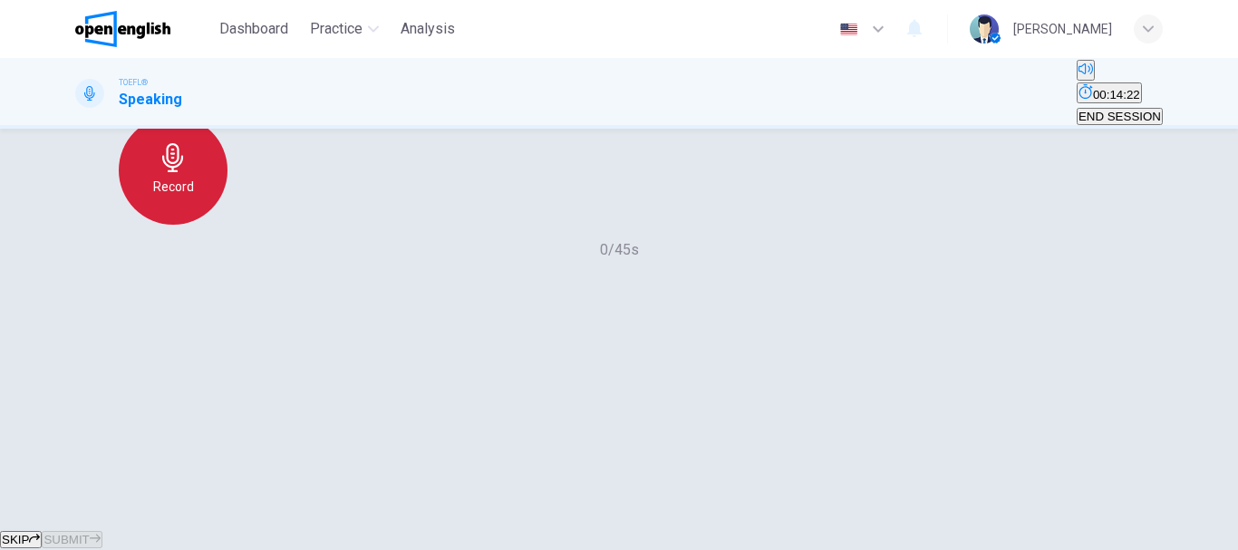
click at [194, 198] on h6 "Record" at bounding box center [173, 187] width 41 height 22
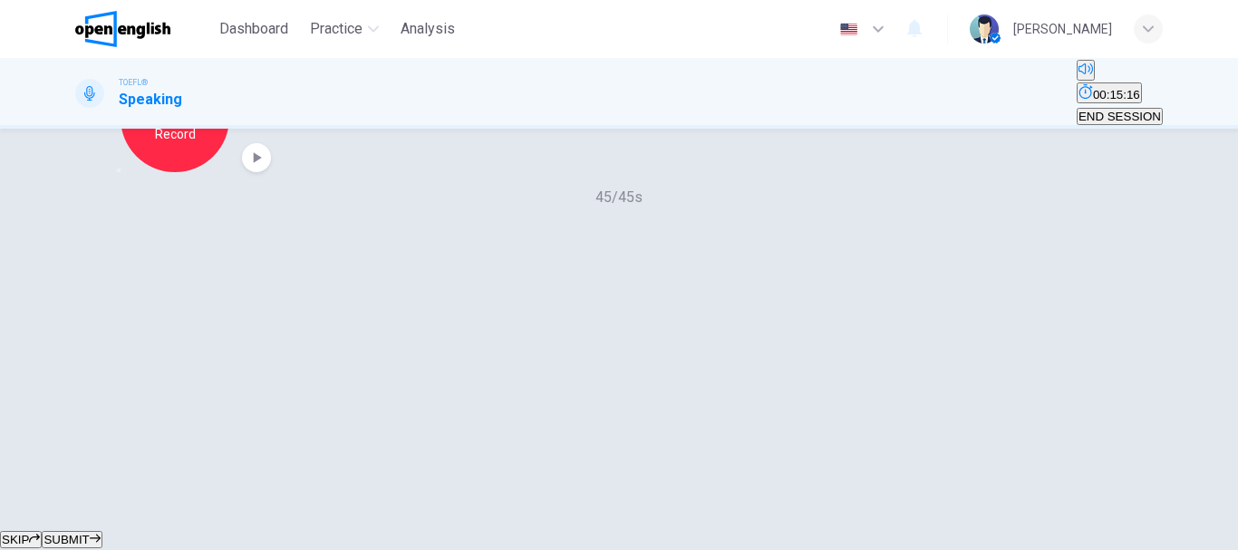
scroll to position [341, 0]
click at [89, 533] on span "SUBMIT" at bounding box center [65, 540] width 45 height 14
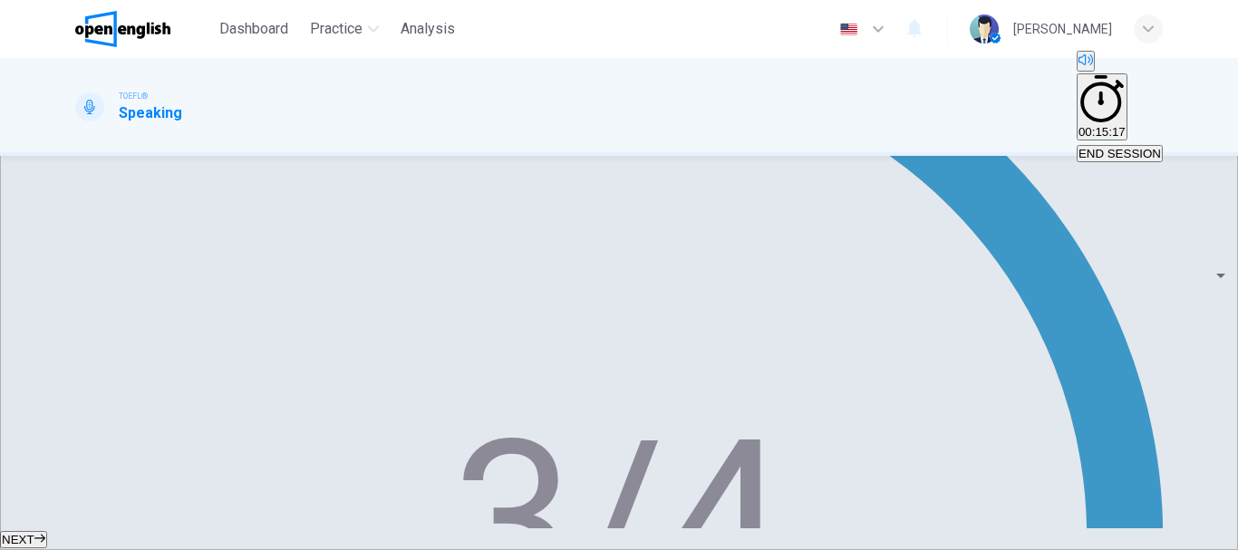
scroll to position [431, 0]
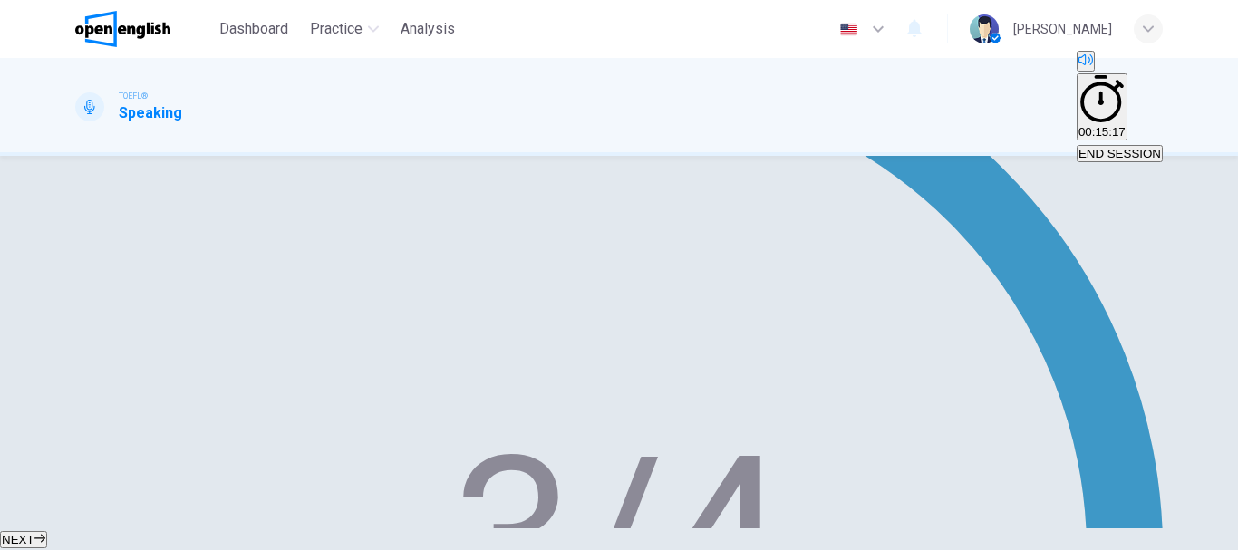
type input "**"
click at [47, 531] on button "NEXT" at bounding box center [23, 539] width 47 height 17
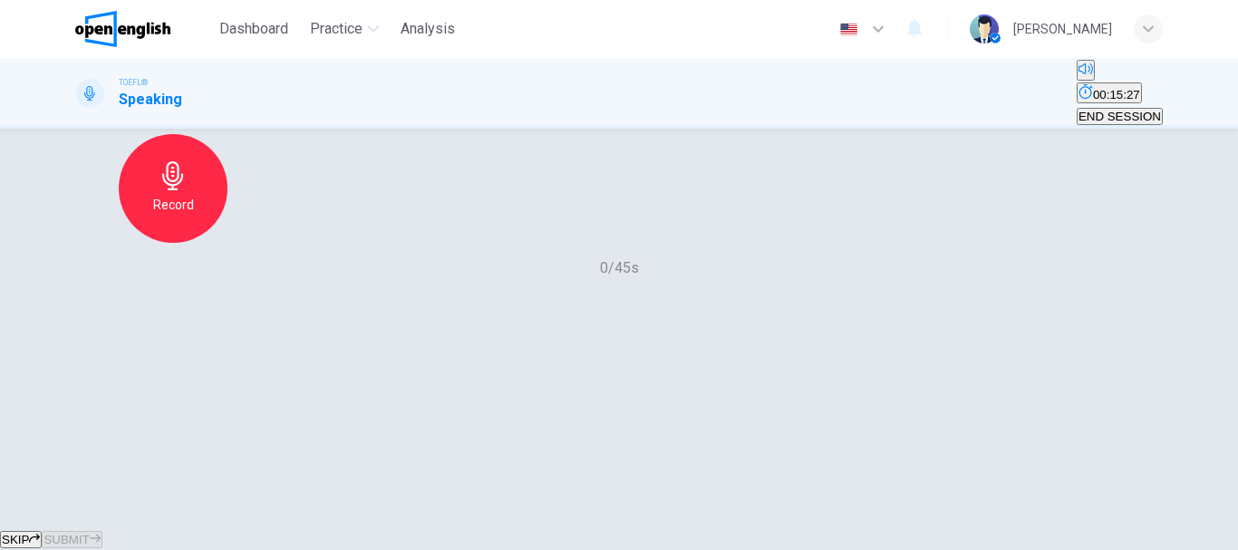
scroll to position [272, 0]
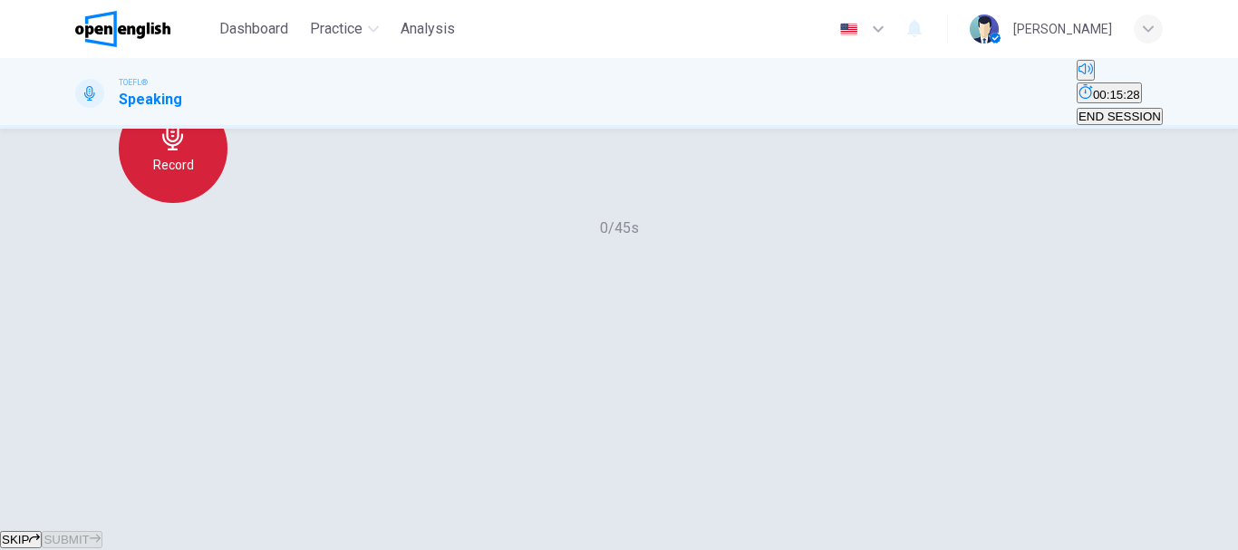
click at [183, 150] on icon "button" at bounding box center [172, 135] width 21 height 29
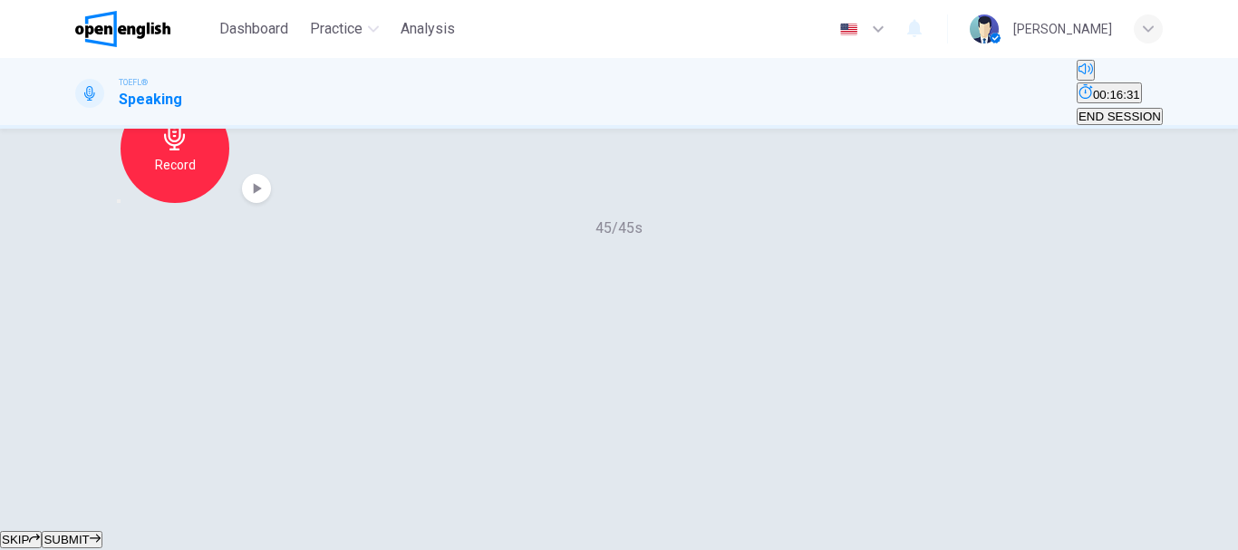
click at [89, 533] on span "SUBMIT" at bounding box center [65, 540] width 45 height 14
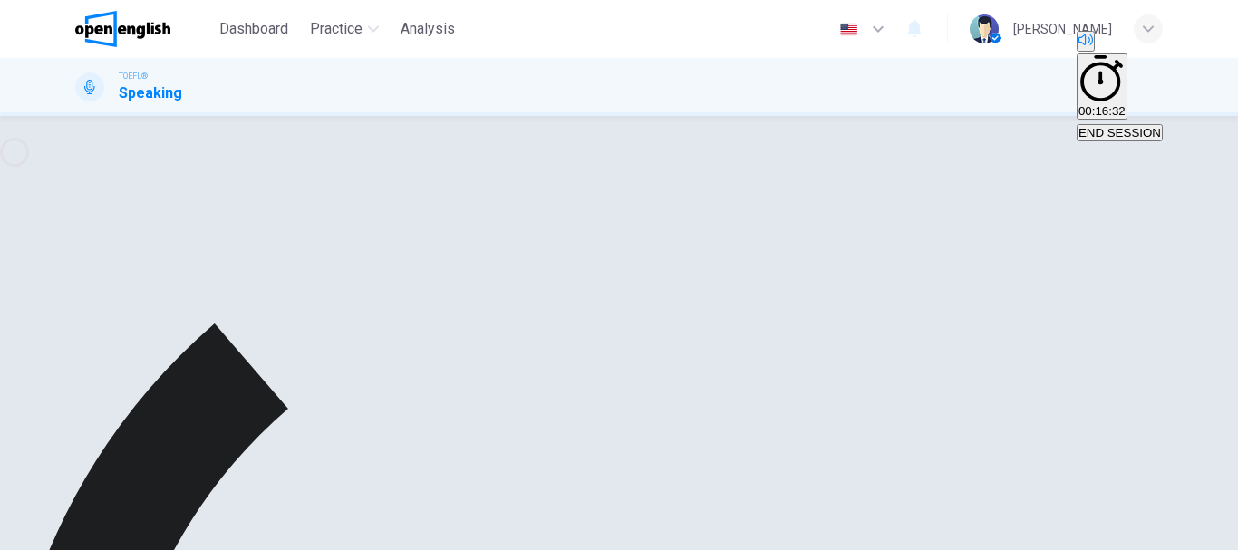
scroll to position [341, 0]
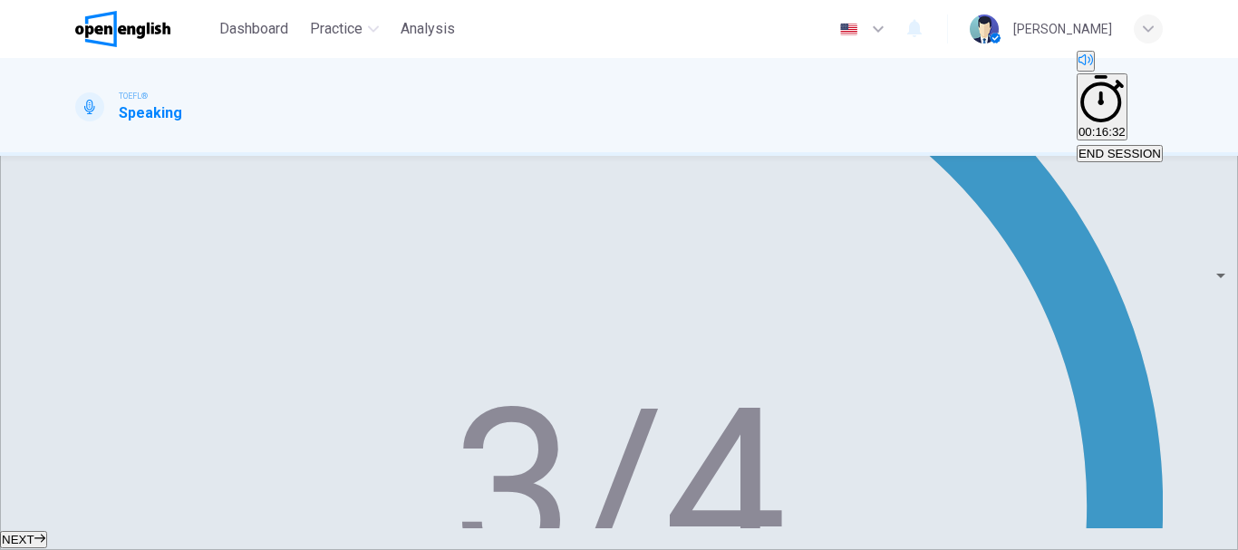
drag, startPoint x: 456, startPoint y: 392, endPoint x: 433, endPoint y: 390, distance: 22.8
drag, startPoint x: 433, startPoint y: 390, endPoint x: 461, endPoint y: 390, distance: 28.1
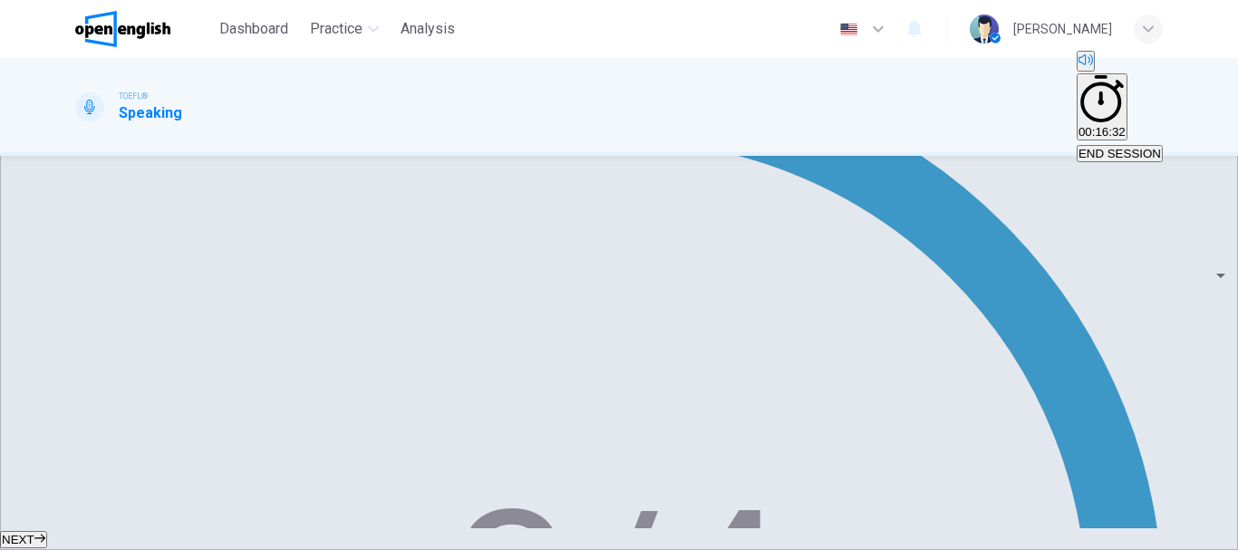
scroll to position [341, 0]
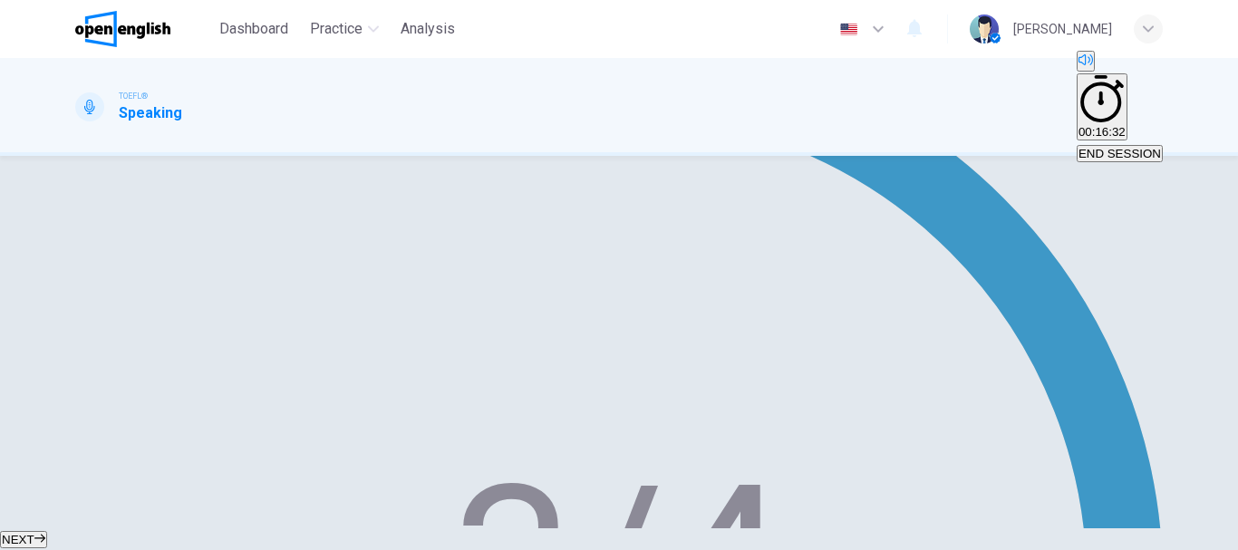
scroll to position [361, 0]
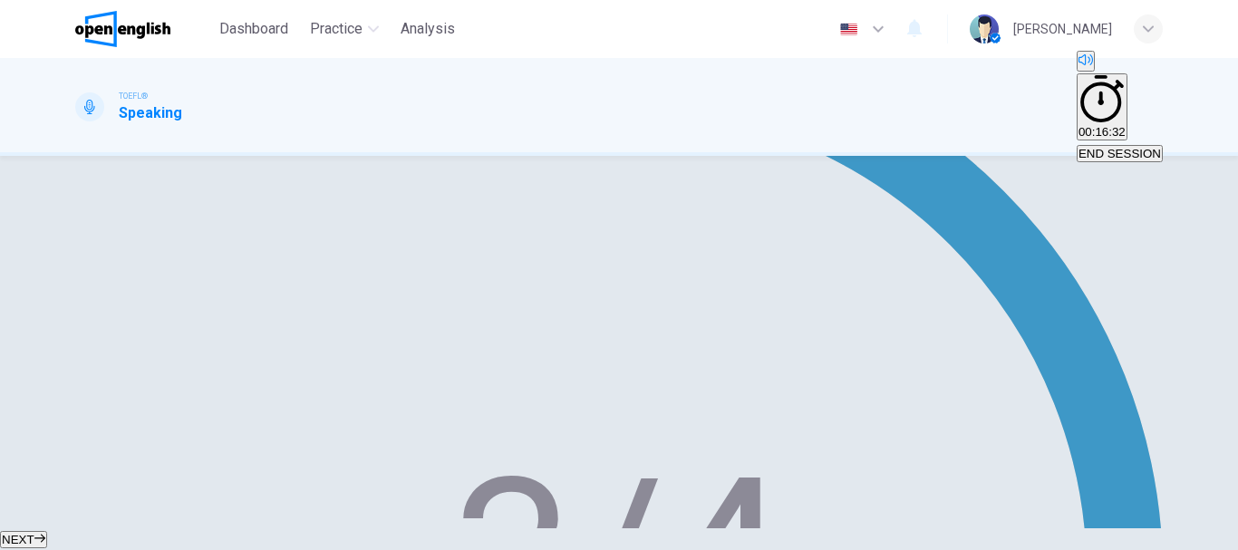
type input "*"
click at [47, 531] on button "NEXT" at bounding box center [23, 539] width 47 height 17
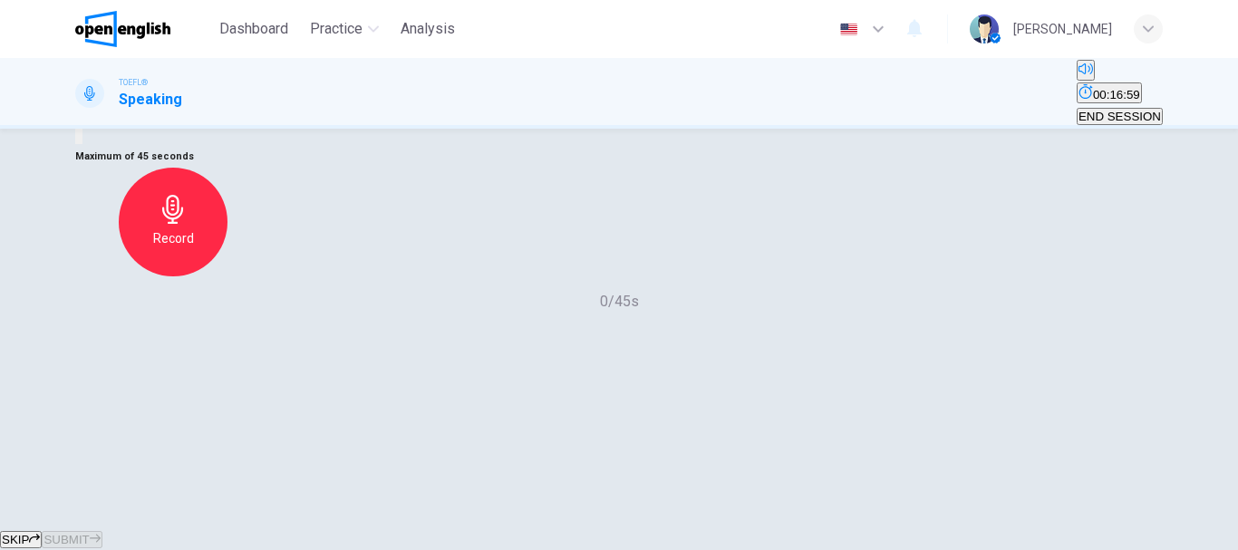
scroll to position [272, 0]
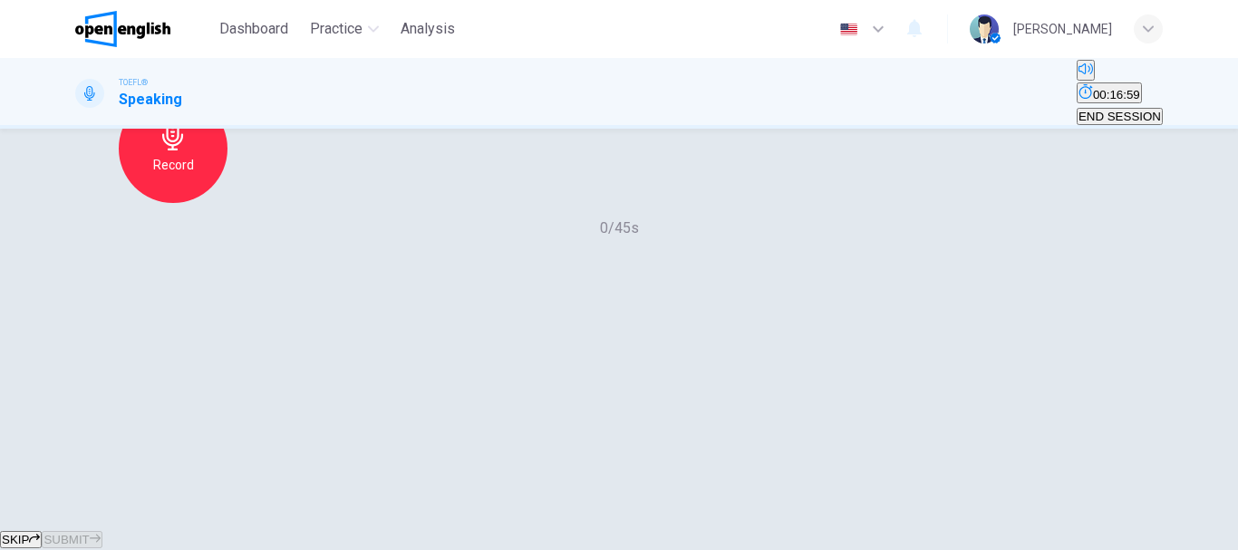
click at [194, 176] on h6 "Record" at bounding box center [173, 165] width 41 height 22
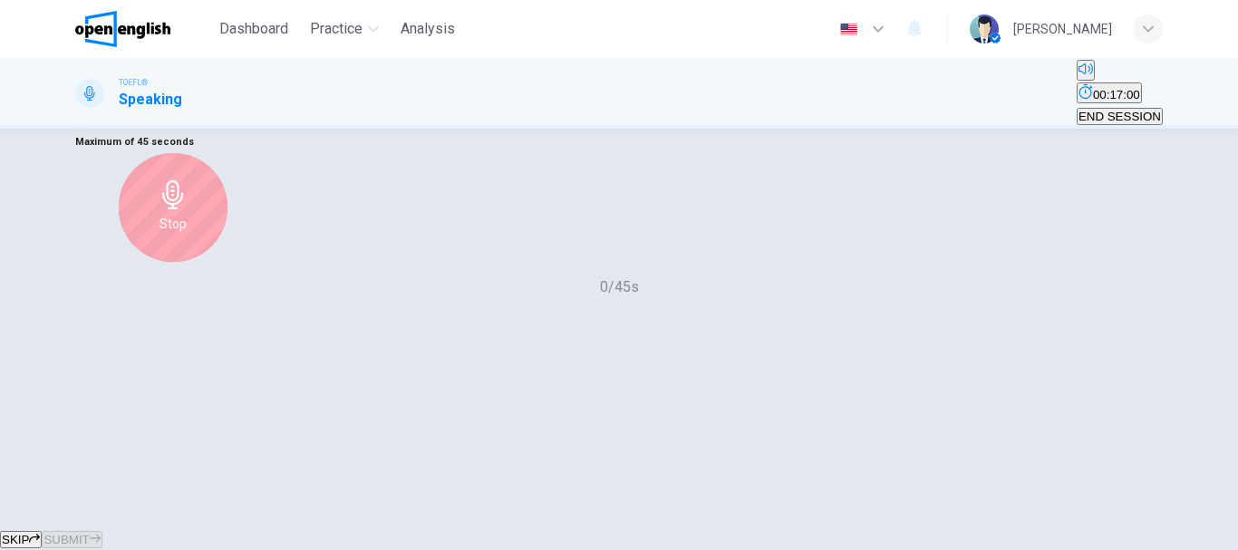
scroll to position [181, 0]
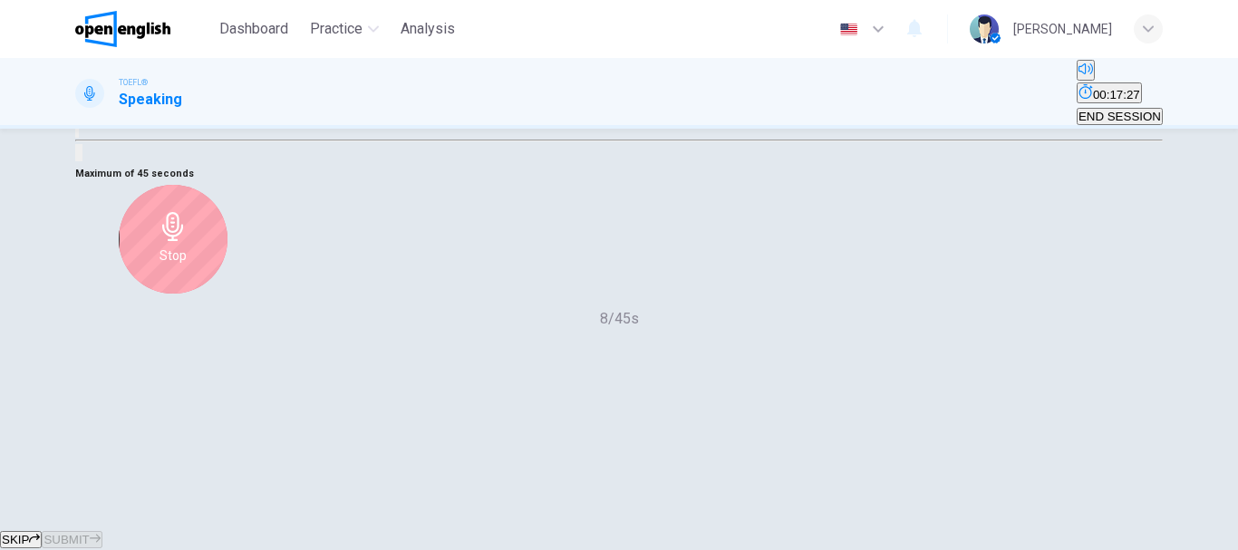
click at [227, 294] on div "Stop" at bounding box center [173, 239] width 109 height 109
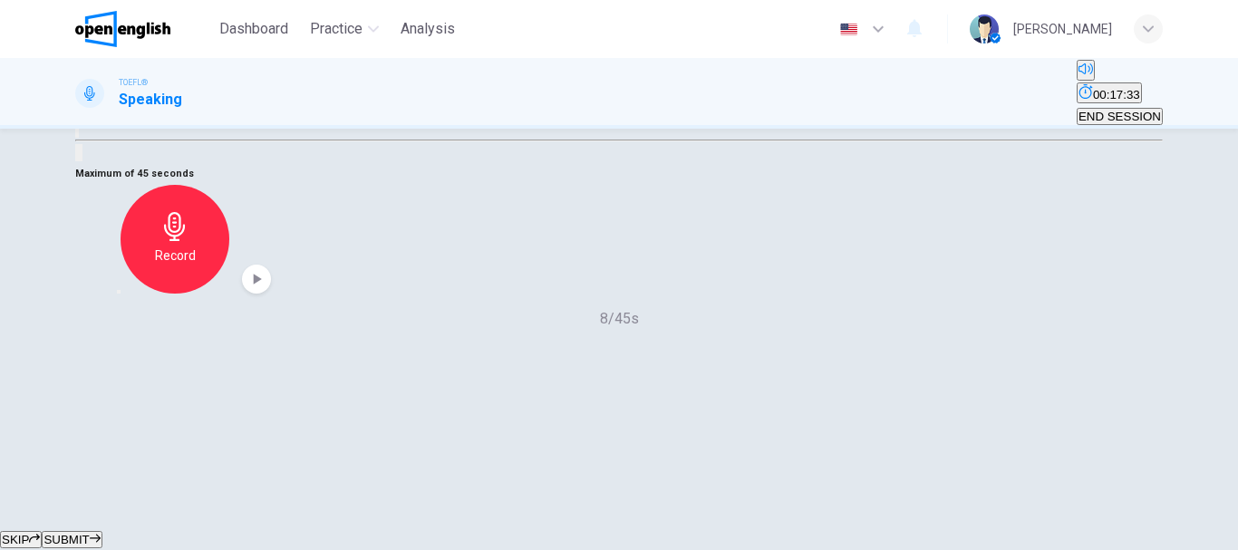
scroll to position [272, 0]
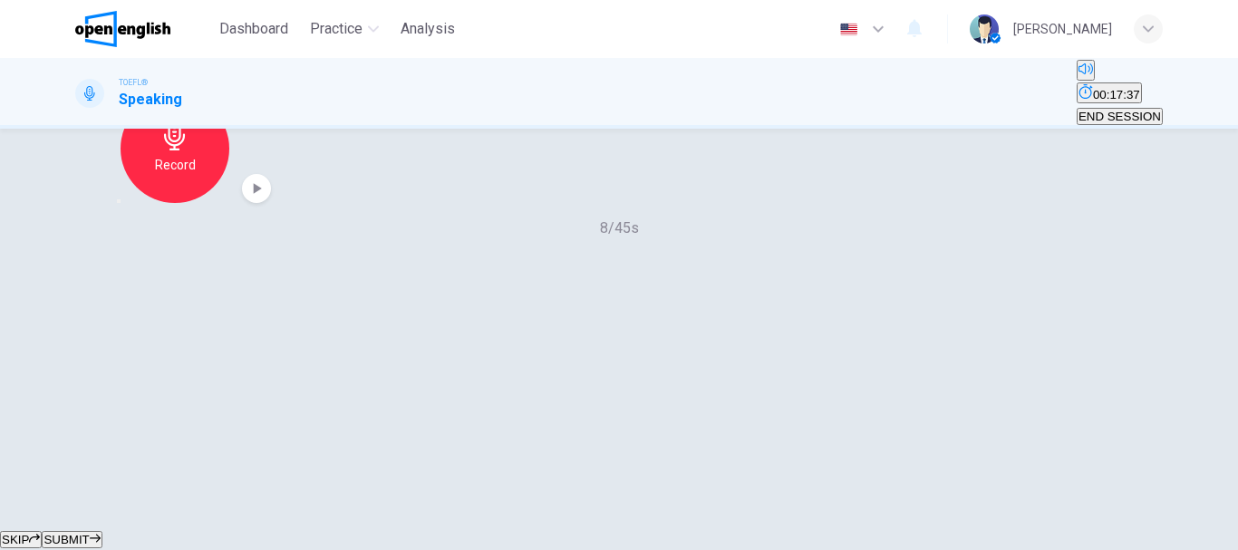
click at [137, 219] on icon "button" at bounding box center [129, 212] width 14 height 14
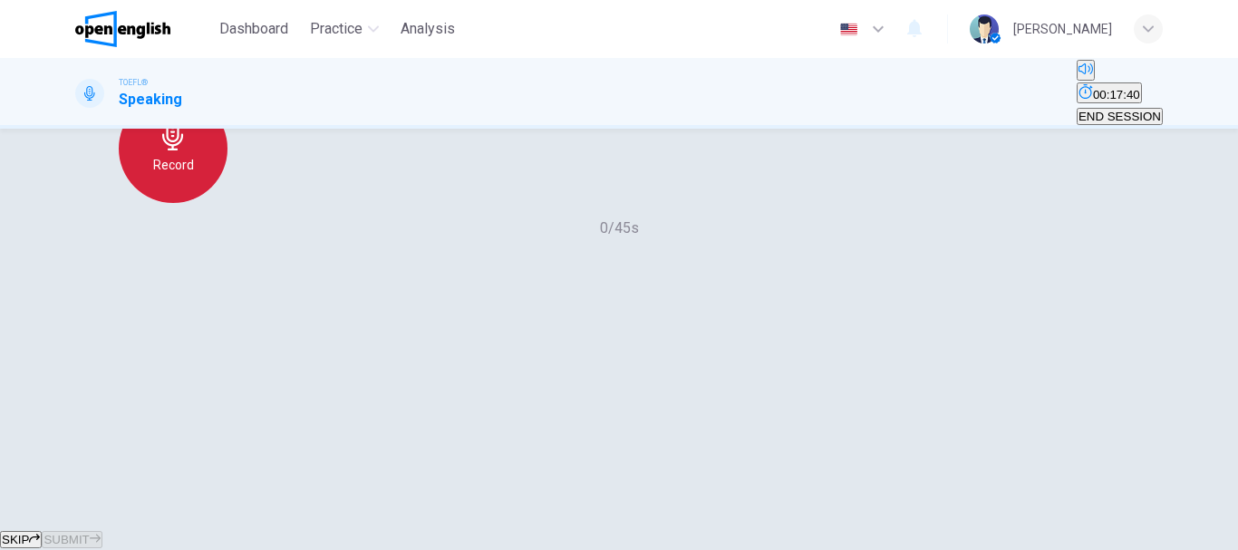
click at [194, 176] on h6 "Record" at bounding box center [173, 165] width 41 height 22
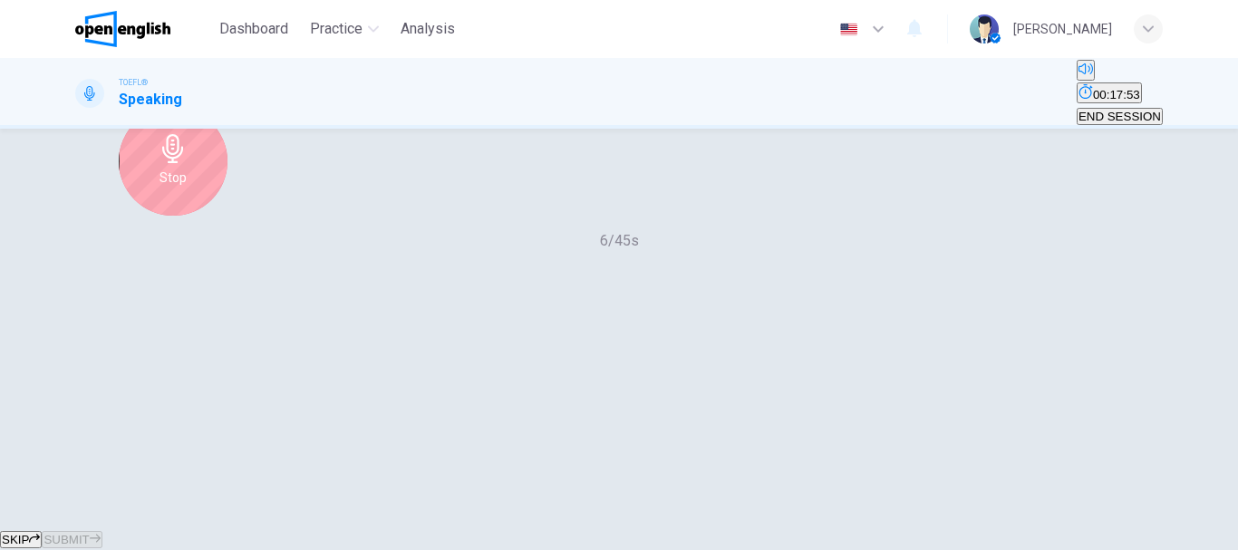
scroll to position [181, 0]
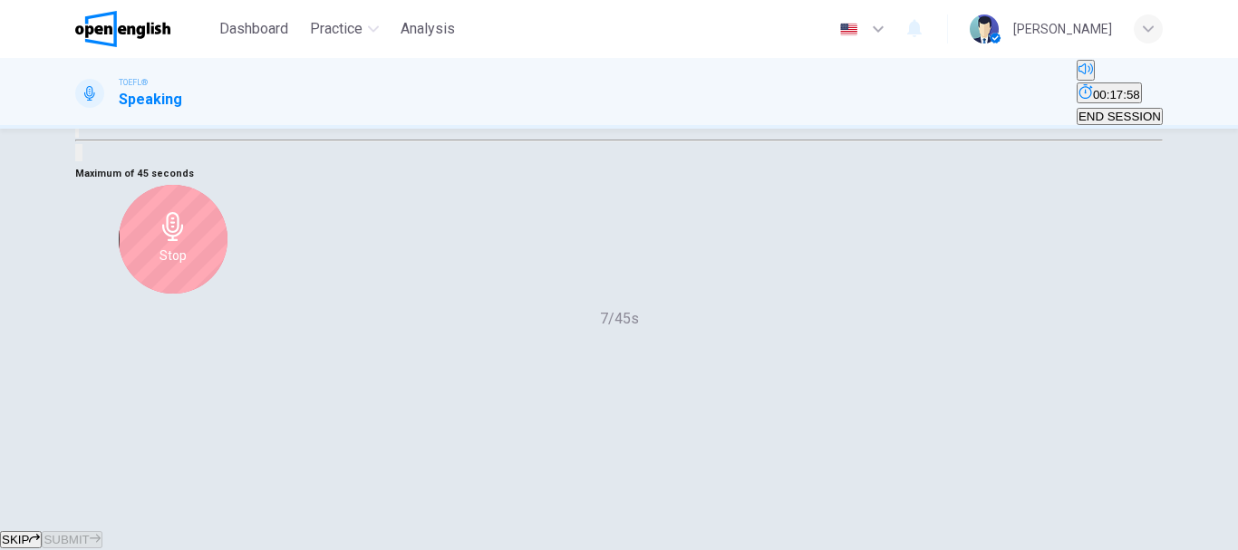
click at [568, 528] on div "SKIP SUBMIT" at bounding box center [619, 539] width 1238 height 22
click at [227, 294] on div "Stop" at bounding box center [173, 239] width 109 height 109
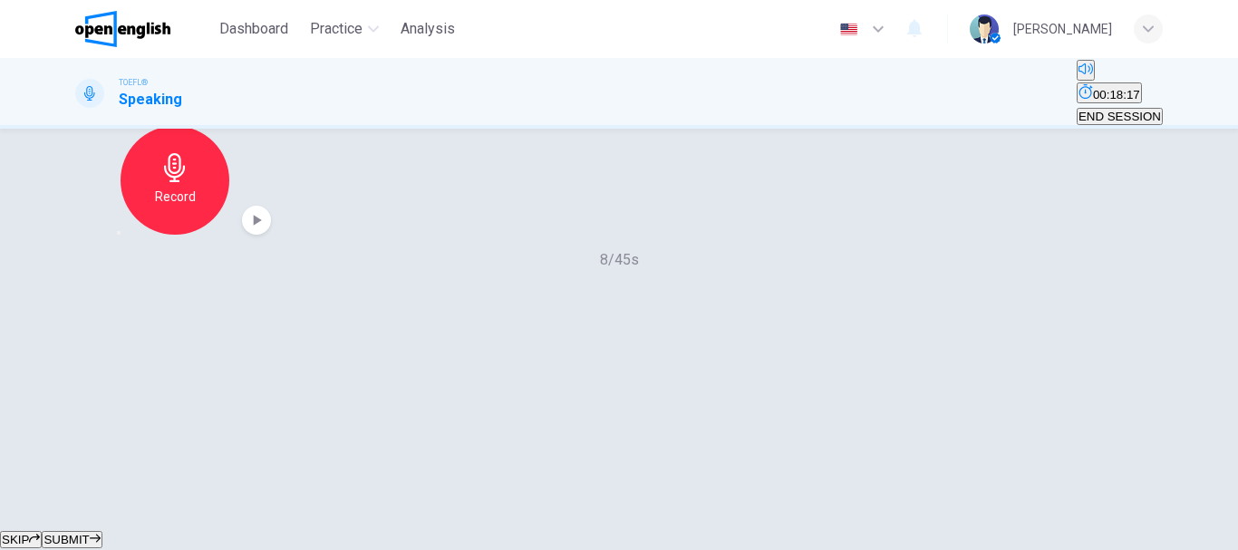
scroll to position [272, 0]
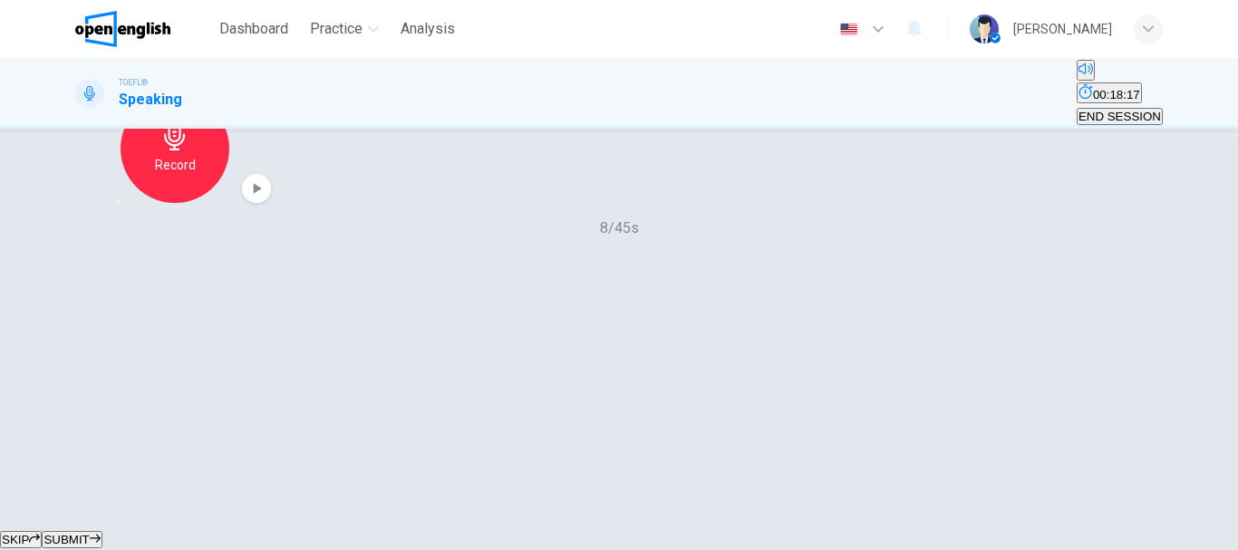
click at [119, 201] on icon "button" at bounding box center [119, 201] width 0 height 0
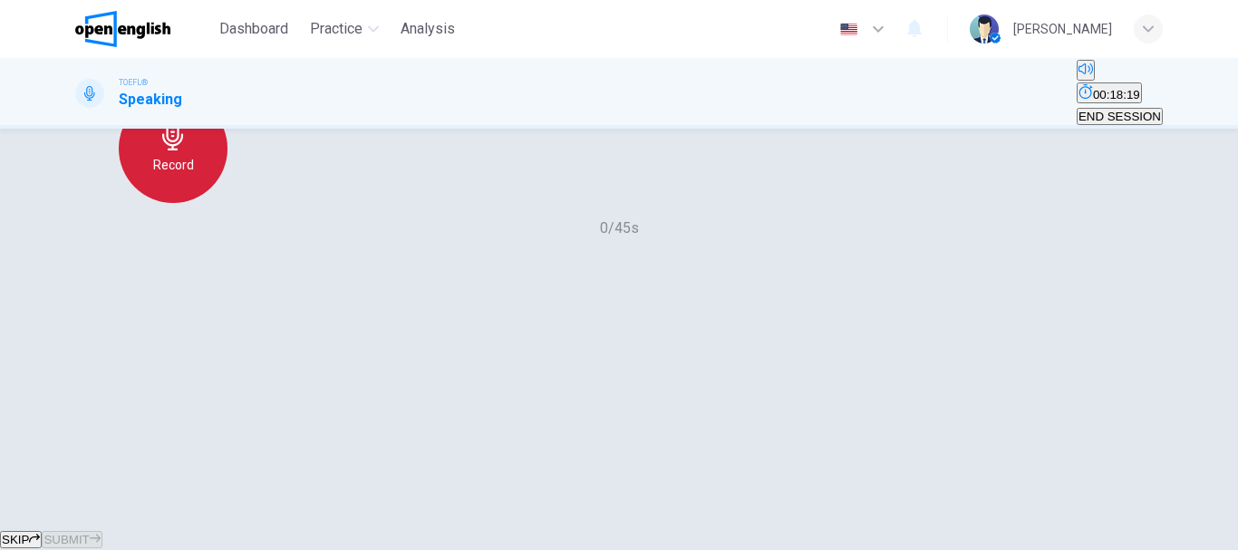
click at [194, 176] on h6 "Record" at bounding box center [173, 165] width 41 height 22
click at [227, 203] on div "Stop" at bounding box center [173, 148] width 109 height 109
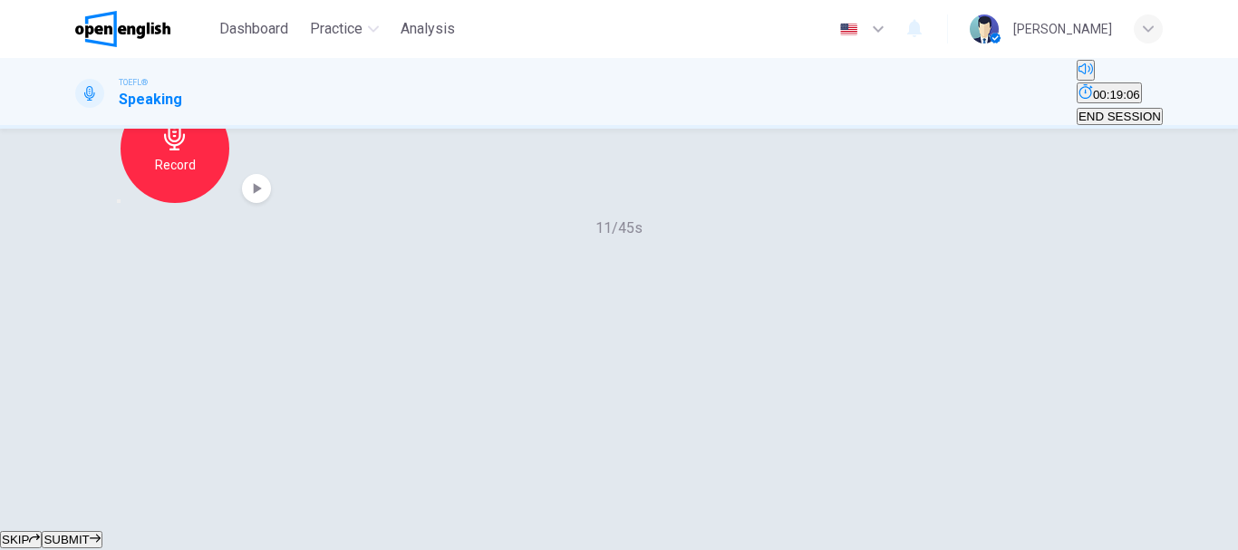
click at [119, 201] on div "button" at bounding box center [119, 201] width 0 height 0
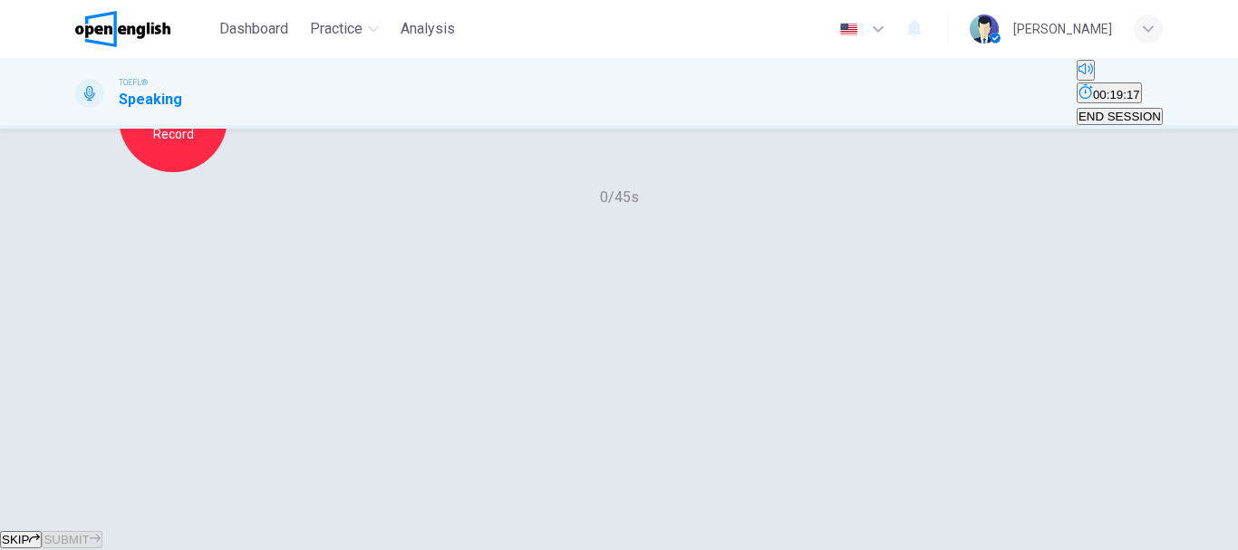
click at [227, 172] on div "Record" at bounding box center [173, 117] width 109 height 109
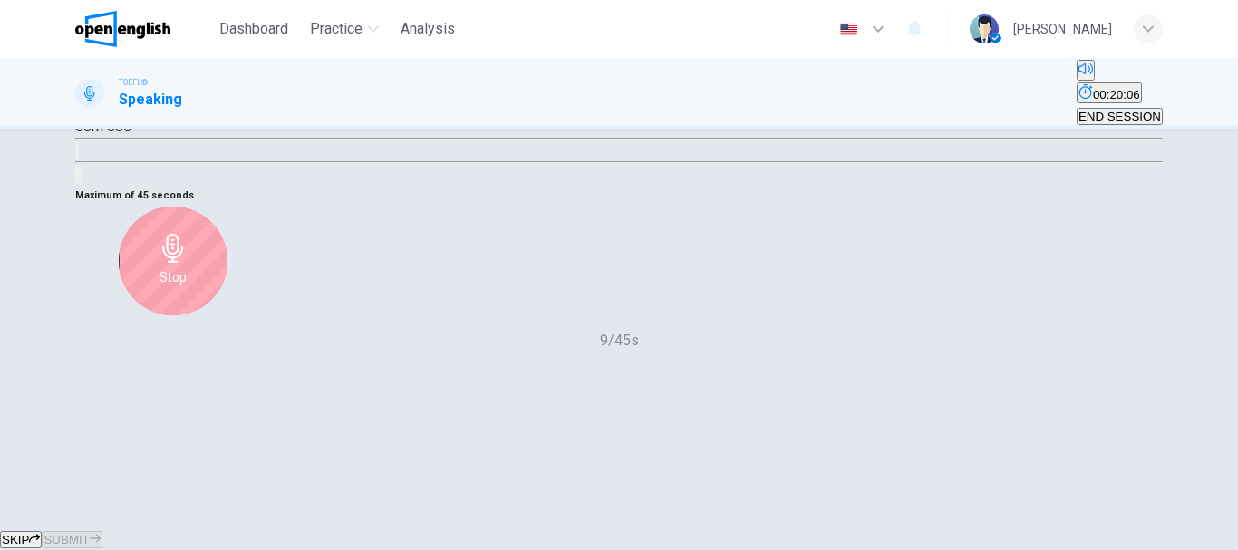
click at [227, 275] on div "Stop" at bounding box center [173, 261] width 109 height 109
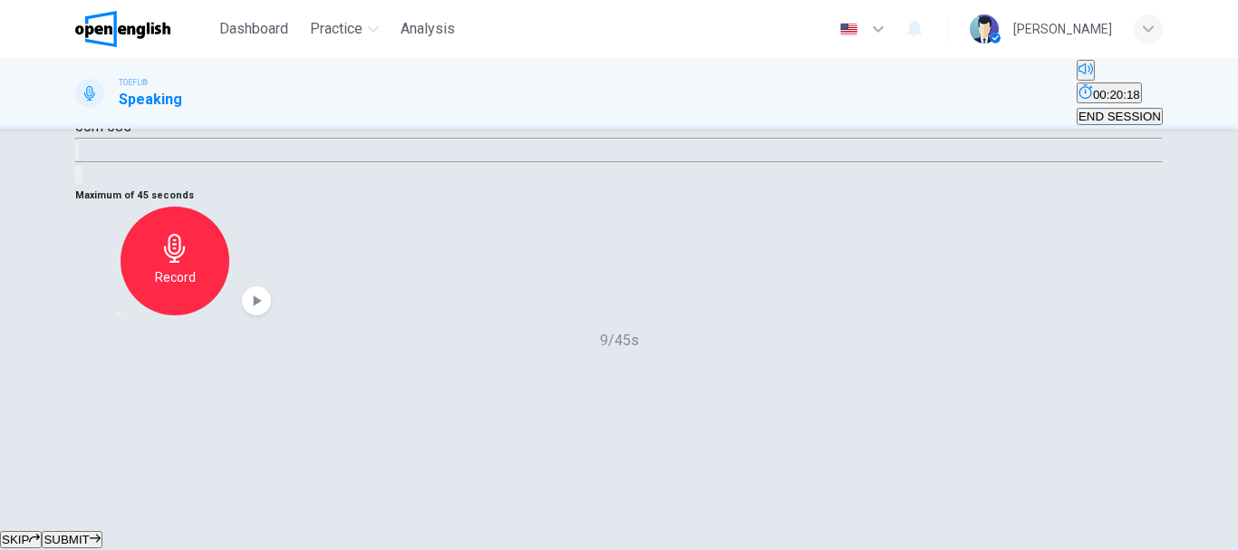
click at [119, 313] on icon "button" at bounding box center [119, 313] width 0 height 0
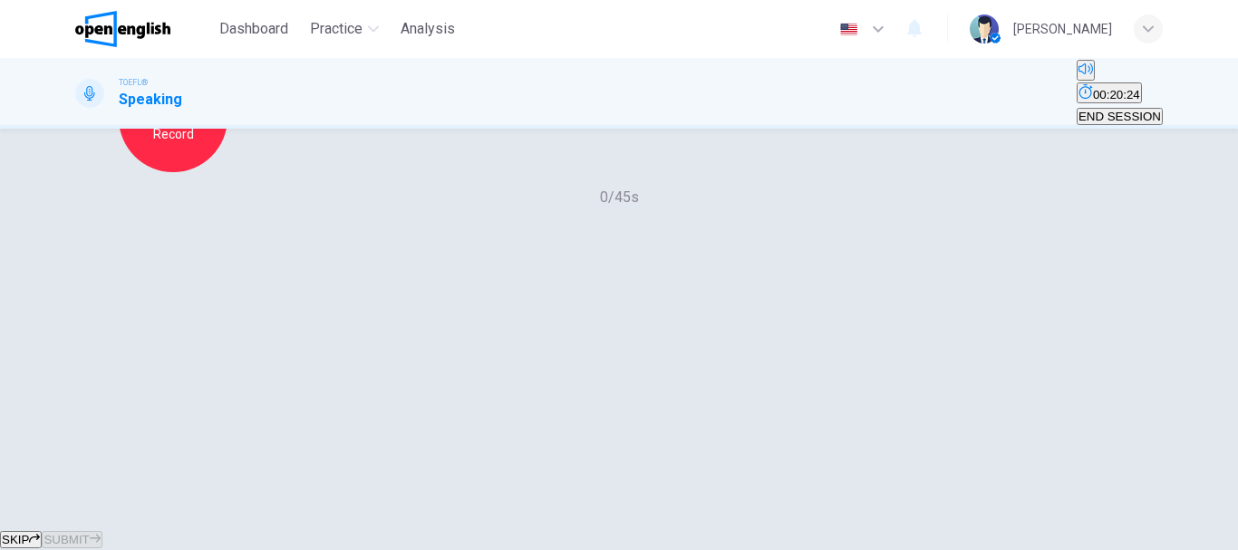
click at [227, 172] on div "Record" at bounding box center [173, 117] width 109 height 109
click at [187, 145] on h6 "Stop" at bounding box center [172, 134] width 27 height 22
click at [89, 533] on span "SUBMIT" at bounding box center [65, 540] width 45 height 14
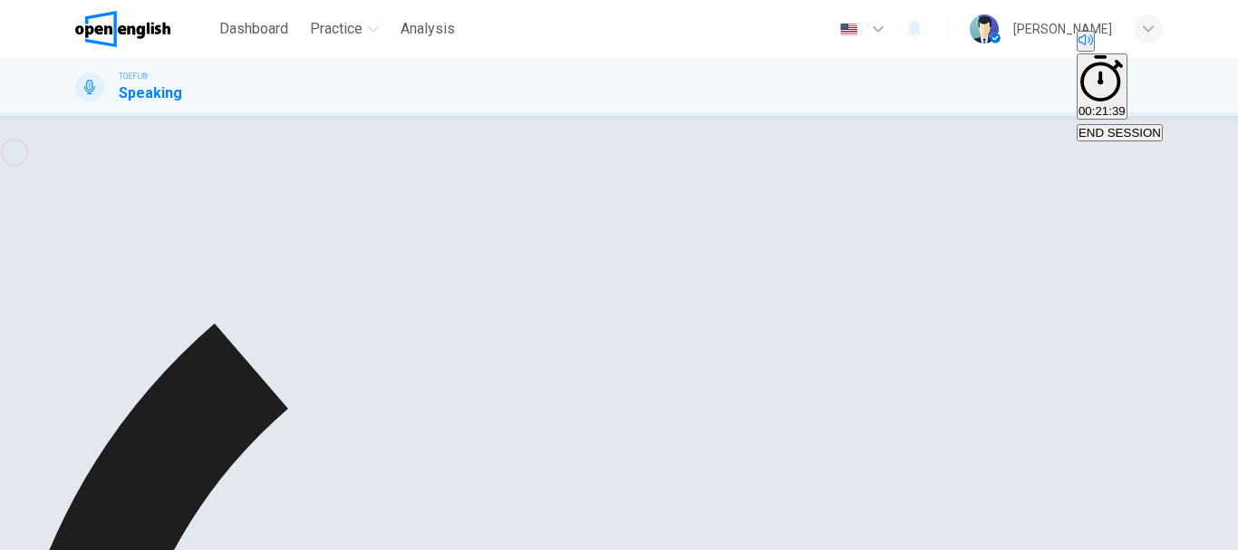
click at [119, 120] on div "button" at bounding box center [119, 120] width 0 height 0
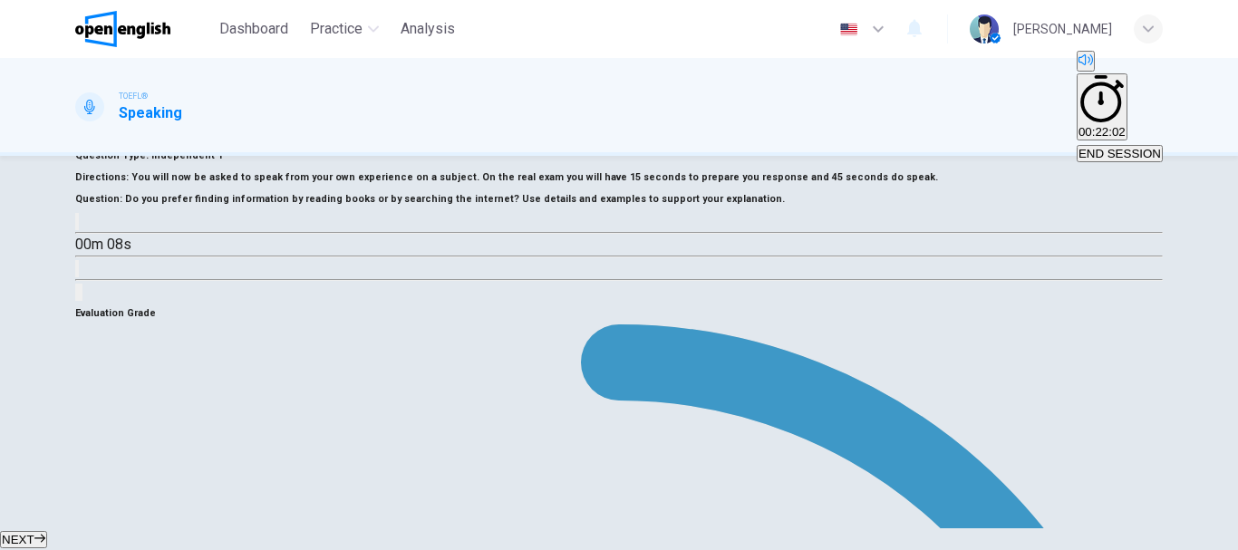
scroll to position [0, 0]
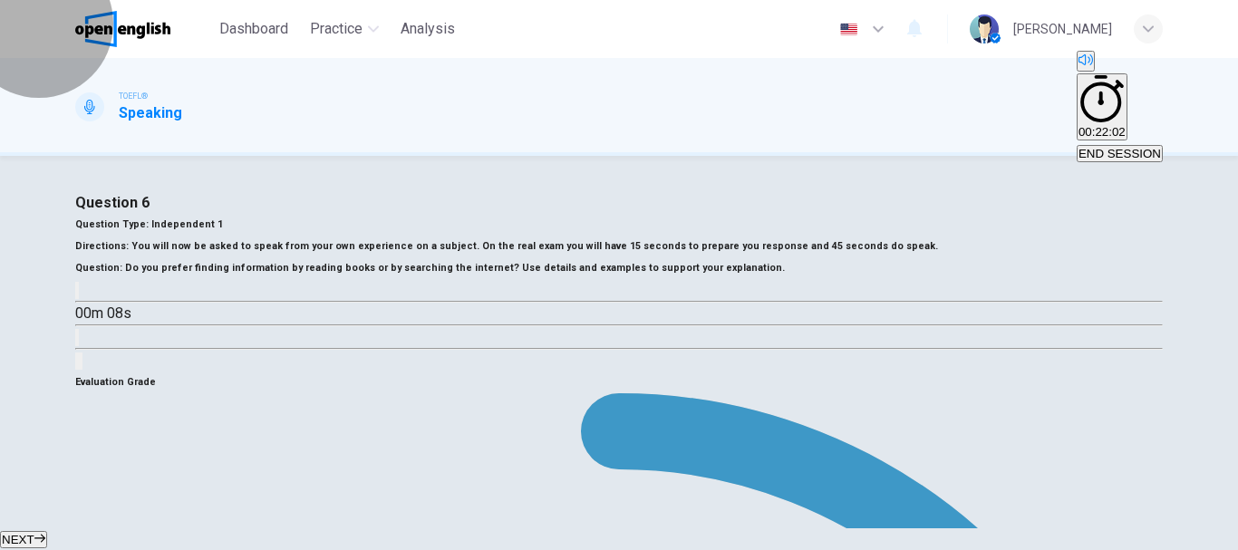
click at [1094, 147] on span "END SESSION" at bounding box center [1119, 154] width 82 height 14
